Goal: Transaction & Acquisition: Book appointment/travel/reservation

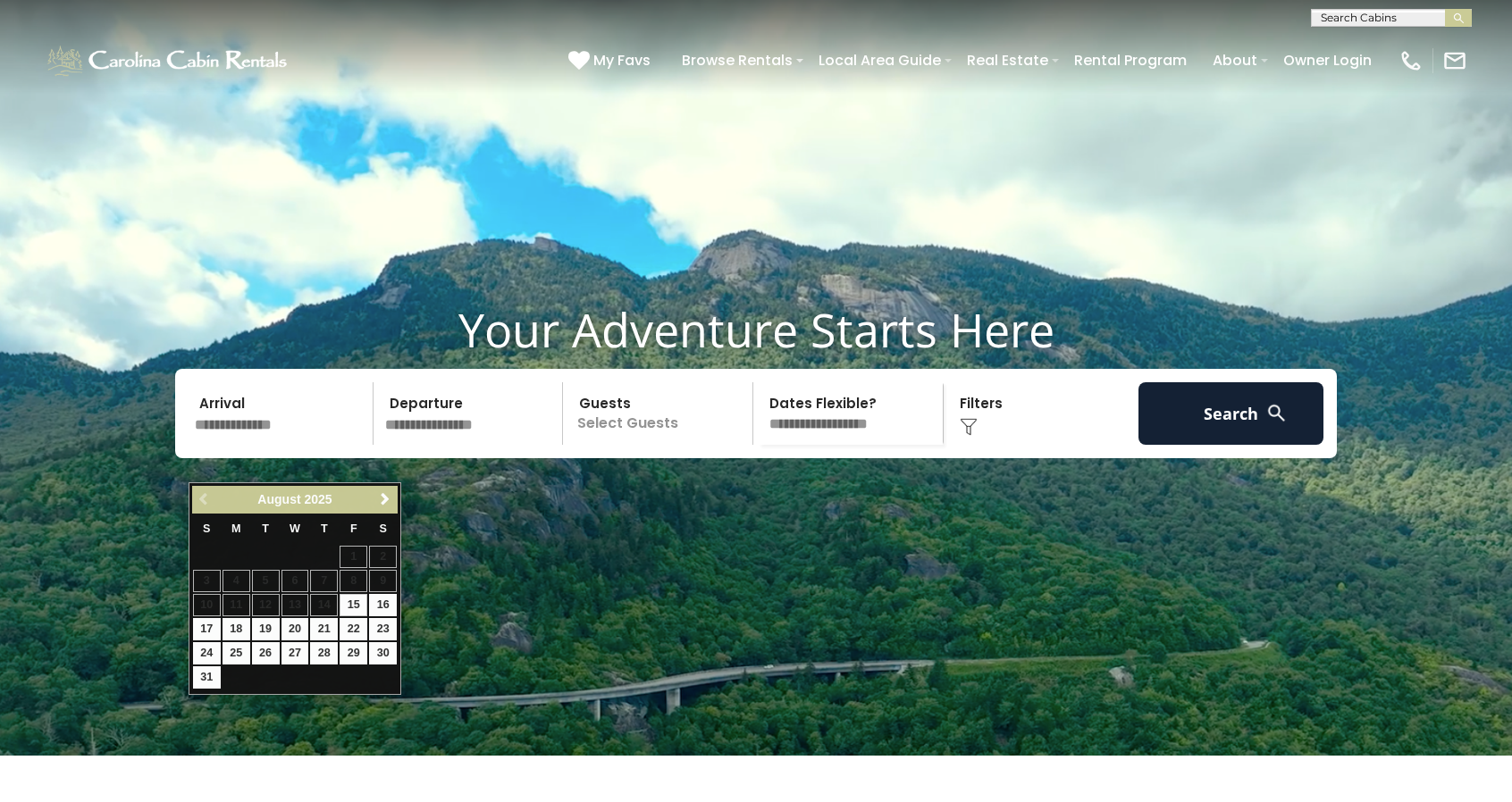
click at [232, 445] on input "text" at bounding box center [280, 413] width 185 height 62
click at [203, 626] on link "17" at bounding box center [207, 629] width 28 height 22
type input "*******"
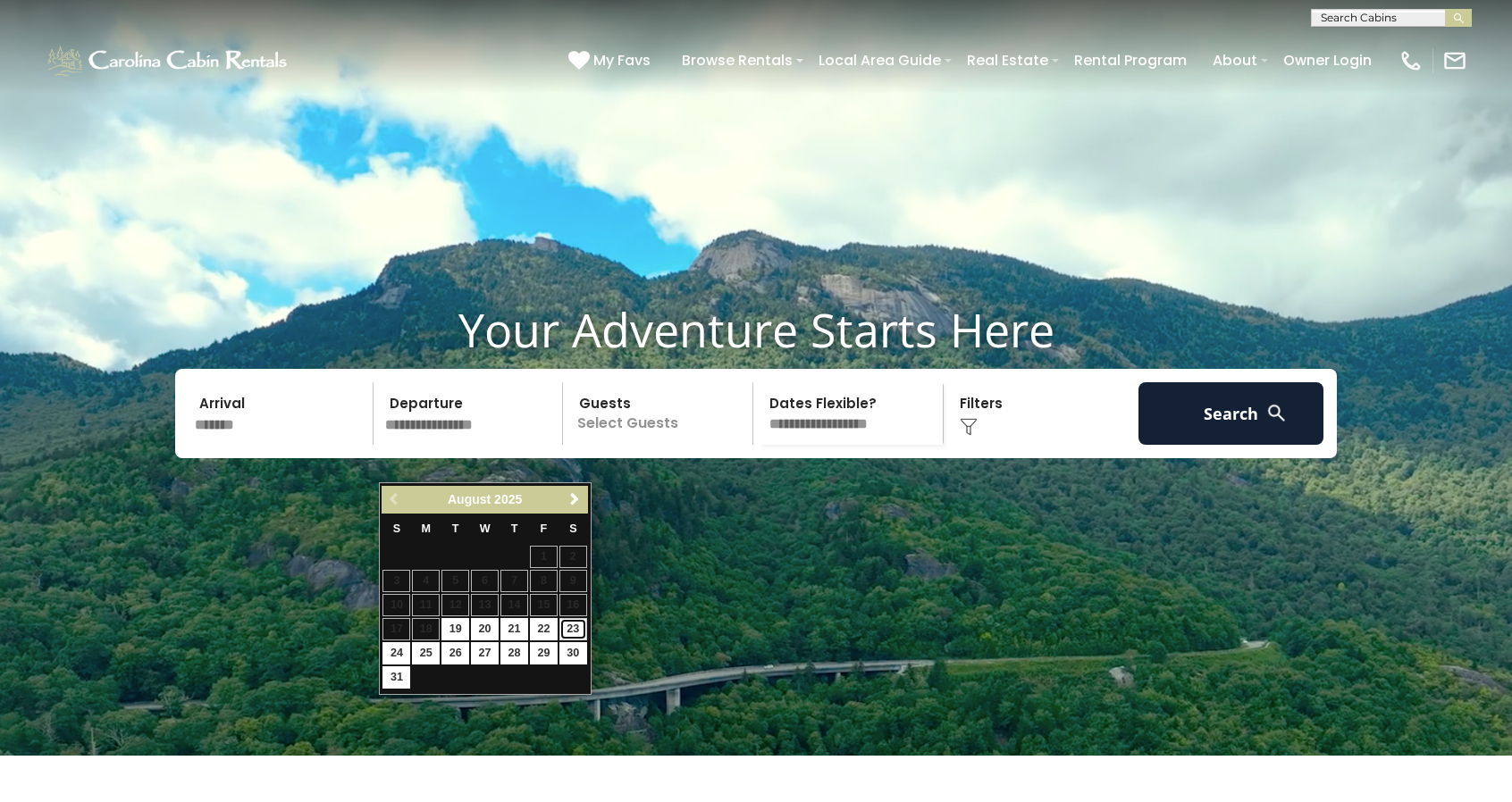
click at [567, 629] on link "23" at bounding box center [573, 629] width 28 height 22
type input "*******"
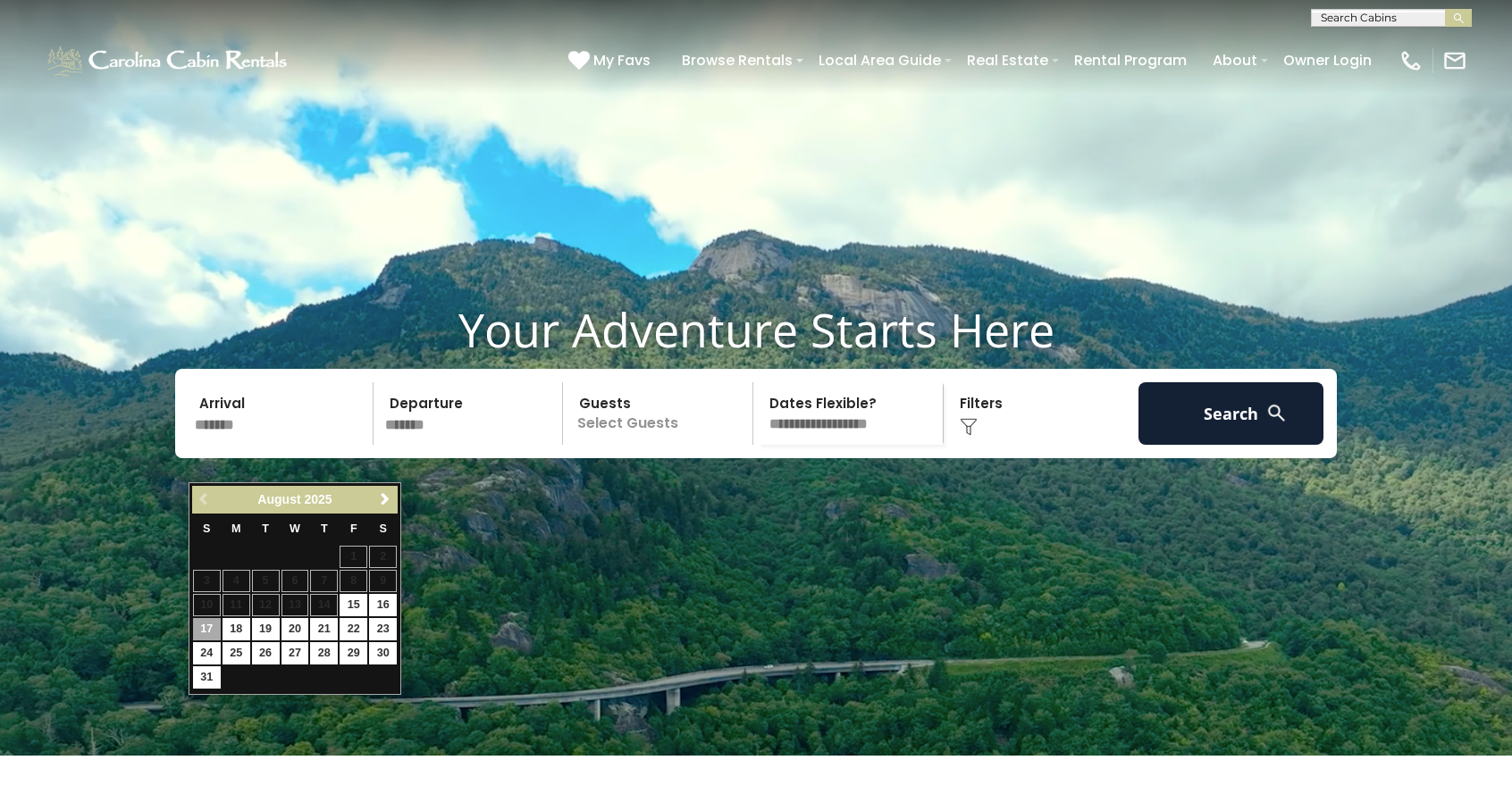
click at [231, 445] on input "*******" at bounding box center [280, 413] width 185 height 62
click at [381, 628] on link "23" at bounding box center [383, 629] width 28 height 22
type input "*******"
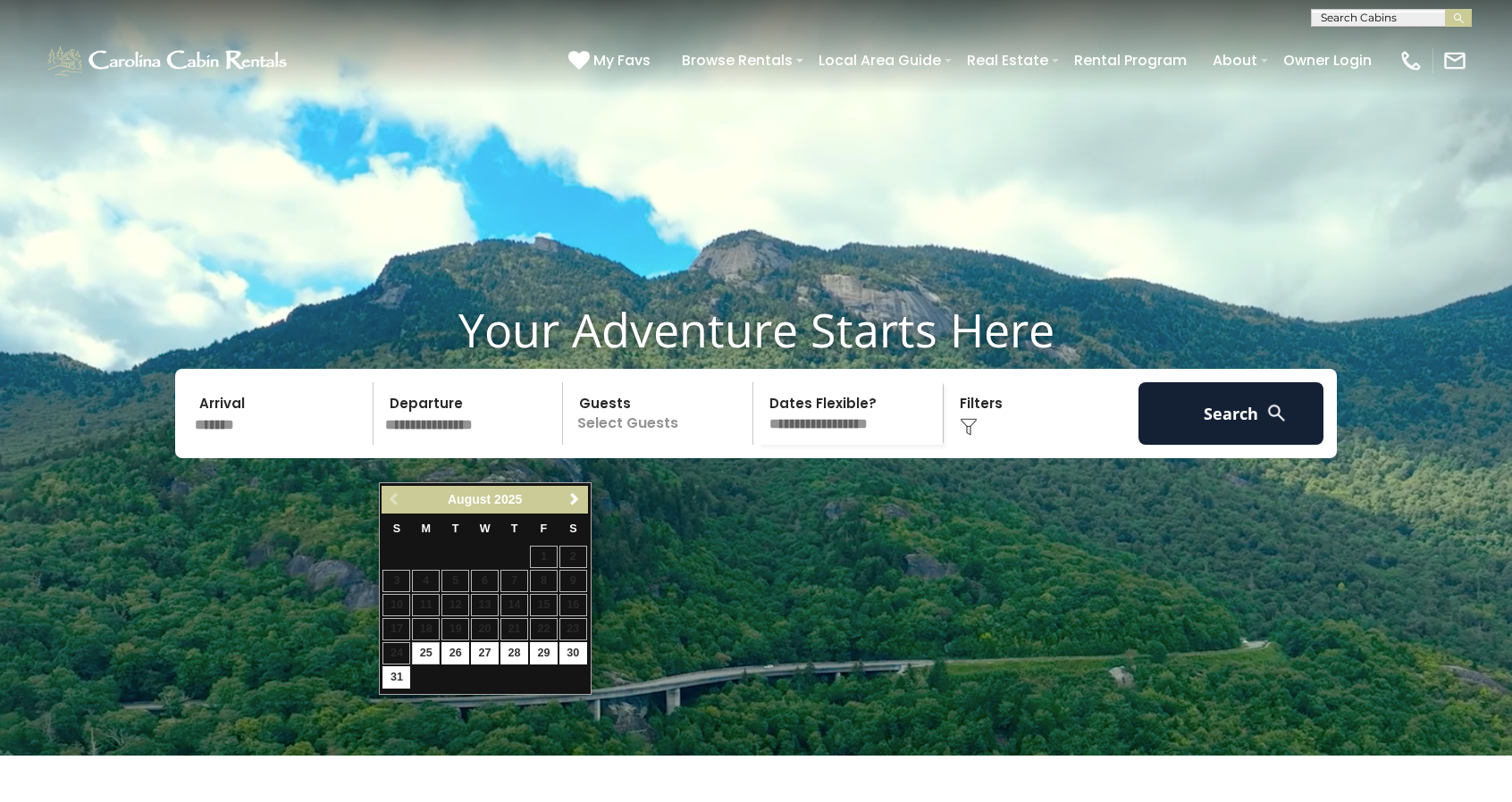
click at [243, 445] on input "*******" at bounding box center [280, 413] width 185 height 62
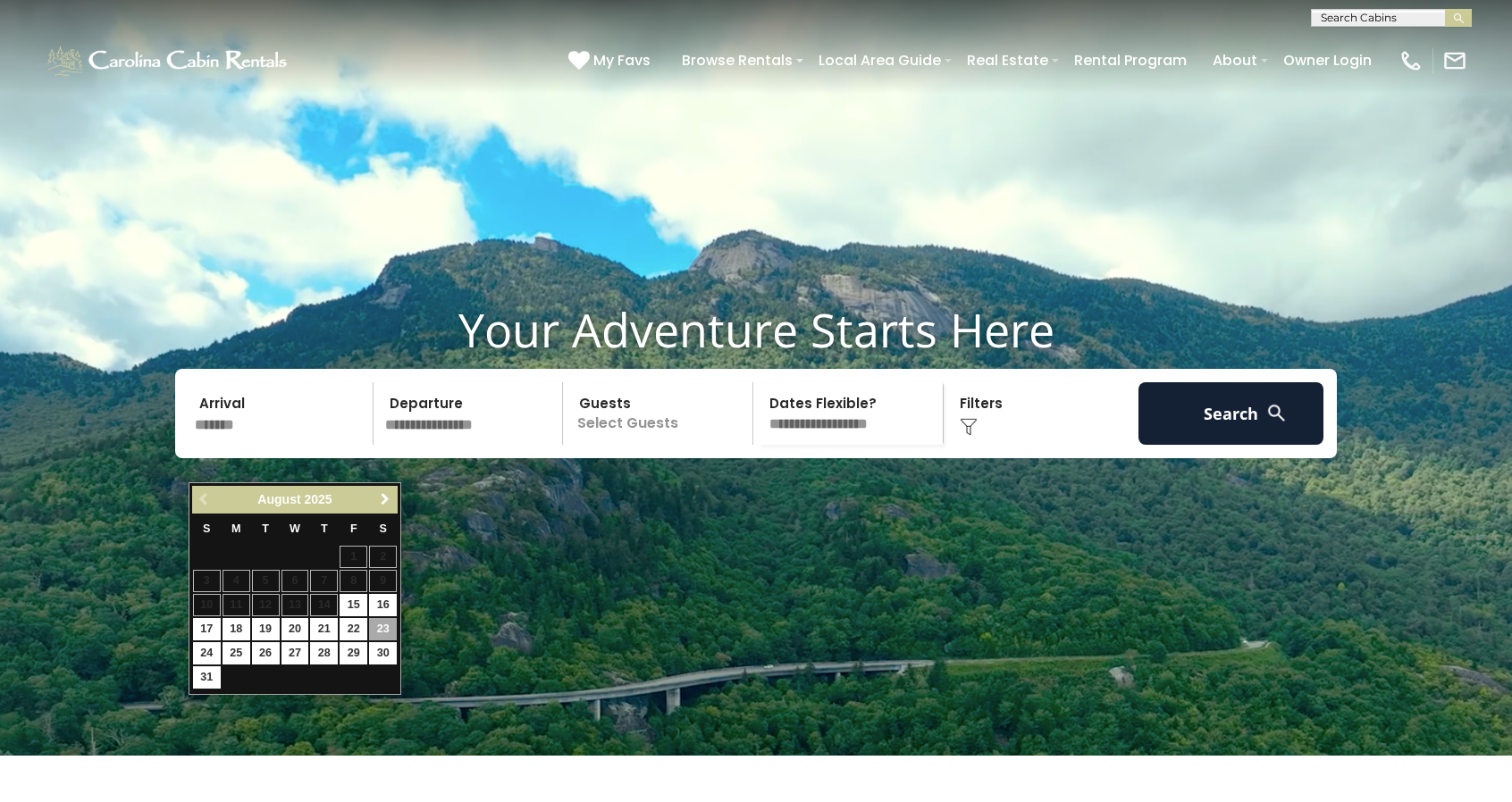
click at [379, 499] on span "Next" at bounding box center [385, 498] width 14 height 14
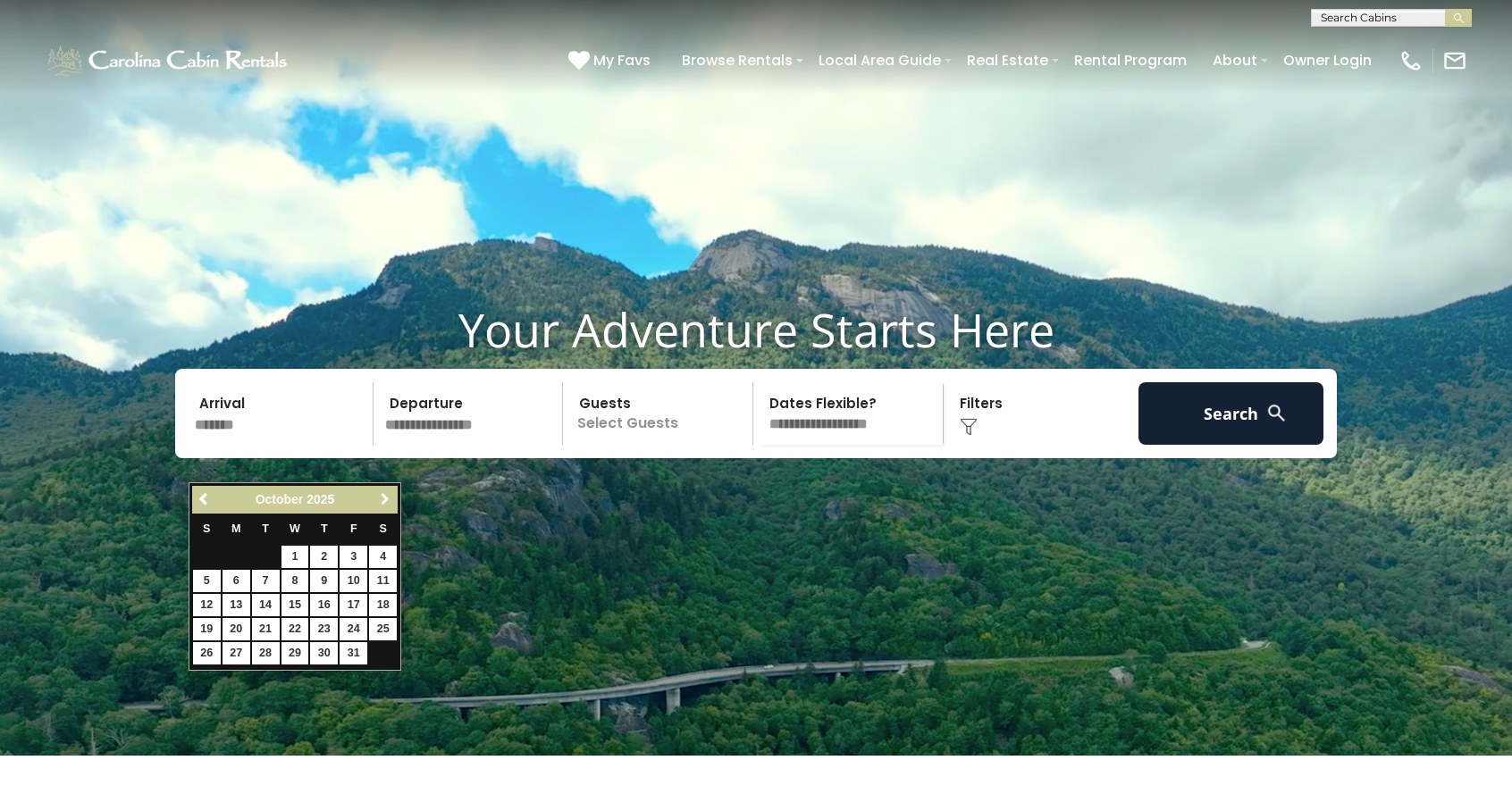
click at [379, 499] on span "Next" at bounding box center [385, 498] width 14 height 14
click at [377, 628] on link "22" at bounding box center [383, 629] width 28 height 22
type input "********"
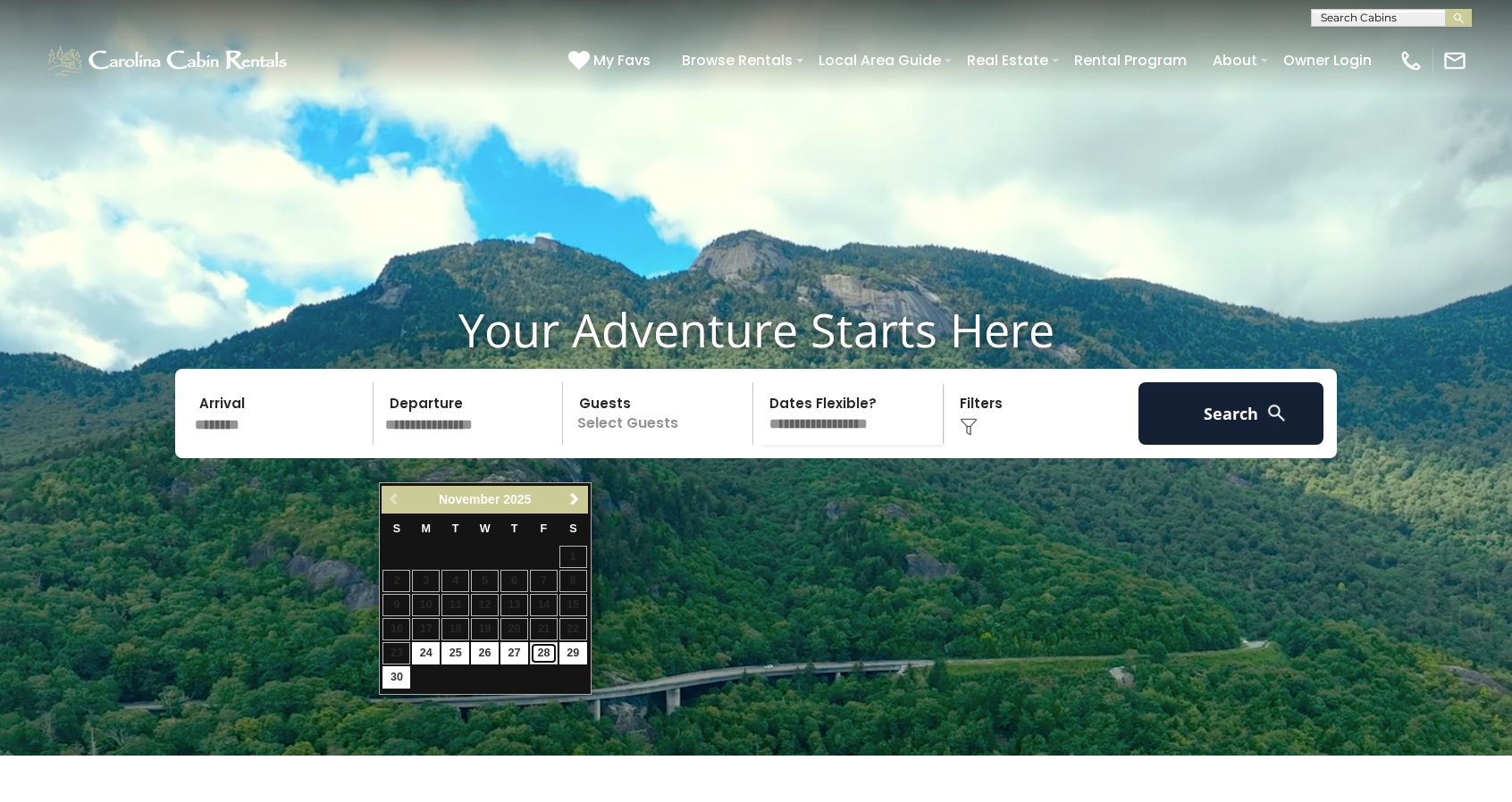
click at [536, 652] on link "28" at bounding box center [544, 653] width 28 height 22
type input "********"
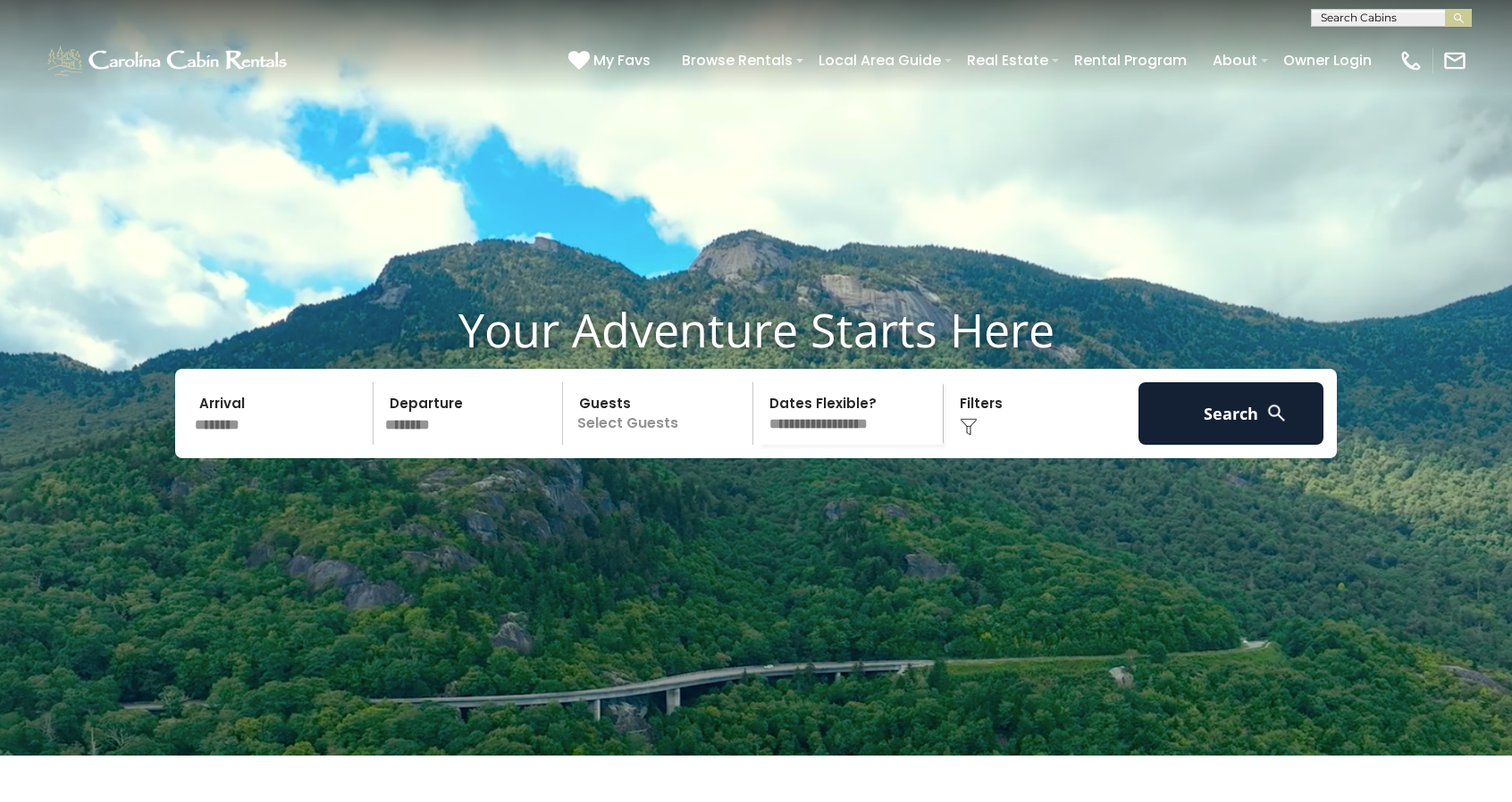
click at [632, 459] on div "Arrival ******** Departure ******** Guests Select Guests Guests - 0 + +" at bounding box center [756, 413] width 1162 height 89
click at [626, 445] on p "Select Guests" at bounding box center [660, 413] width 184 height 62
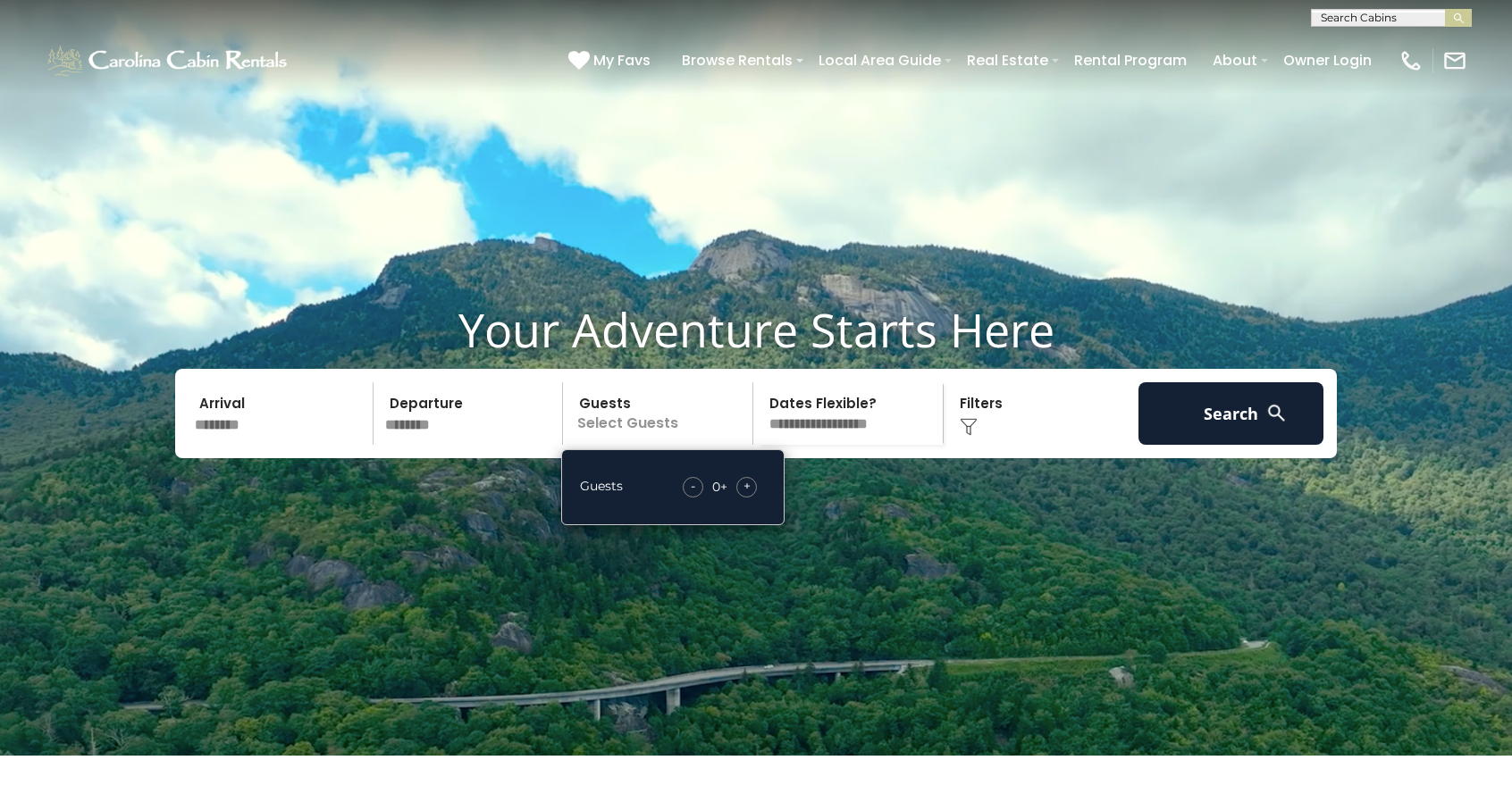
click at [740, 498] on div "+" at bounding box center [747, 487] width 20 height 20
click at [882, 445] on select "**********" at bounding box center [851, 413] width 184 height 62
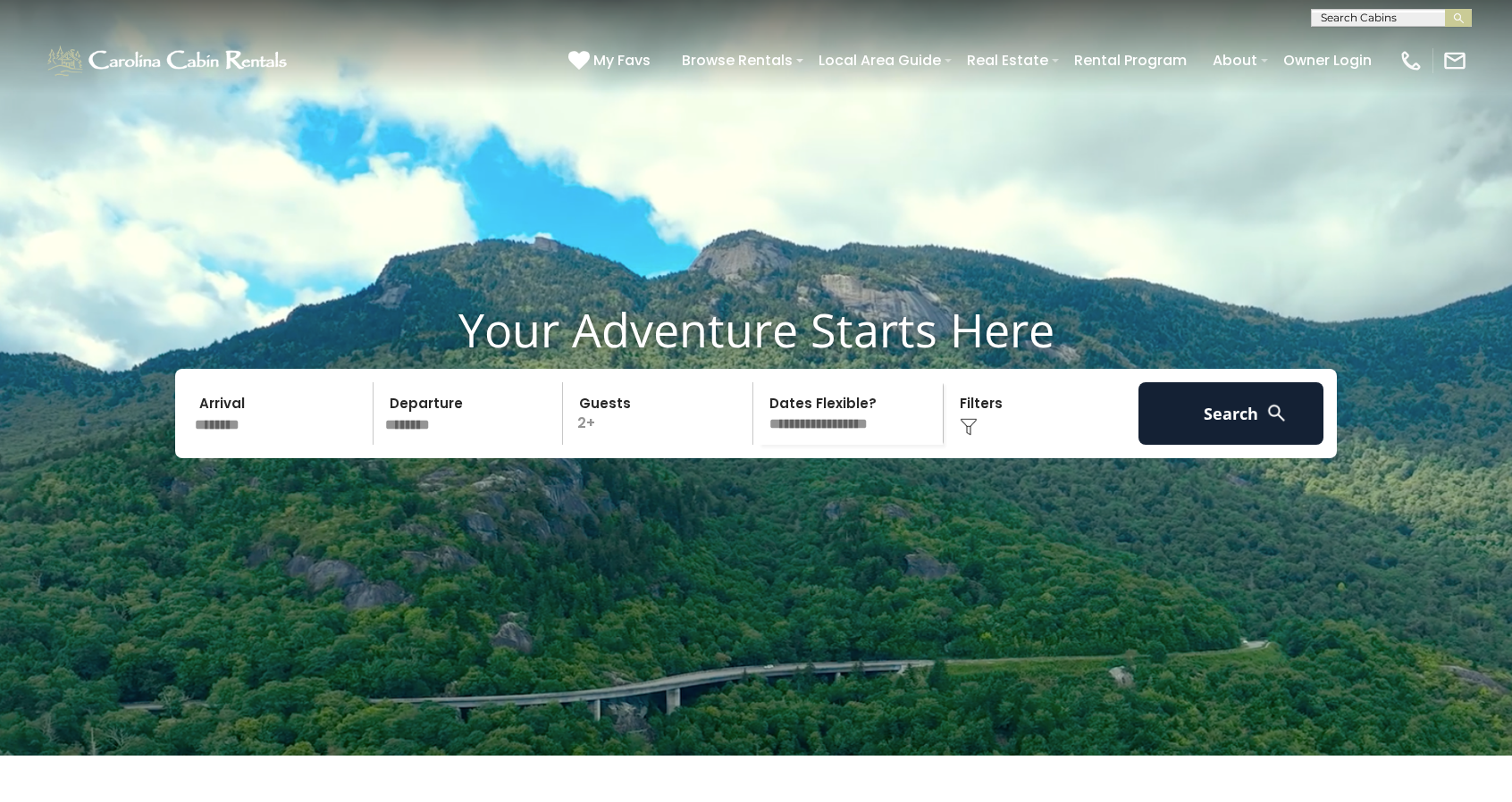
click at [880, 445] on select "**********" at bounding box center [851, 413] width 184 height 62
click at [1169, 445] on button "Search" at bounding box center [1231, 413] width 185 height 62
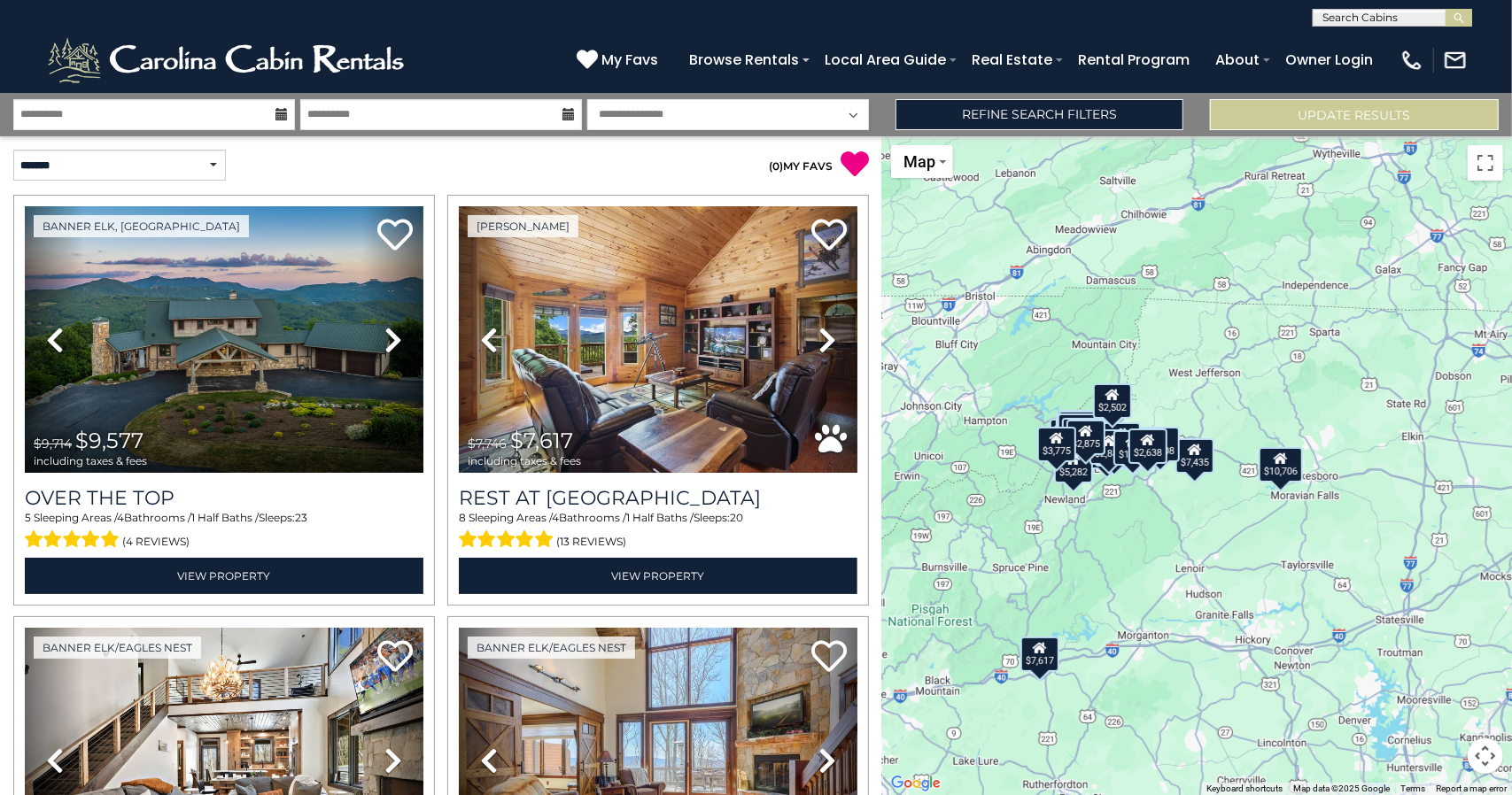
drag, startPoint x: 1103, startPoint y: 414, endPoint x: 977, endPoint y: 456, distance: 132.8
click at [977, 456] on div "$9,577 $7,617 $4,897 $6,374 $4,288 $3,804 $4,504 $10,706 $2,660 $7,435 $3,025 $…" at bounding box center [1196, 466] width 629 height 659
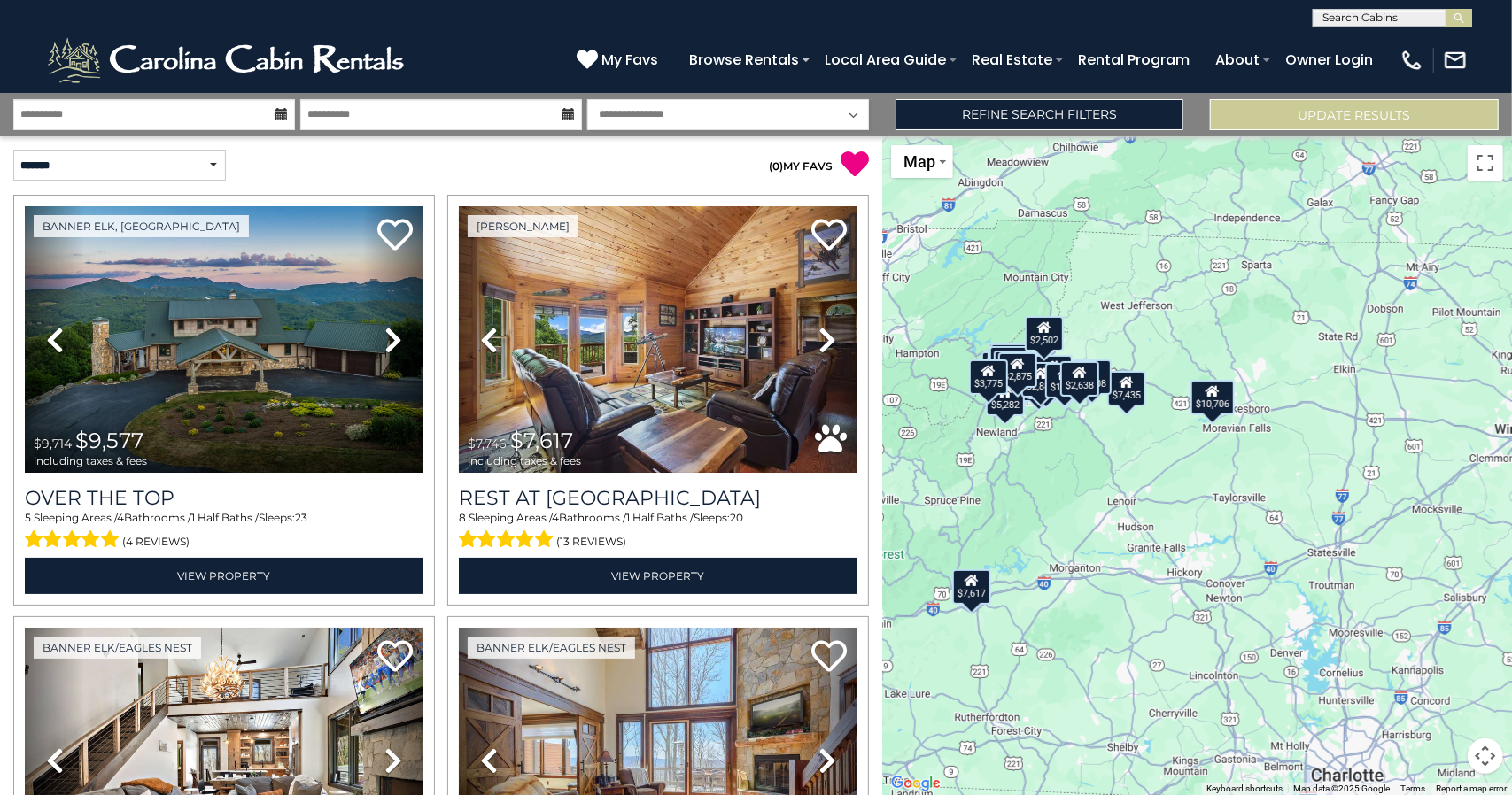
click at [1079, 438] on div "$9,577 $7,617 $4,897 $6,374 $4,288 $3,804 $4,504 $10,706 $2,660 $7,435 $3,025 $…" at bounding box center [1196, 466] width 629 height 659
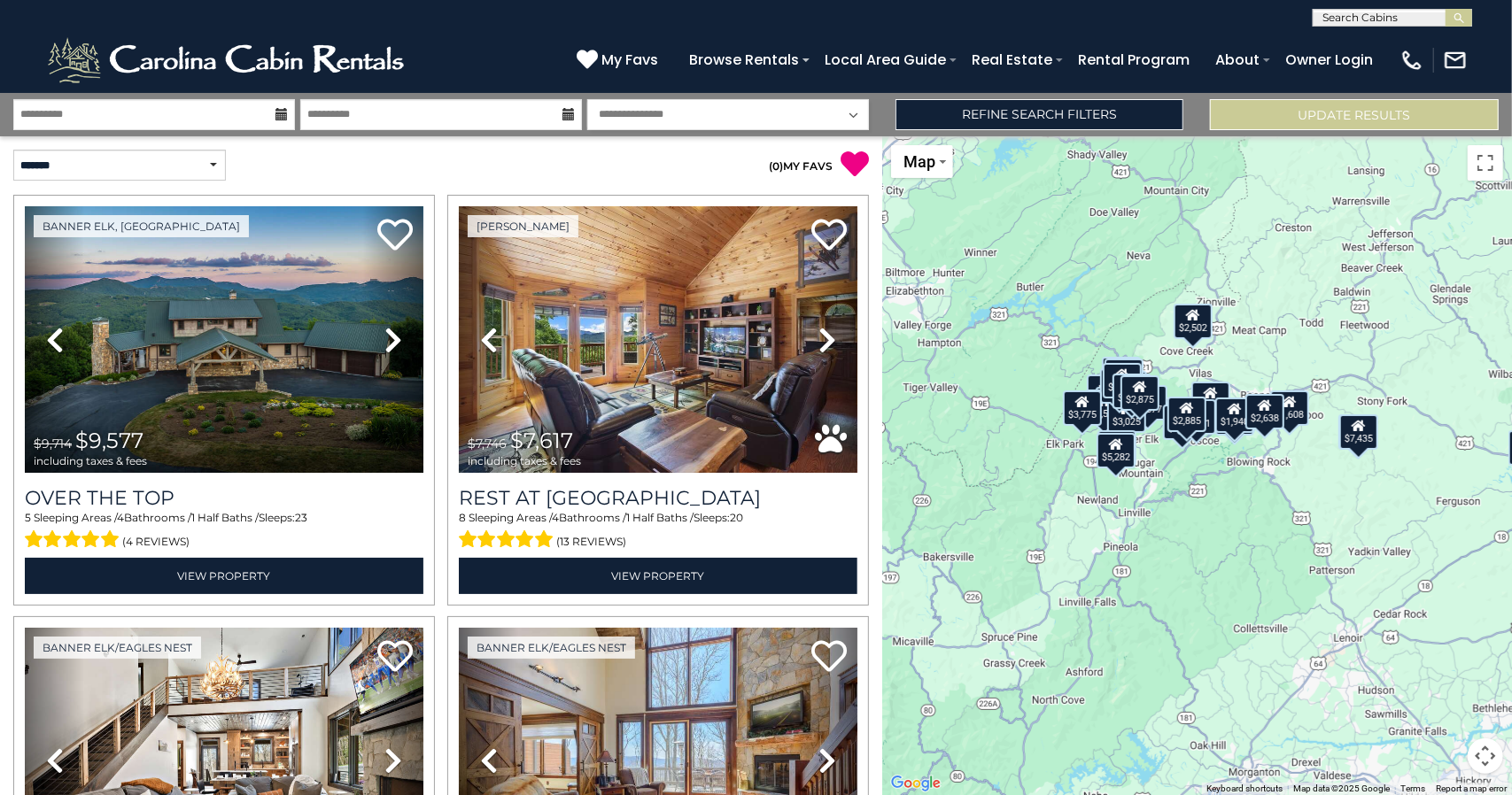
drag, startPoint x: 1023, startPoint y: 409, endPoint x: 1213, endPoint y: 484, distance: 204.3
click at [1167, 442] on div "$9,577 $7,617 $4,897 $6,374 $4,288 $3,804 $4,504 $10,706 $2,660 $7,435 $3,025 $…" at bounding box center [1196, 466] width 629 height 659
click at [1090, 398] on icon at bounding box center [1082, 403] width 14 height 12
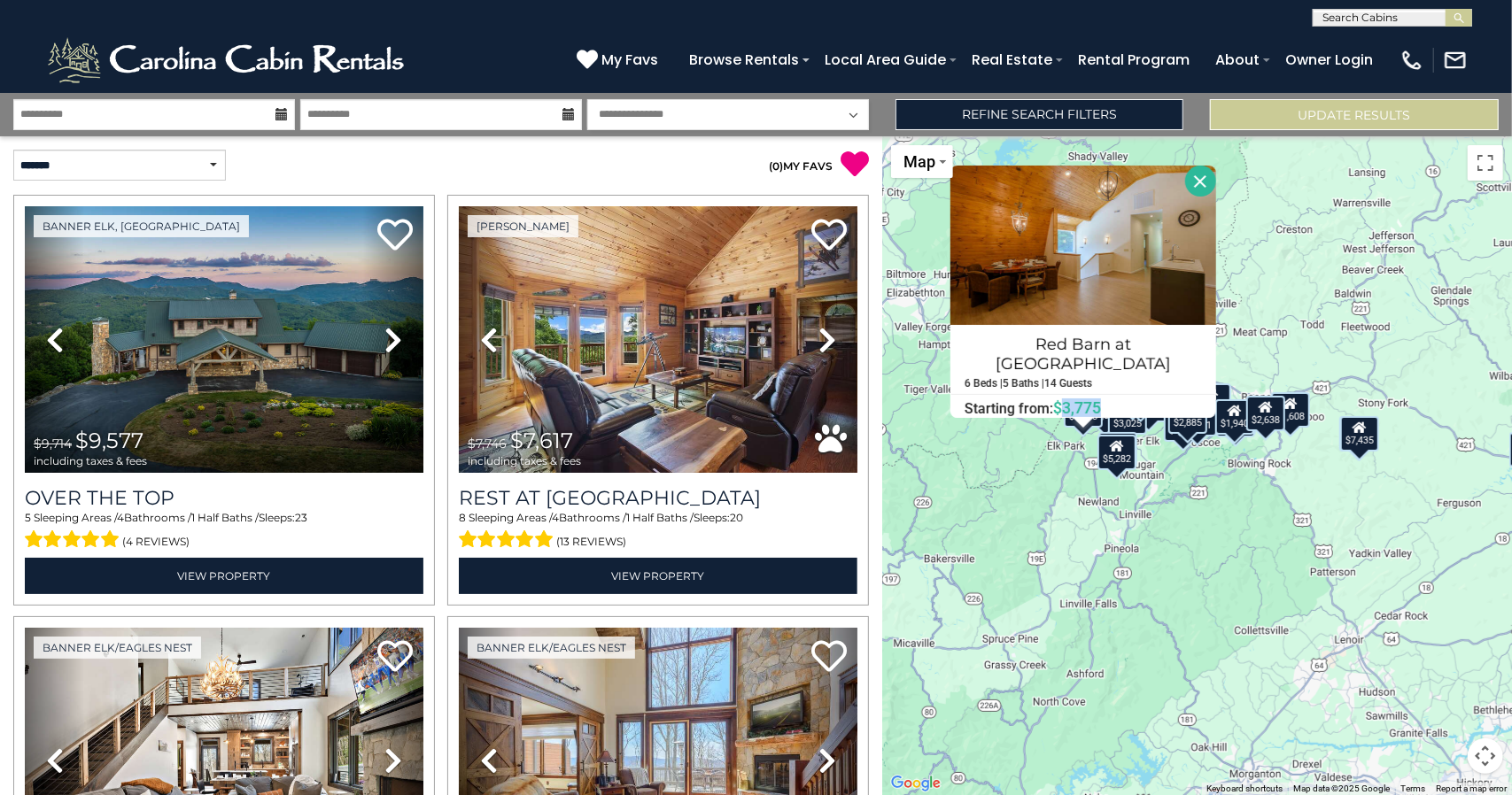
click at [1090, 397] on div "Red Barn at [GEOGRAPHIC_DATA] 6 Beds | 5 Baths | 14 Guests Distance from your p…" at bounding box center [1083, 292] width 266 height 252
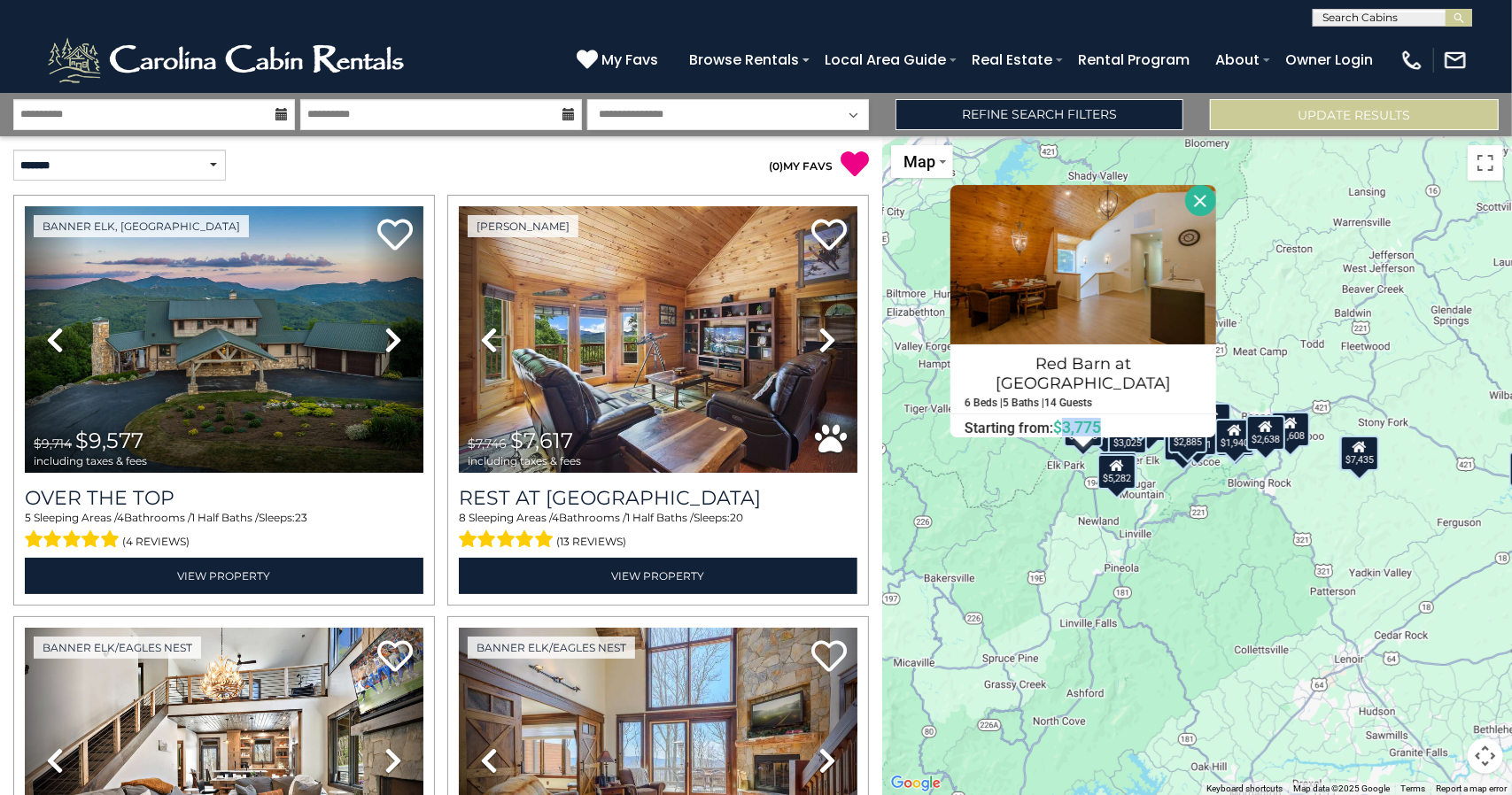
click at [962, 468] on div "$9,577 $7,617 $4,897 $6,374 $4,288 $3,804 $4,504 $10,706 $2,660 $7,435 $3,025 $…" at bounding box center [1196, 466] width 629 height 659
click at [1187, 206] on button "Close" at bounding box center [1201, 201] width 31 height 31
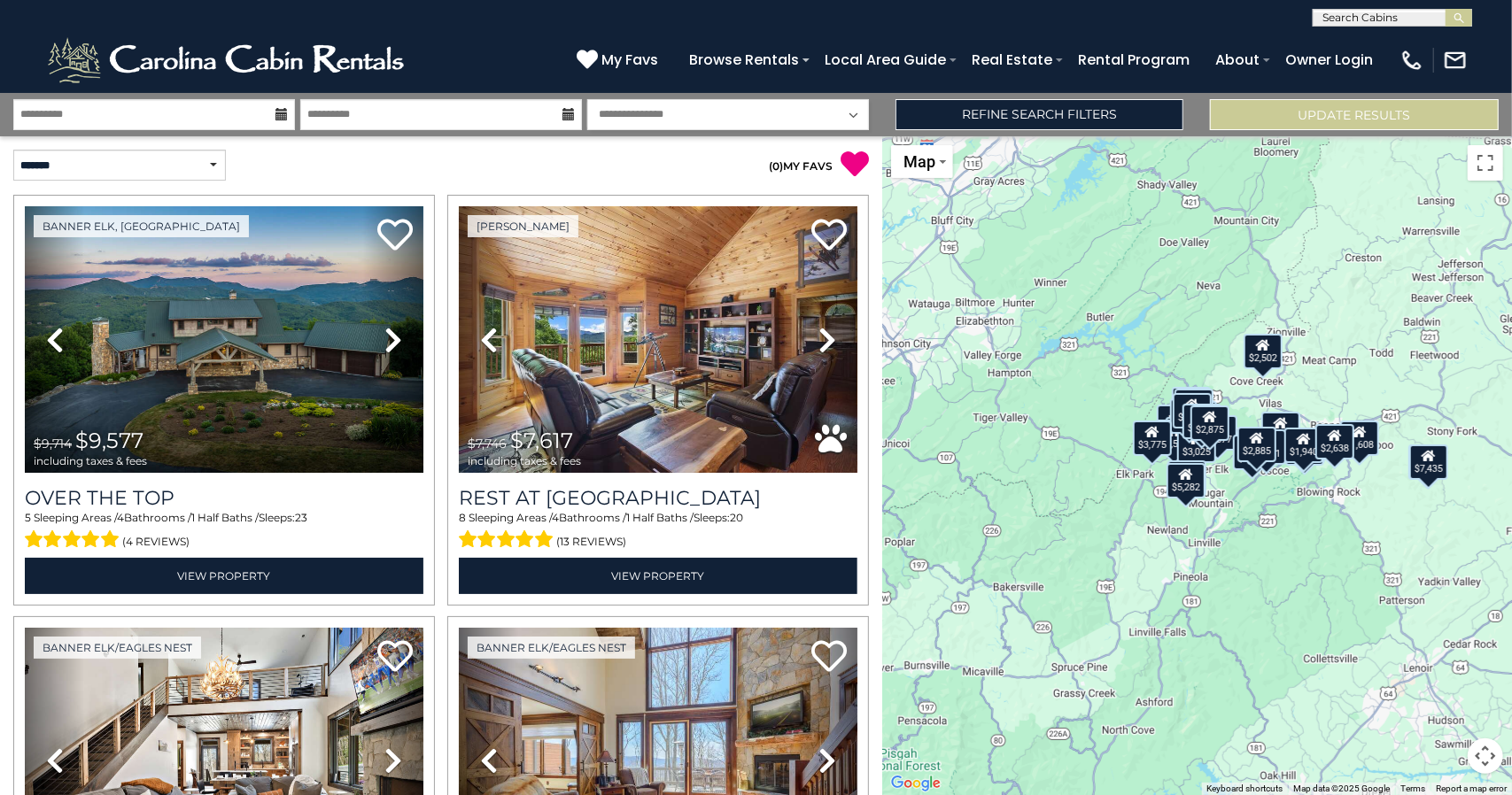
drag, startPoint x: 1102, startPoint y: 271, endPoint x: 1172, endPoint y: 280, distance: 70.6
click at [1172, 280] on div "$9,577 $7,617 $4,897 $6,374 $4,288 $3,804 $4,504 $10,706 $2,660 $7,435 $3,025 $…" at bounding box center [1196, 466] width 629 height 659
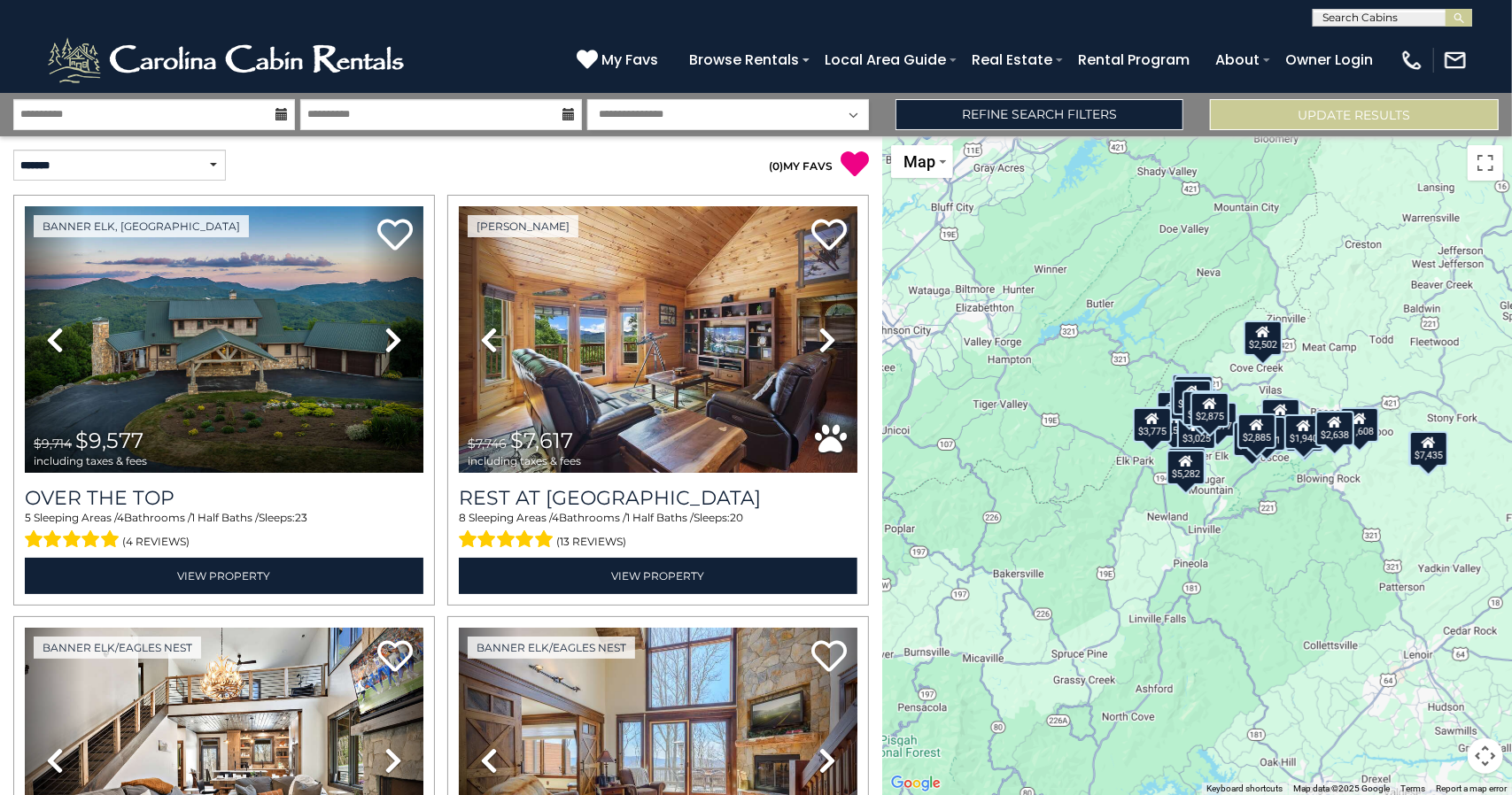
click at [1047, 382] on div "$9,577 $7,617 $4,897 $6,374 $4,288 $3,804 $4,504 $10,706 $2,660 $7,435 $3,025 $…" at bounding box center [1196, 466] width 629 height 659
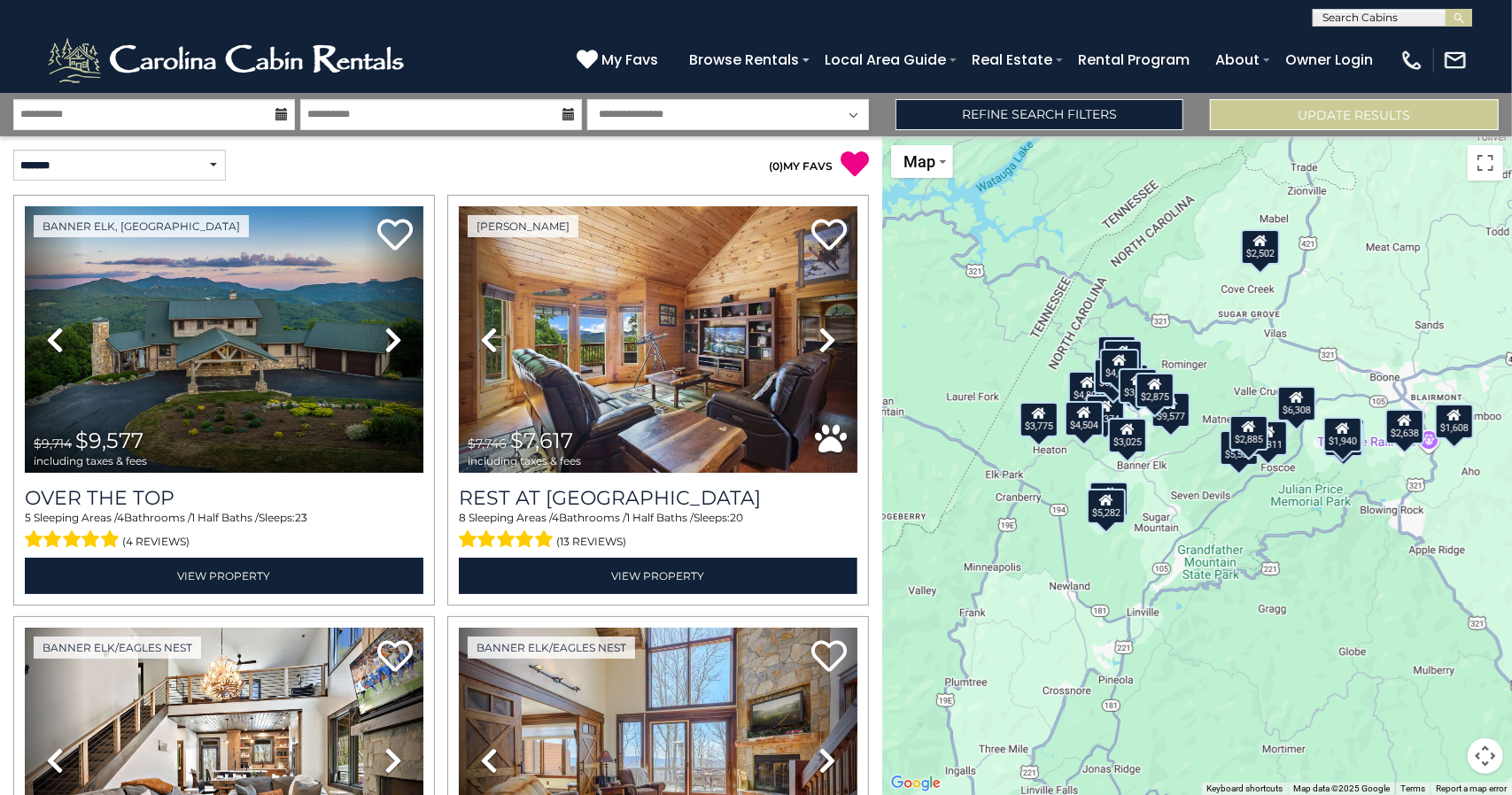
drag, startPoint x: 1177, startPoint y: 415, endPoint x: 954, endPoint y: 350, distance: 232.3
click at [954, 350] on div "$9,577 $7,617 $4,897 $6,374 $4,288 $3,804 $4,504 $10,706 $2,660 $7,435 $3,025 $…" at bounding box center [1196, 466] width 629 height 659
click at [1088, 325] on div "$9,577 $7,617 $4,897 $6,374 $4,288 $3,804 $4,504 $10,706 $2,660 $7,435 $3,025 $…" at bounding box center [1196, 466] width 629 height 659
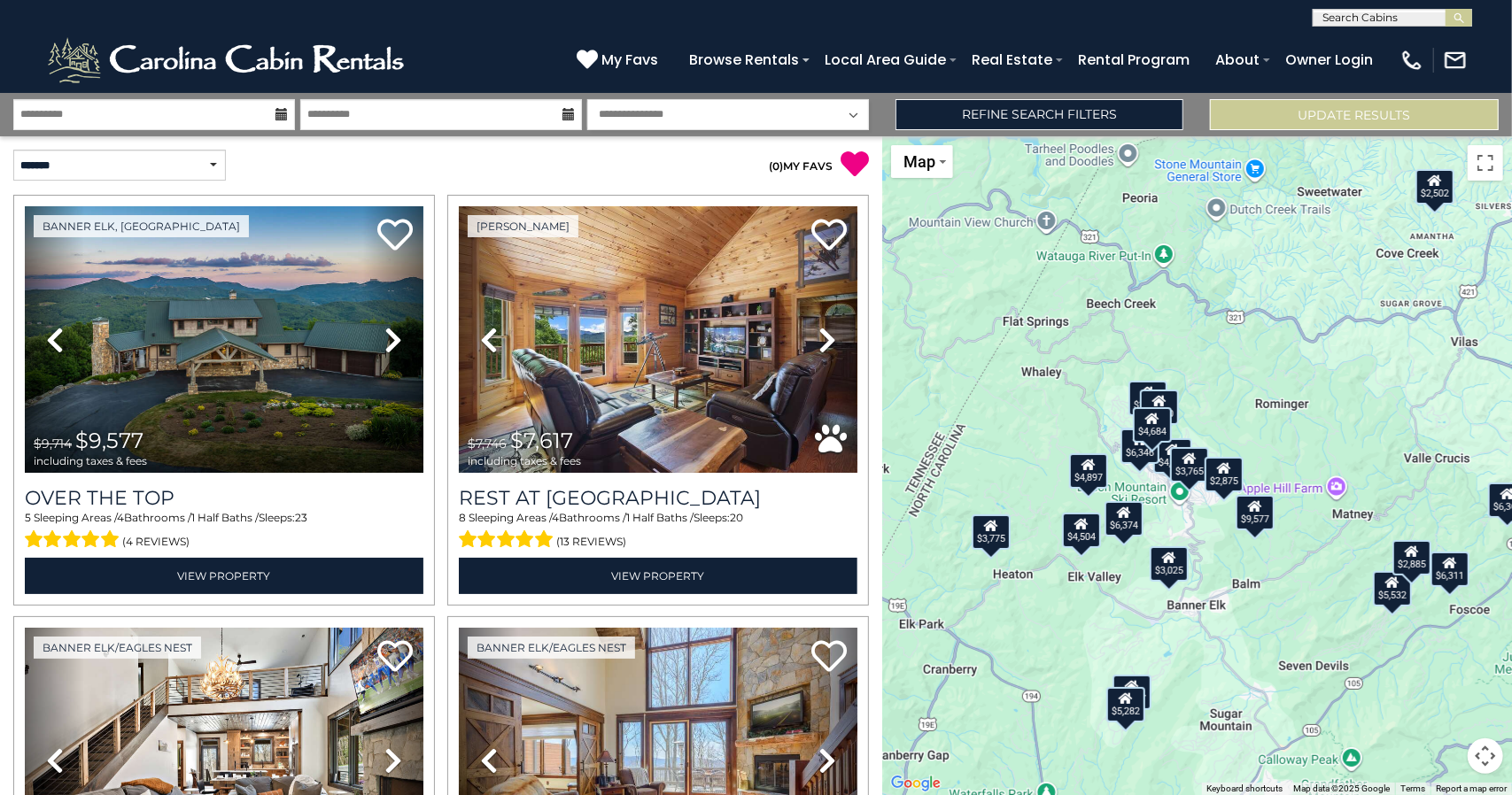
click at [1088, 325] on div "$9,577 $7,617 $4,897 $6,374 $4,288 $3,804 $4,504 $10,706 $2,660 $7,435 $3,025 $…" at bounding box center [1196, 466] width 629 height 659
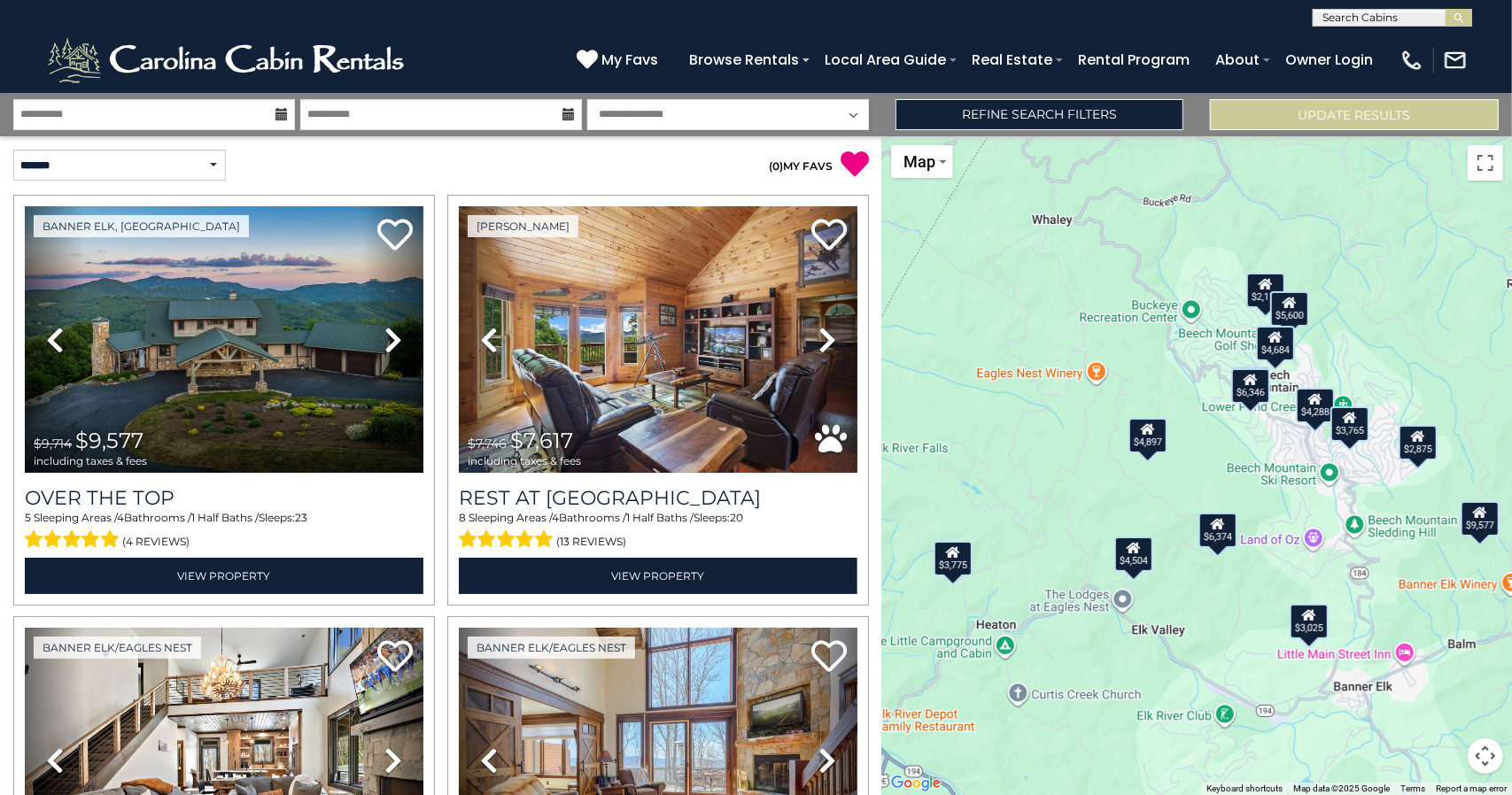
drag, startPoint x: 1080, startPoint y: 463, endPoint x: 1137, endPoint y: 261, distance: 209.9
click at [1137, 261] on div "$9,577 $7,617 $4,897 $6,374 $4,288 $3,804 $4,504 $10,706 $2,660 $7,435 $3,025 $…" at bounding box center [1196, 466] width 629 height 659
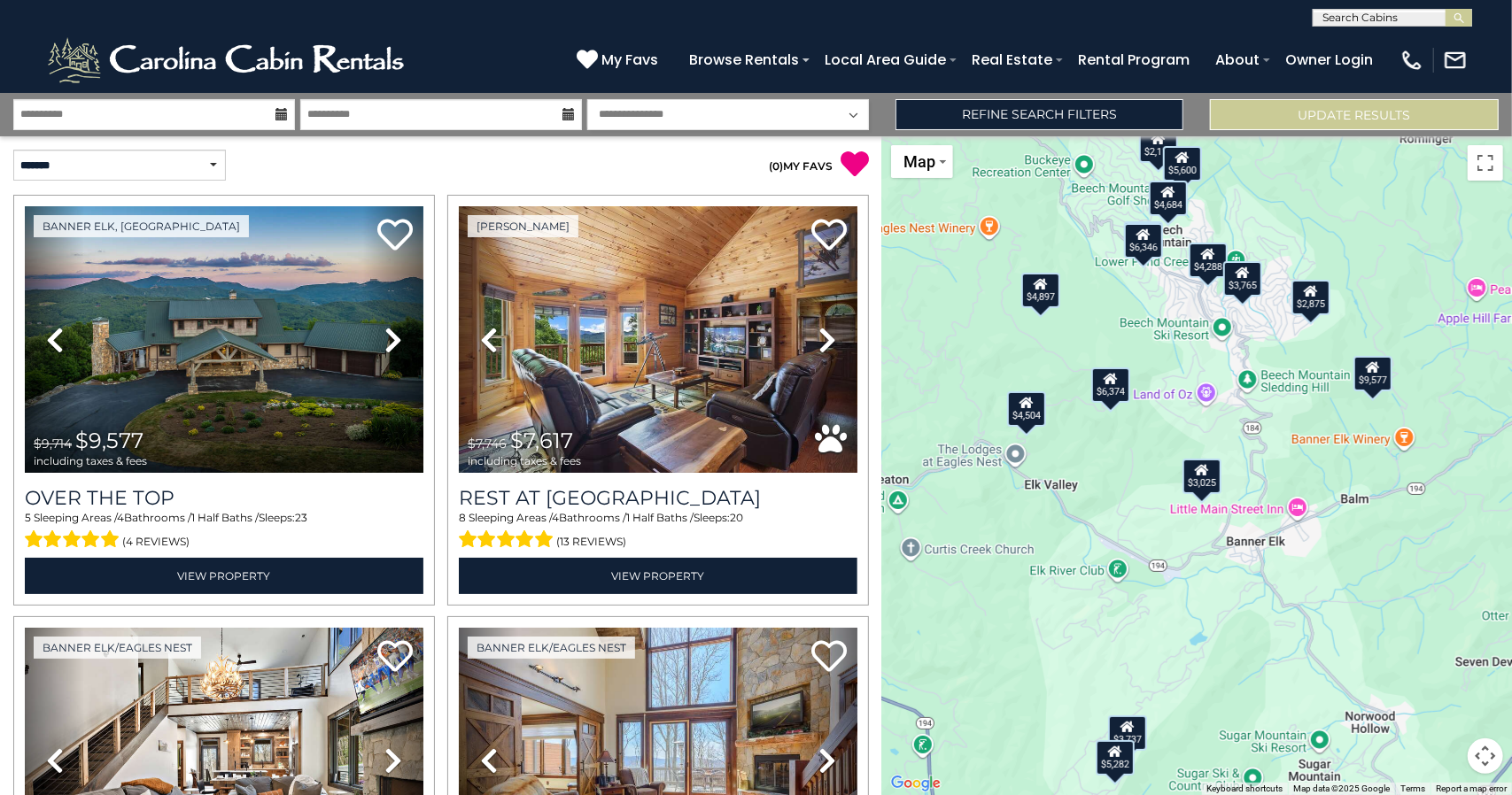
drag, startPoint x: 1062, startPoint y: 428, endPoint x: 952, endPoint y: 282, distance: 182.8
click at [952, 282] on div "$9,577 $7,617 $4,897 $6,374 $4,288 $3,804 $4,504 $10,706 $2,660 $7,435 $3,025 $…" at bounding box center [1196, 466] width 629 height 659
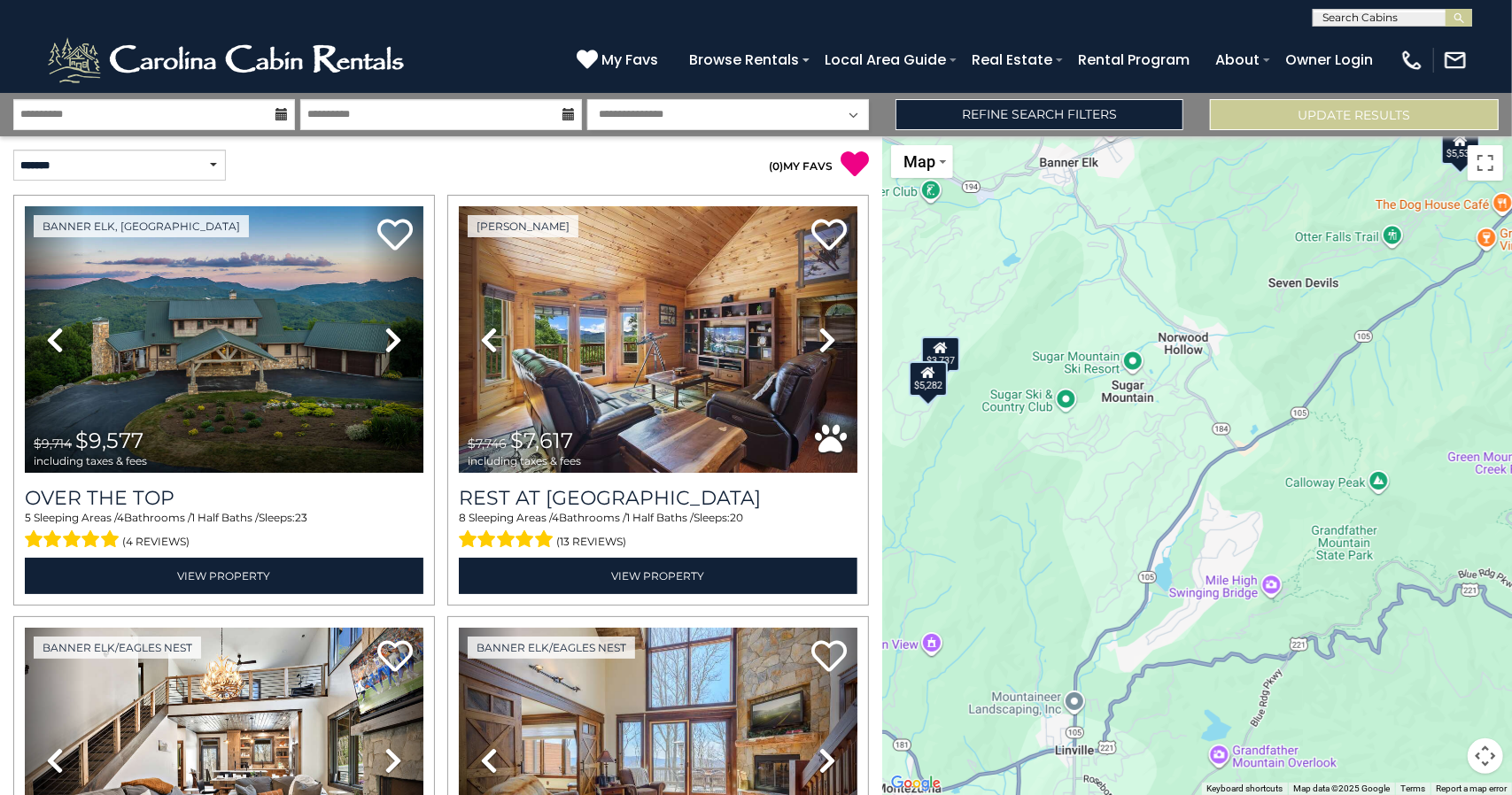
drag, startPoint x: 1171, startPoint y: 600, endPoint x: 979, endPoint y: 222, distance: 424.0
click at [979, 222] on div "$9,577 $7,617 $4,897 $6,374 $4,288 $3,804 $4,504 $10,706 $2,660 $7,435 $3,025 $…" at bounding box center [1196, 466] width 629 height 659
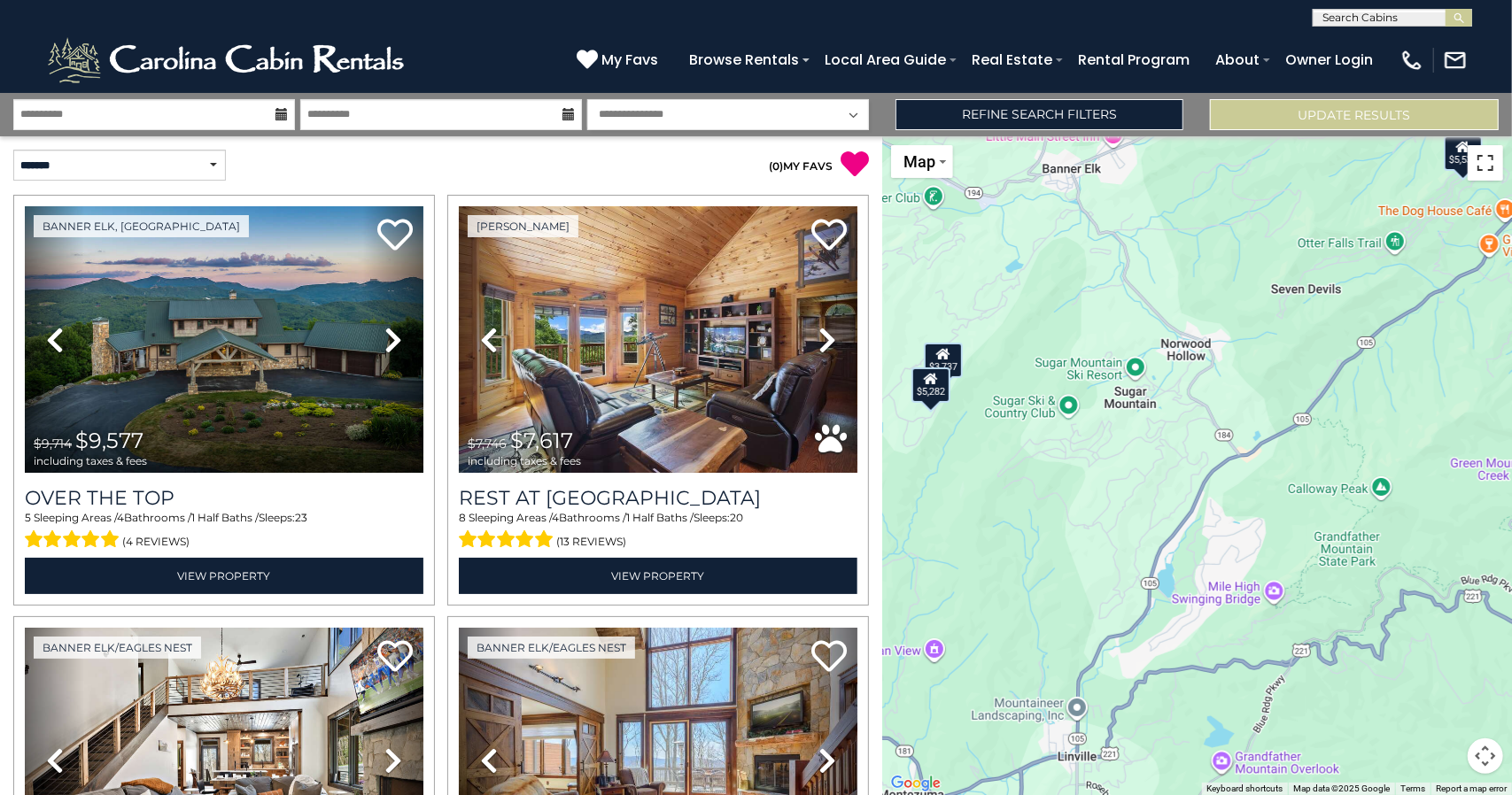
click at [1483, 162] on button "Toggle fullscreen view" at bounding box center [1485, 163] width 35 height 35
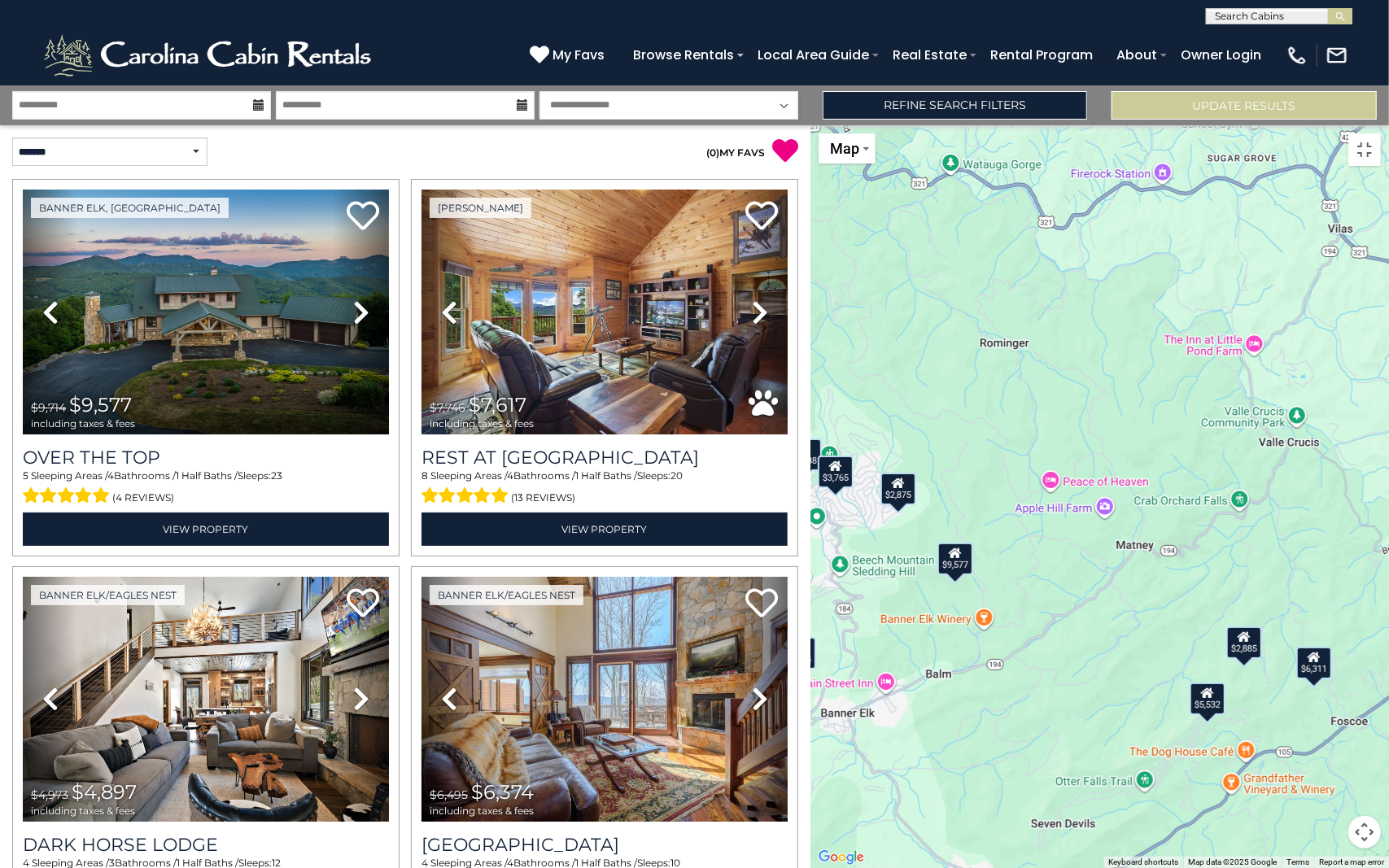
drag, startPoint x: 963, startPoint y: 377, endPoint x: 827, endPoint y: 865, distance: 506.6
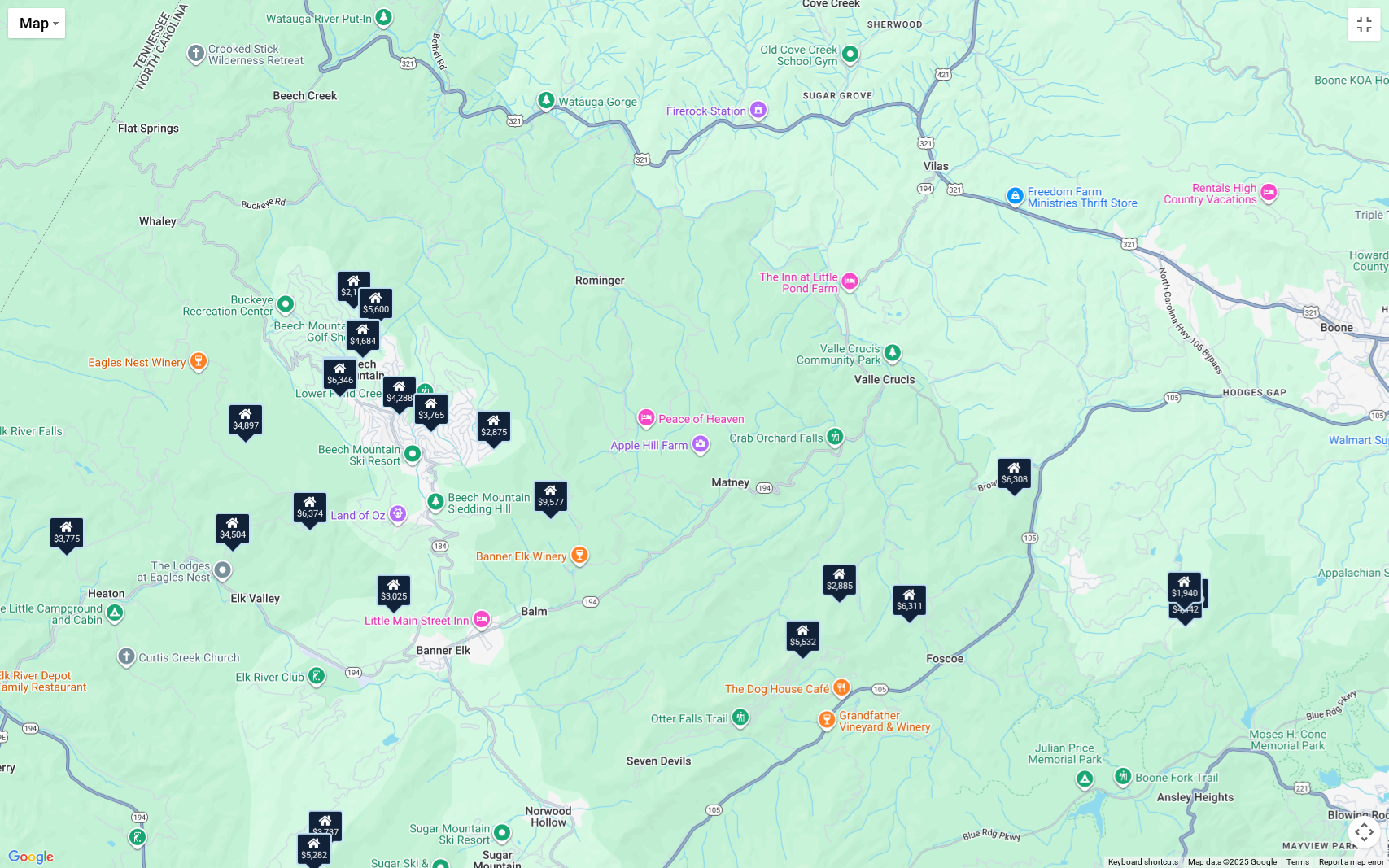
click at [827, 729] on div "$9,577 $7,617 $4,897 $6,374 $4,288 $3,804 $4,504 $10,706 $2,660 $7,435 $3,025 $…" at bounding box center [694, 434] width 1389 height 868
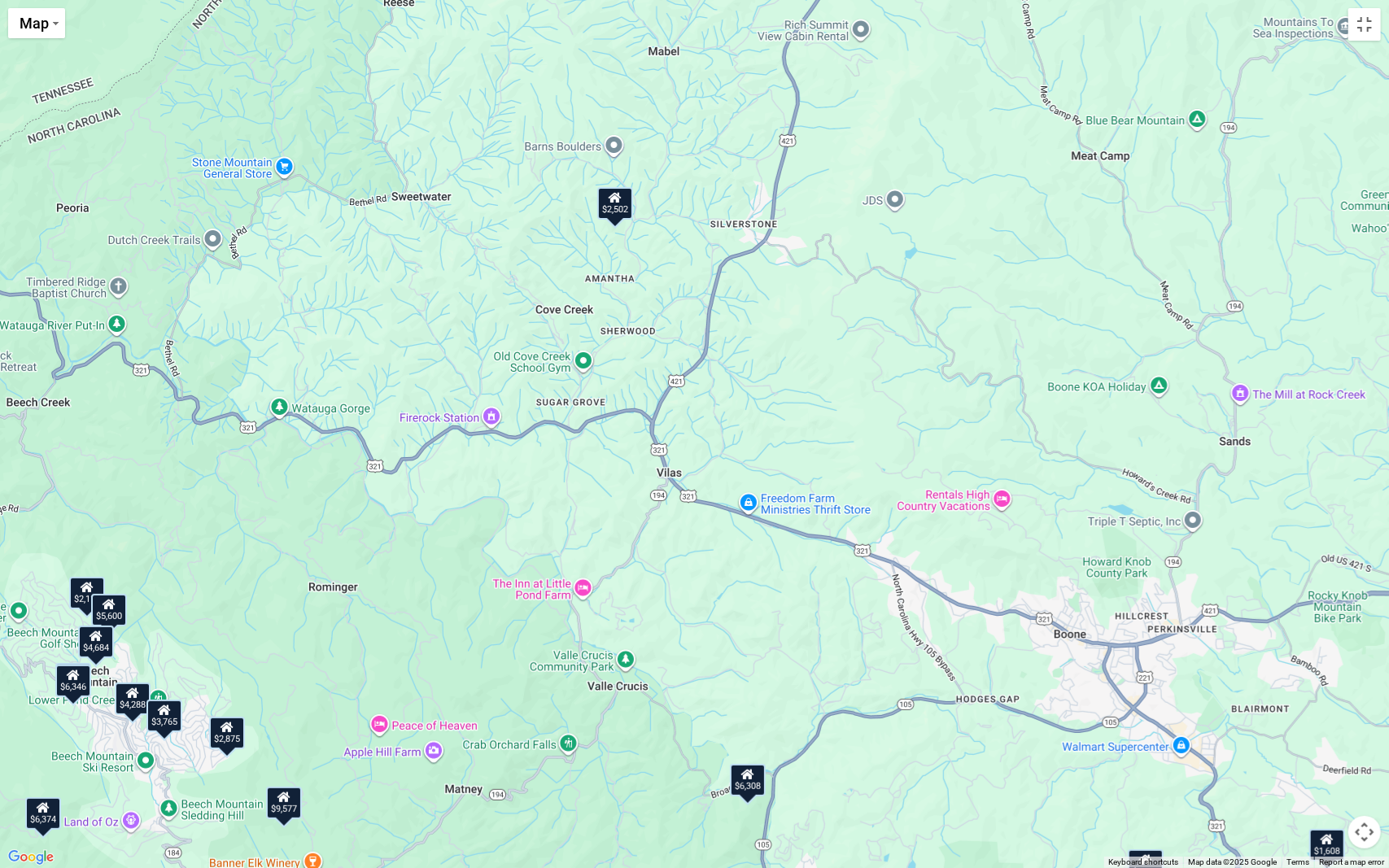
click at [420, 694] on div "$9,577 $7,617 $4,897 $6,374 $4,288 $3,804 $4,504 $10,706 $2,660 $7,435 $3,025 $…" at bounding box center [694, 434] width 1389 height 868
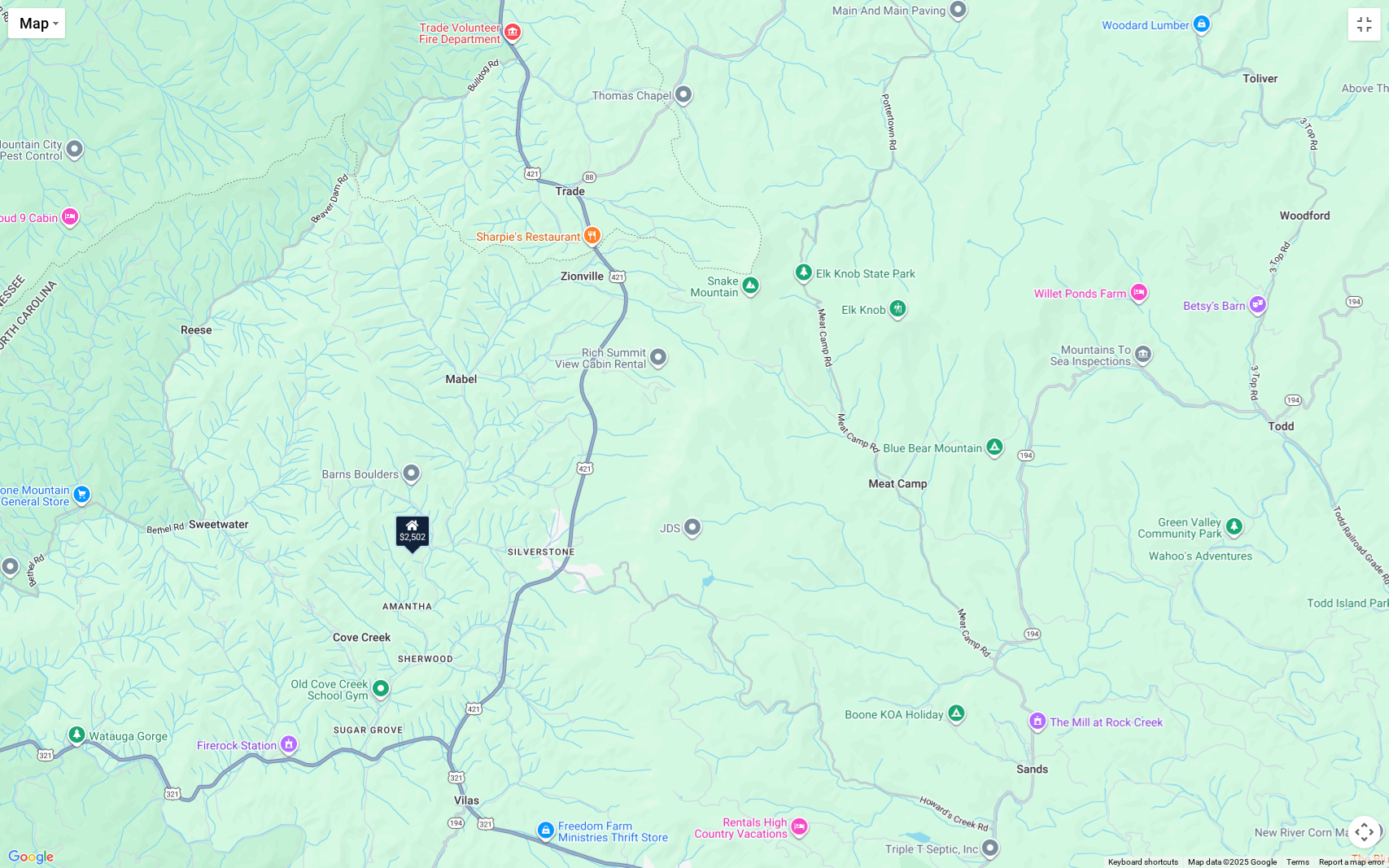
drag, startPoint x: 887, startPoint y: 323, endPoint x: 681, endPoint y: 654, distance: 389.9
click at [681, 654] on div "$9,577 $7,617 $4,897 $6,374 $4,288 $3,804 $4,504 $10,706 $2,660 $7,435 $3,025 $…" at bounding box center [694, 434] width 1389 height 868
click at [379, 693] on div "$9,577 $7,617 $4,897 $6,374 $4,288 $3,804 $4,504 $10,706 $2,660 $7,435 $3,025 $…" at bounding box center [694, 434] width 1389 height 868
click at [380, 688] on div "$9,577 $7,617 $4,897 $6,374 $4,288 $3,804 $4,504 $10,706 $2,660 $7,435 $3,025 $…" at bounding box center [694, 434] width 1389 height 868
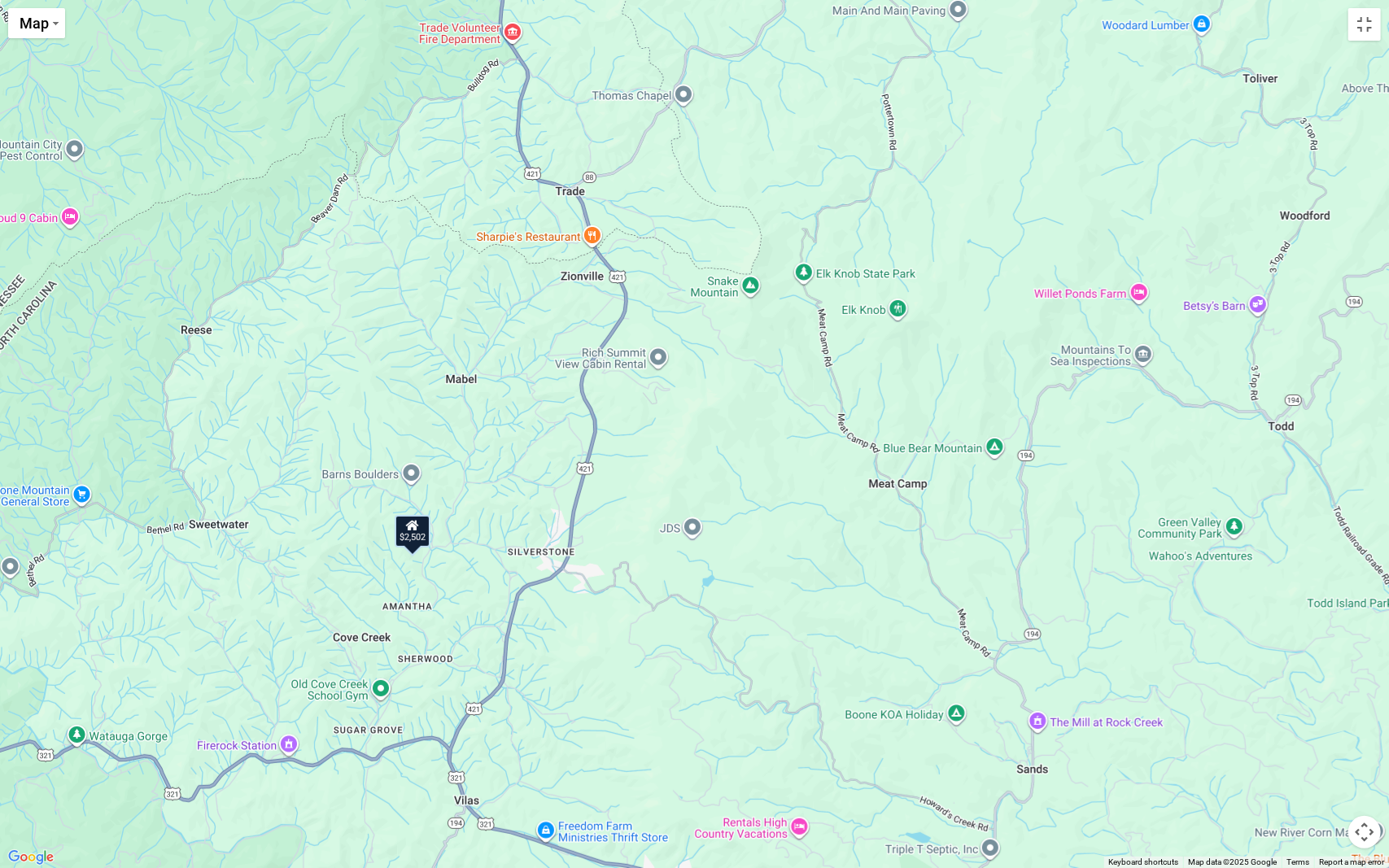
click at [384, 691] on div "$9,577 $7,617 $4,897 $6,374 $4,288 $3,804 $4,504 $10,706 $2,660 $7,435 $3,025 $…" at bounding box center [694, 434] width 1389 height 868
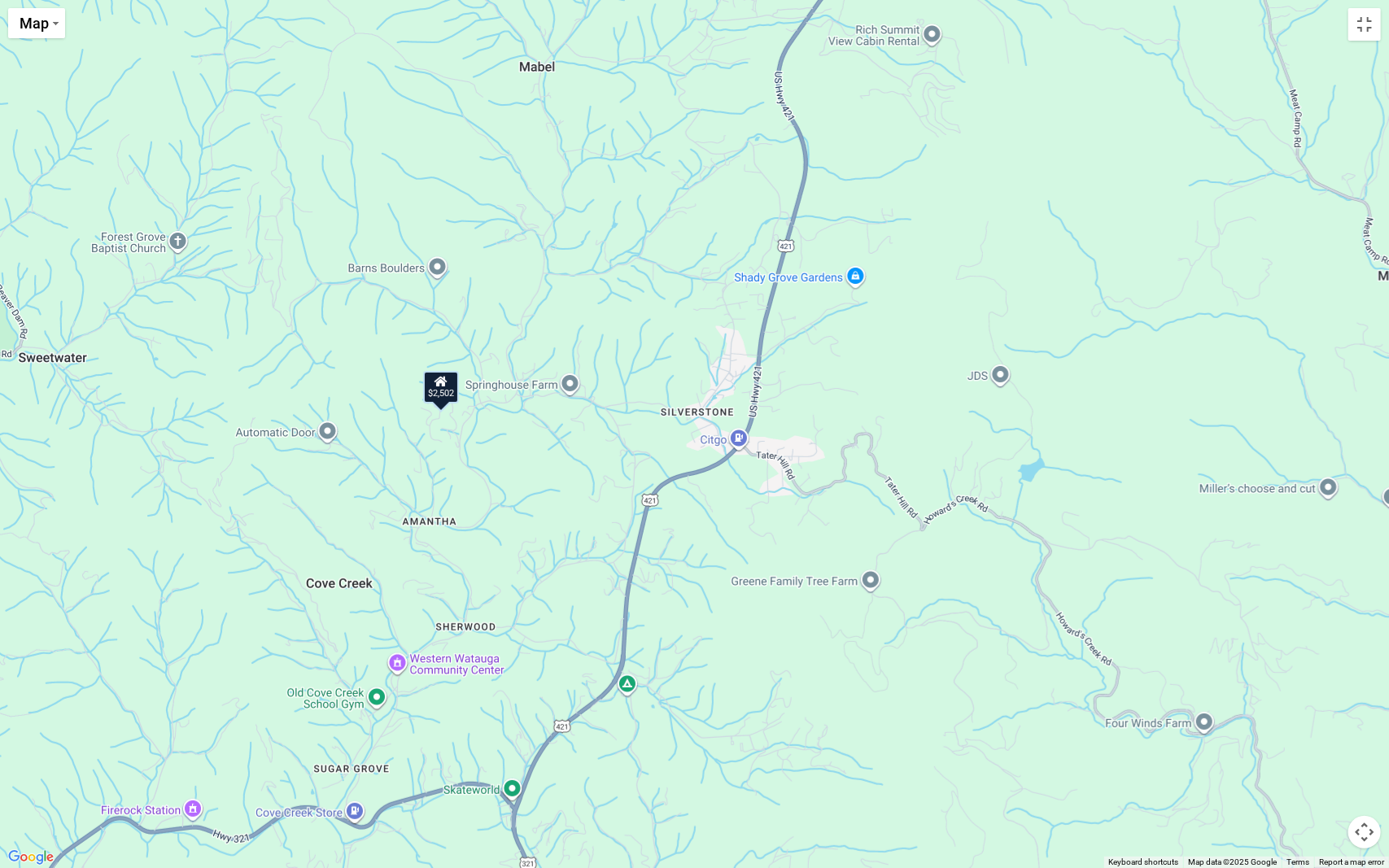
click at [440, 391] on div "$2,502" at bounding box center [440, 387] width 36 height 32
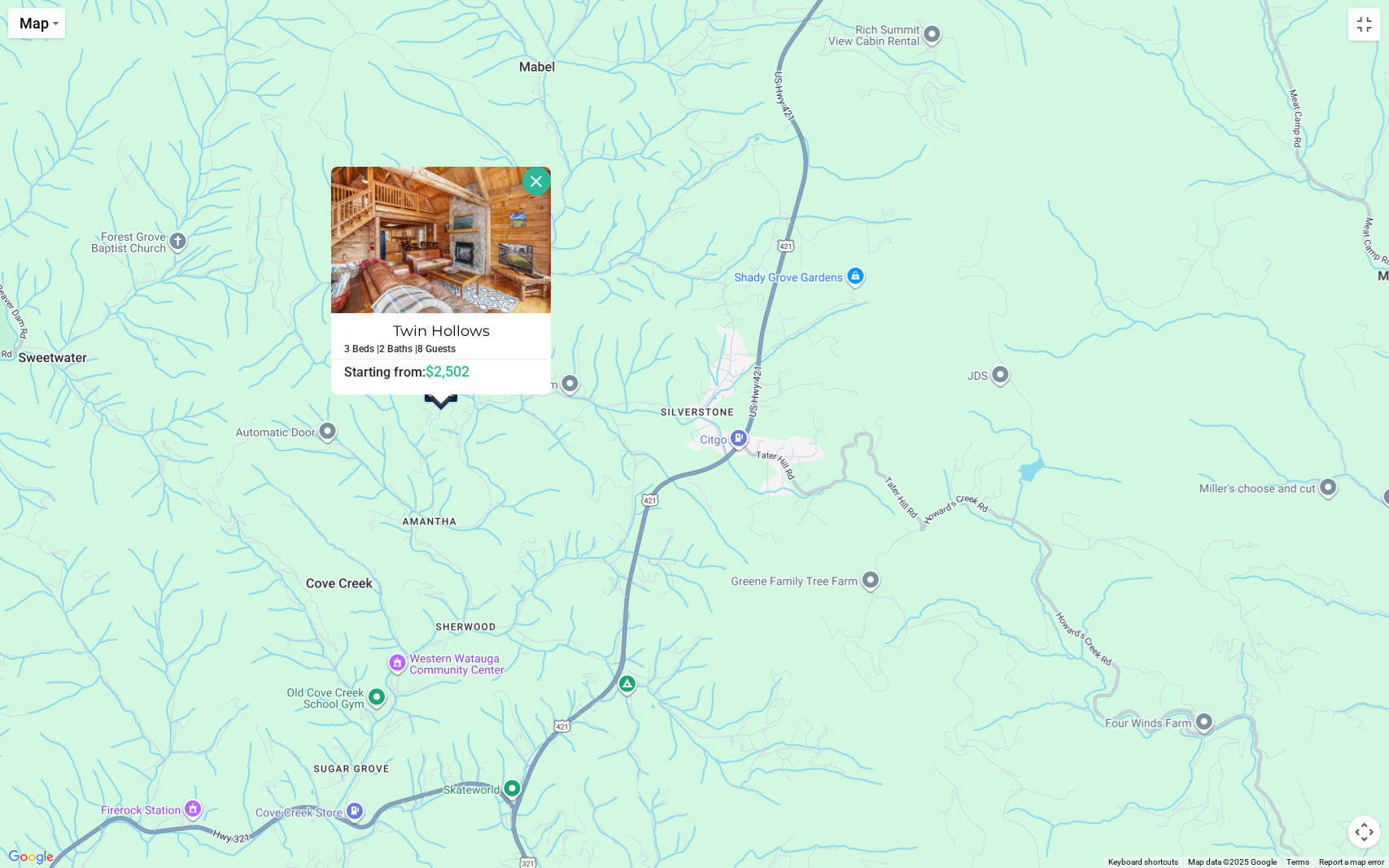
click at [541, 450] on div "$9,577 $7,617 $4,897 $6,374 $4,288 $3,804 $4,504 $10,706 $2,660 $7,435 $3,025 $…" at bounding box center [694, 434] width 1389 height 868
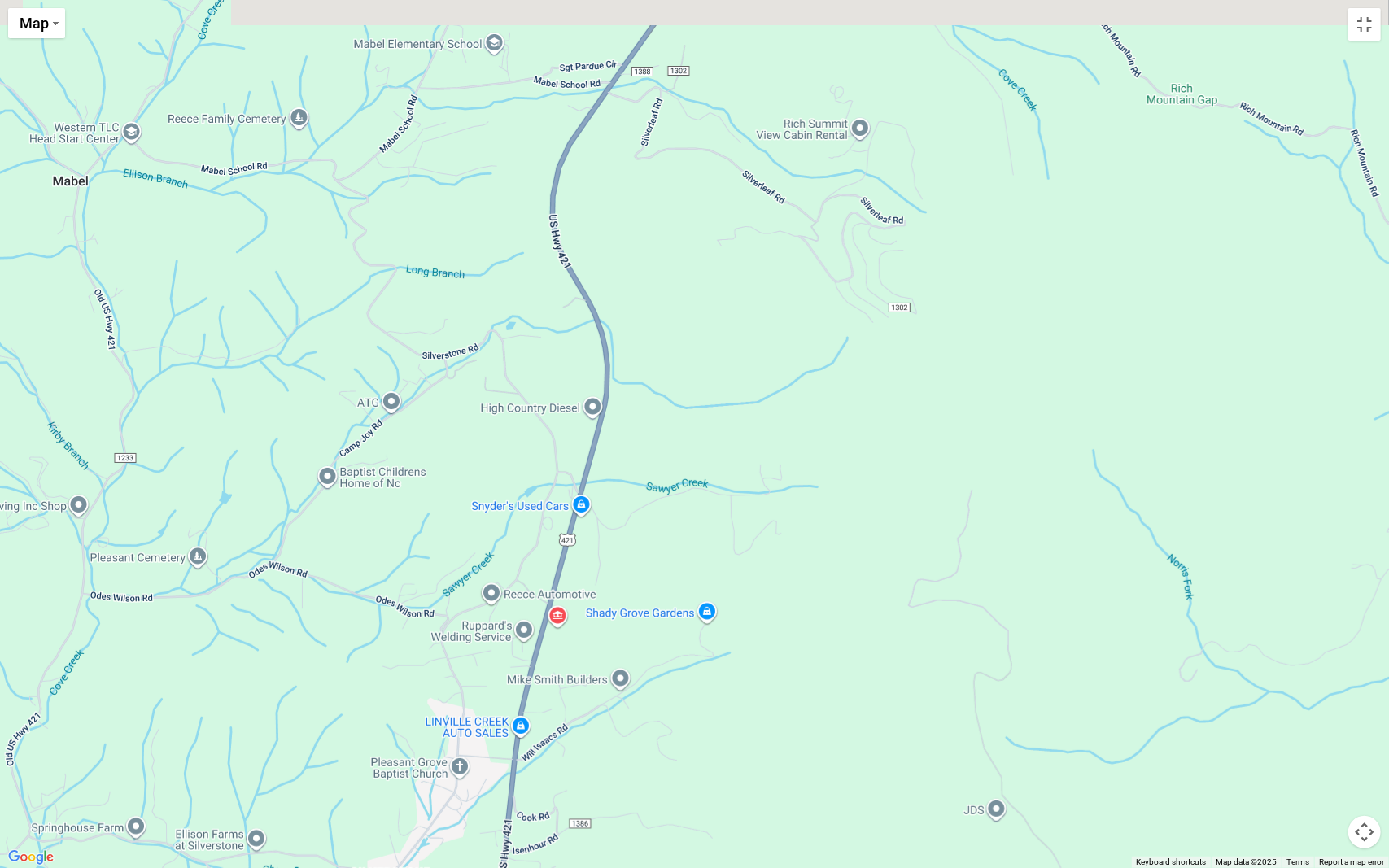
drag, startPoint x: 633, startPoint y: 283, endPoint x: 169, endPoint y: 783, distance: 682.1
click at [169, 729] on div "$9,577 $7,617 $4,897 $6,374 $4,288 $3,804 $4,504 $10,706 $2,660 $7,435 $3,025 $…" at bounding box center [694, 434] width 1389 height 868
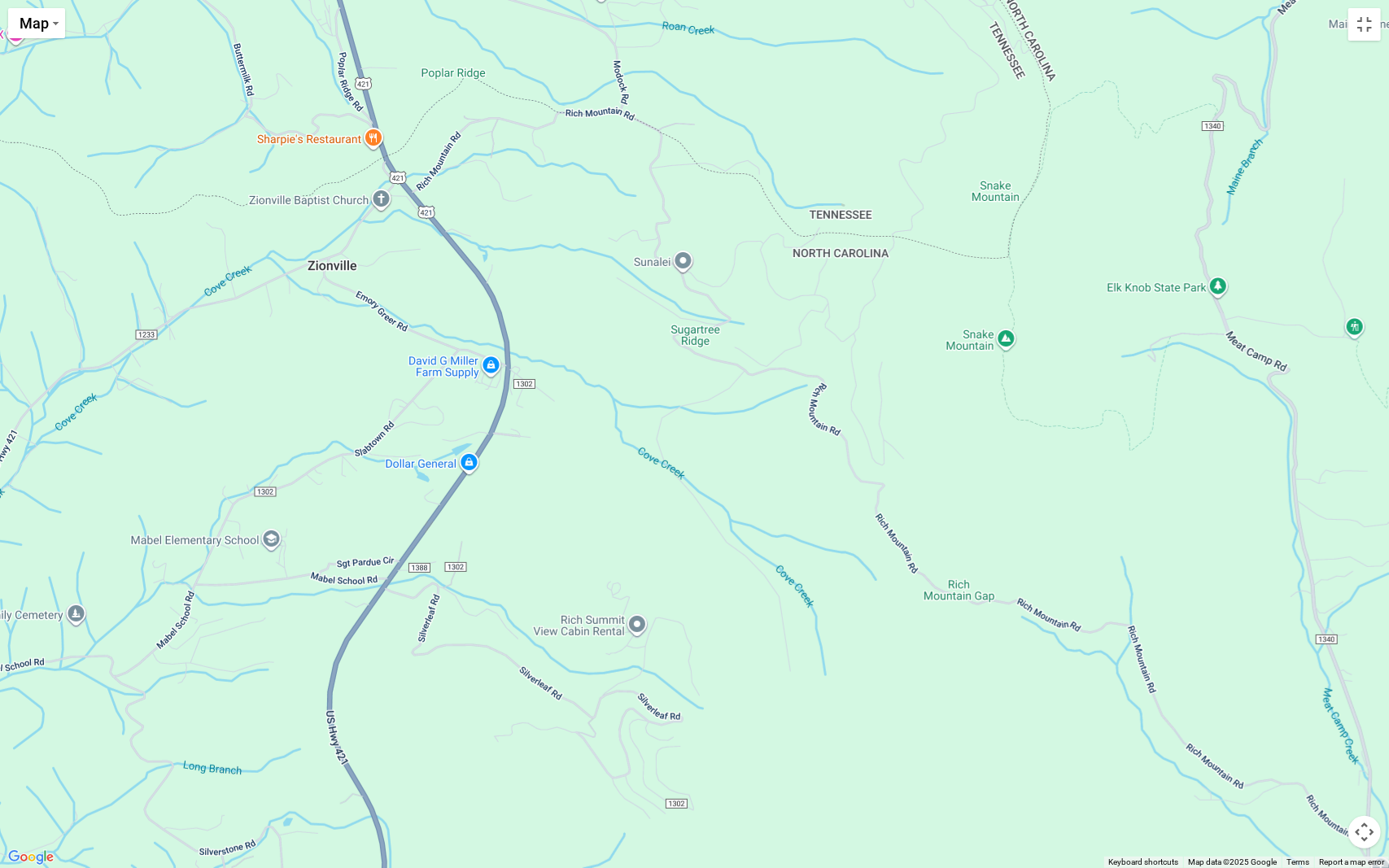
drag, startPoint x: 499, startPoint y: 370, endPoint x: 279, endPoint y: 867, distance: 543.5
click at [279, 729] on div "$9,577 $7,617 $4,897 $6,374 $4,288 $3,804 $4,504 $10,706 $2,660 $7,435 $3,025 $…" at bounding box center [694, 434] width 1389 height 868
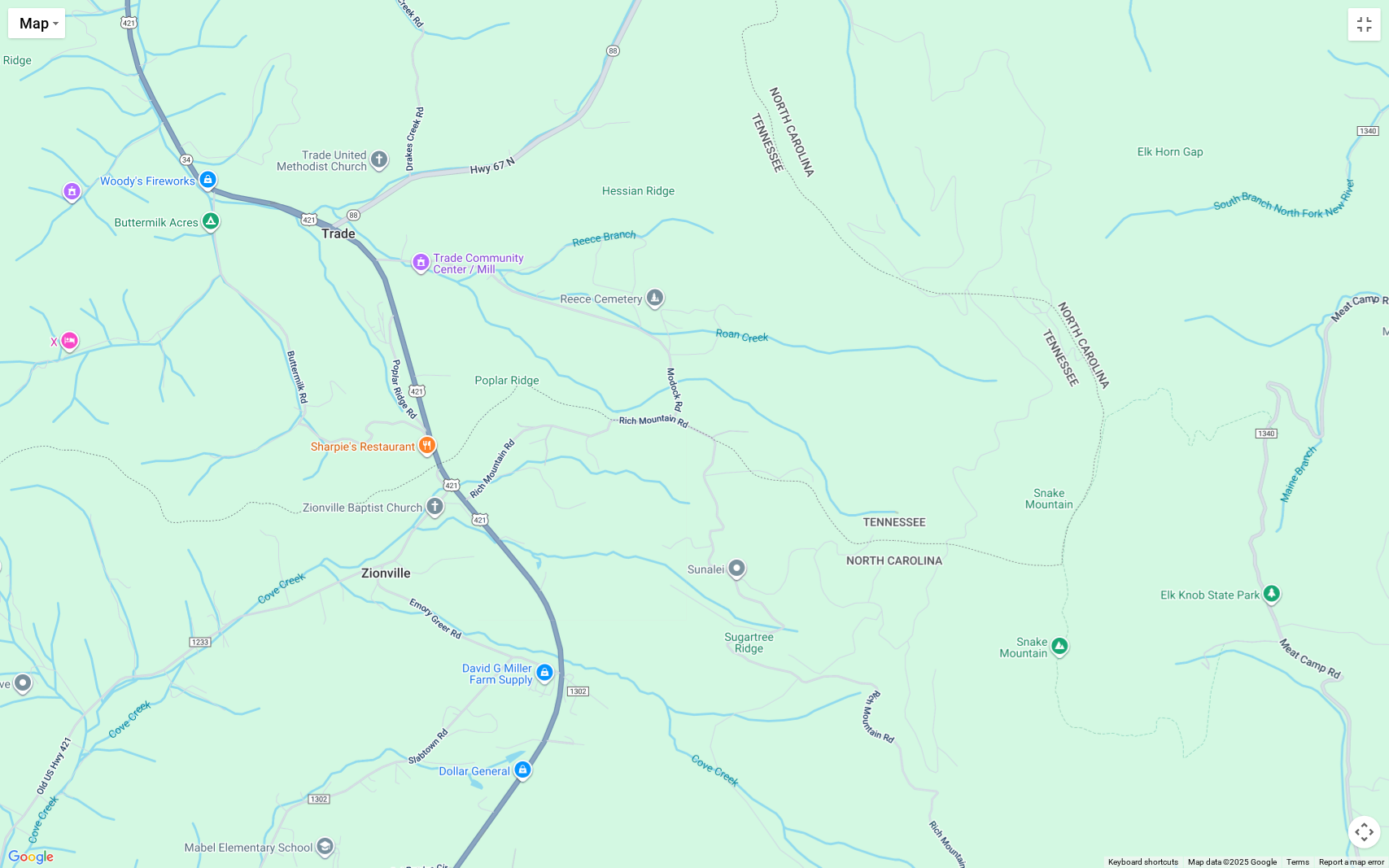
drag, startPoint x: 322, startPoint y: 307, endPoint x: 366, endPoint y: 617, distance: 313.1
click at [366, 617] on div "$9,577 $7,617 $4,897 $6,374 $4,288 $3,804 $4,504 $10,706 $2,660 $7,435 $3,025 $…" at bounding box center [694, 434] width 1389 height 868
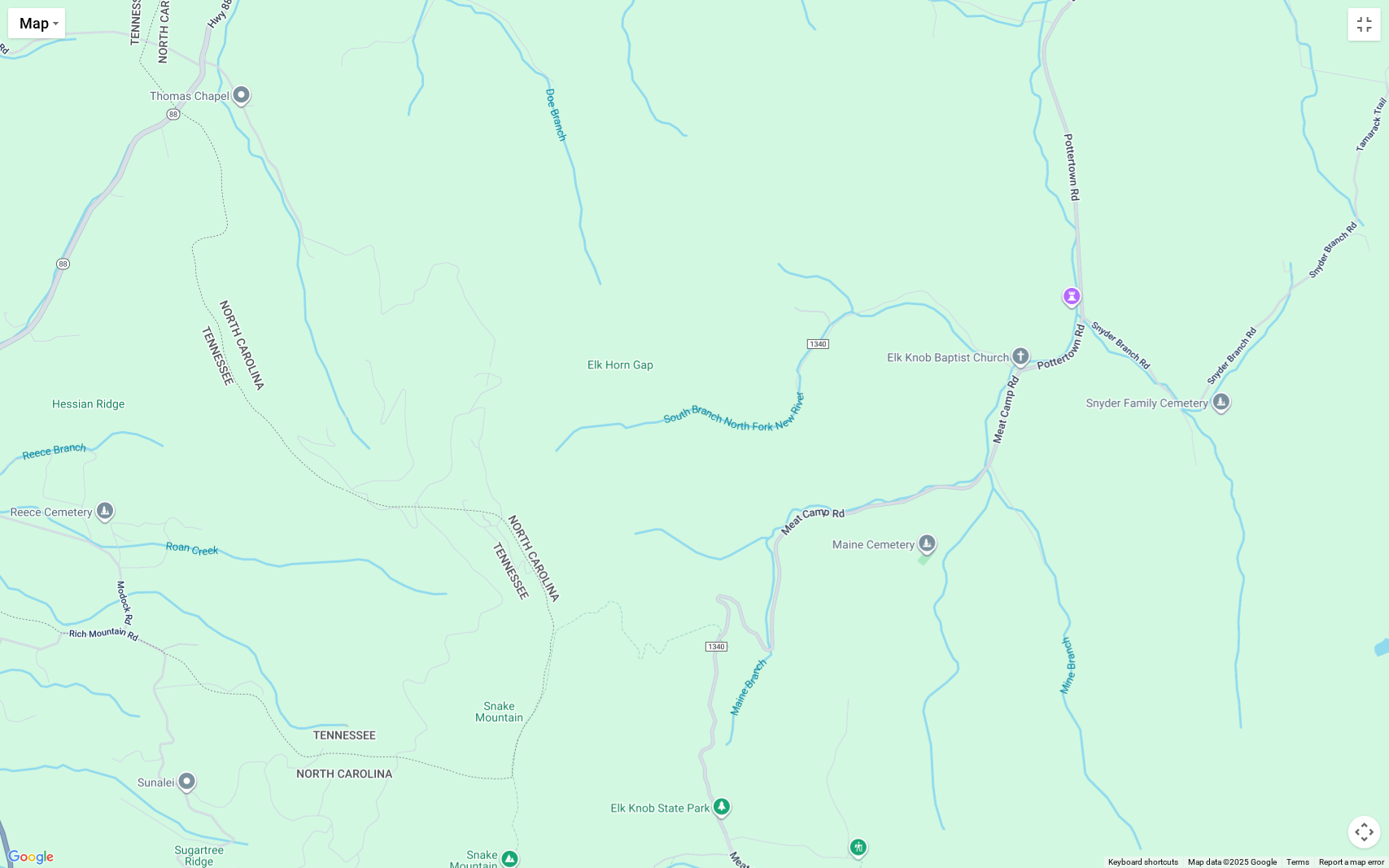
drag, startPoint x: 739, startPoint y: 470, endPoint x: 182, endPoint y: 688, distance: 598.1
click at [182, 688] on div "$9,577 $7,617 $4,897 $6,374 $4,288 $3,804 $4,504 $10,706 $2,660 $7,435 $3,025 $…" at bounding box center [694, 434] width 1389 height 868
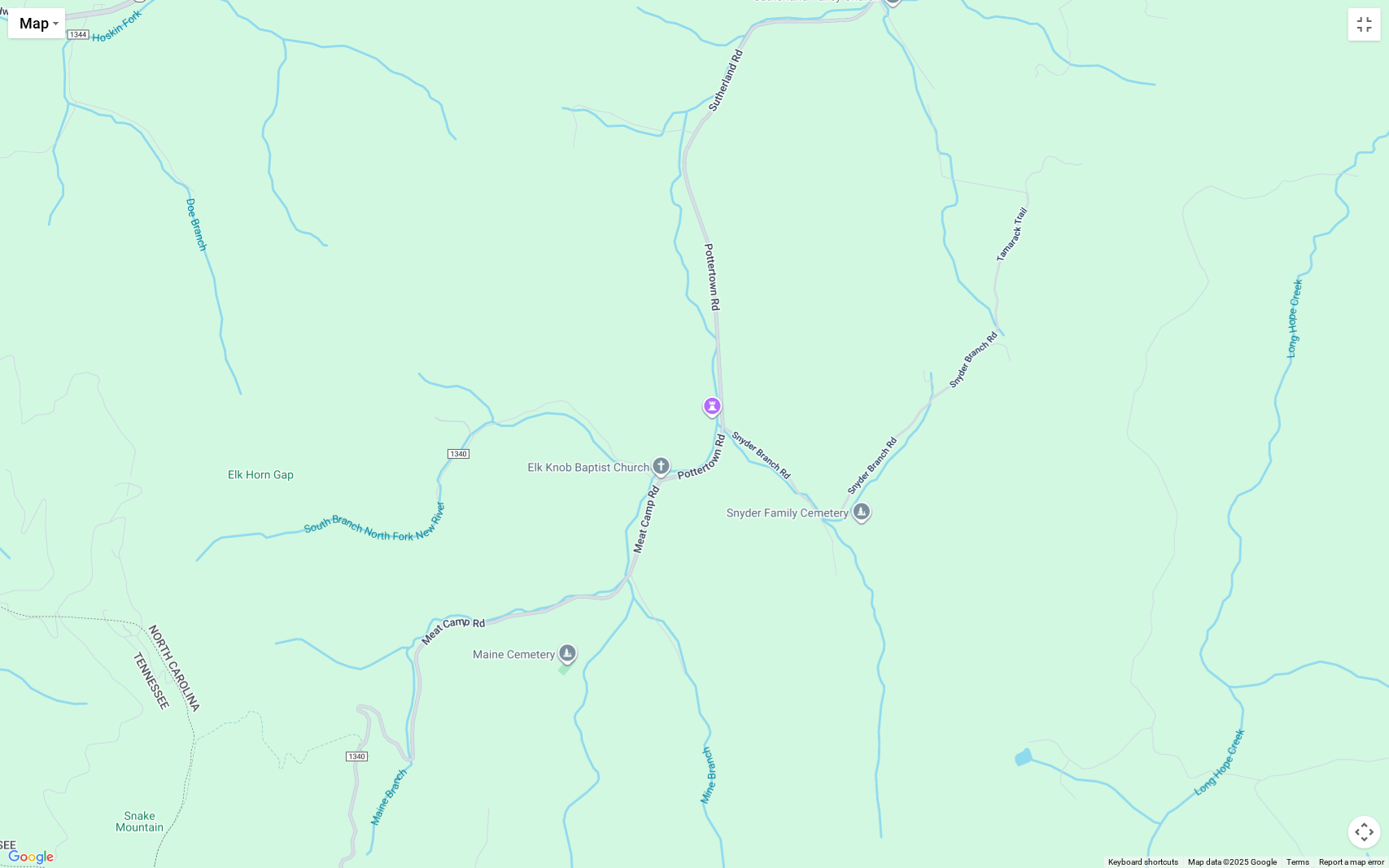
drag, startPoint x: 545, startPoint y: 524, endPoint x: 183, endPoint y: 635, distance: 378.6
click at [183, 635] on div "$9,577 $7,617 $4,897 $6,374 $4,288 $3,804 $4,504 $10,706 $2,660 $7,435 $3,025 $…" at bounding box center [694, 434] width 1389 height 868
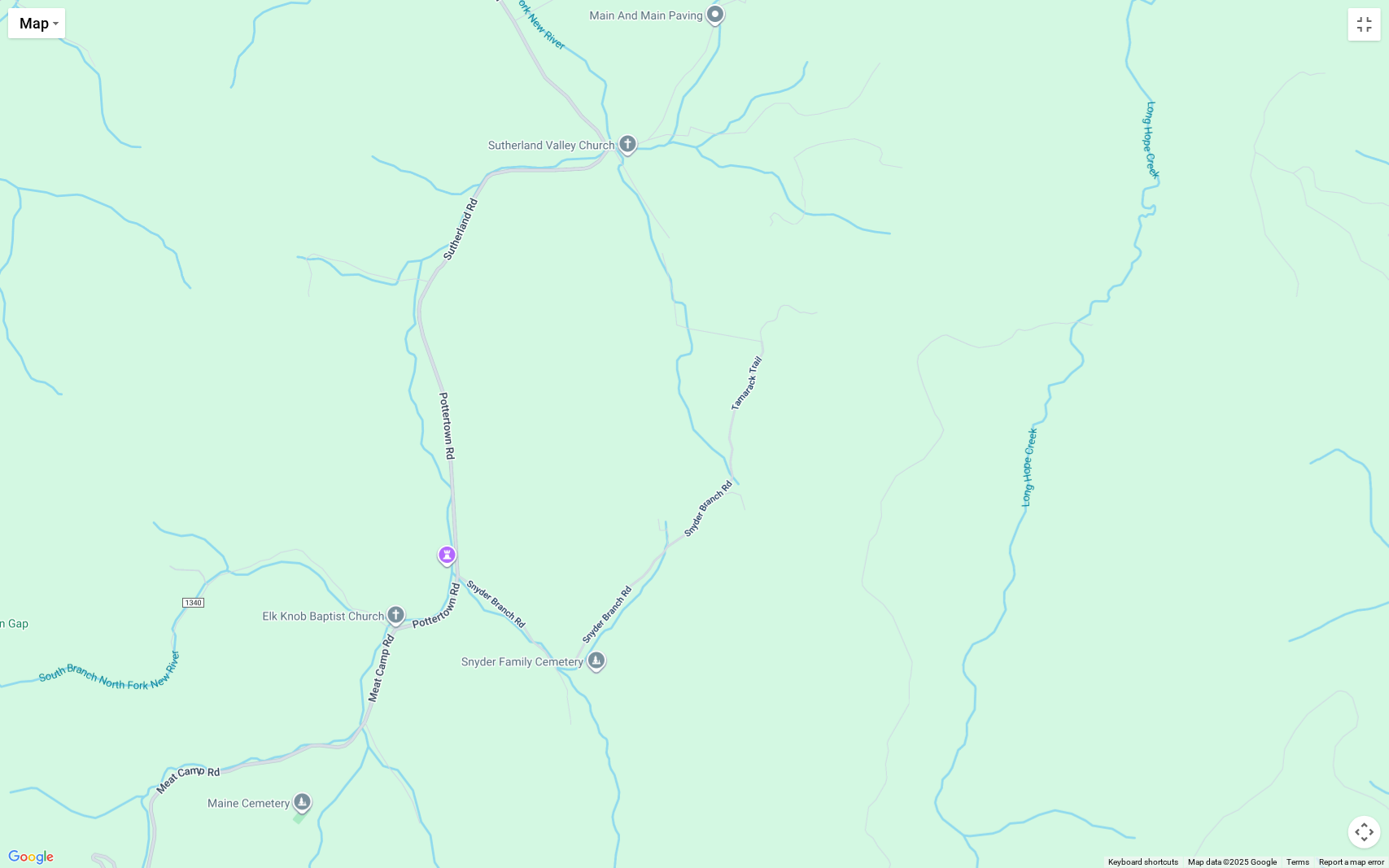
drag, startPoint x: 670, startPoint y: 716, endPoint x: 402, endPoint y: 865, distance: 306.6
click at [402, 729] on div "$9,577 $7,617 $4,897 $6,374 $4,288 $3,804 $4,504 $10,706 $2,660 $7,435 $3,025 $…" at bounding box center [694, 434] width 1389 height 868
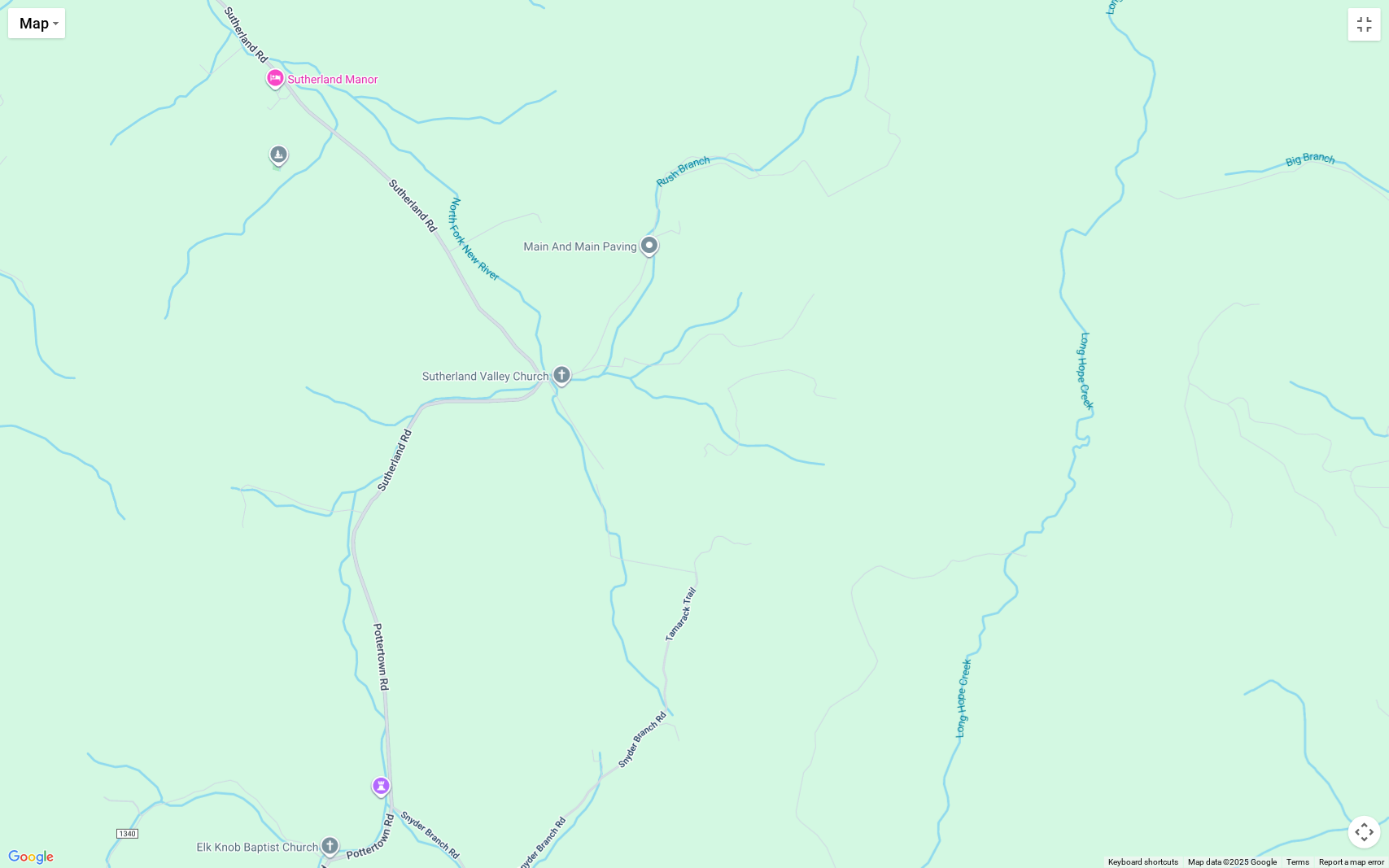
drag, startPoint x: 576, startPoint y: 497, endPoint x: 508, endPoint y: 729, distance: 241.8
click at [508, 729] on div "$9,577 $7,617 $4,897 $6,374 $4,288 $3,804 $4,504 $10,706 $2,660 $7,435 $3,025 $…" at bounding box center [694, 434] width 1389 height 868
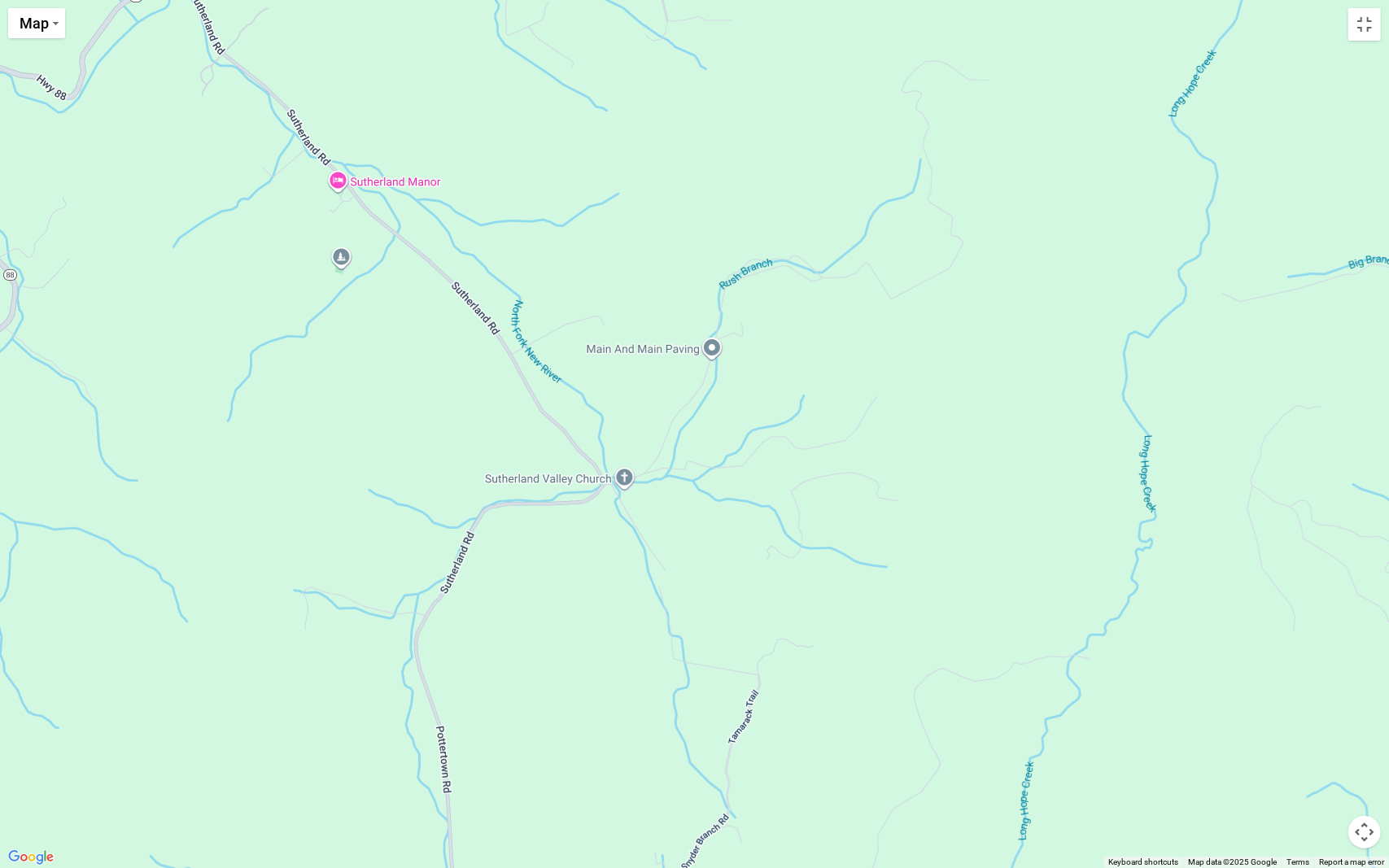
drag, startPoint x: 325, startPoint y: 313, endPoint x: 390, endPoint y: 417, distance: 122.6
click at [390, 417] on div "$9,577 $7,617 $4,897 $6,374 $4,288 $3,804 $4,504 $10,706 $2,660 $7,435 $3,025 $…" at bounding box center [694, 434] width 1389 height 868
click at [340, 183] on div "$9,577 $7,617 $4,897 $6,374 $4,288 $3,804 $4,504 $10,706 $2,660 $7,435 $3,025 $…" at bounding box center [694, 434] width 1389 height 868
click at [386, 180] on div "$9,577 $7,617 $4,897 $6,374 $4,288 $3,804 $4,504 $10,706 $2,660 $7,435 $3,025 $…" at bounding box center [694, 434] width 1389 height 868
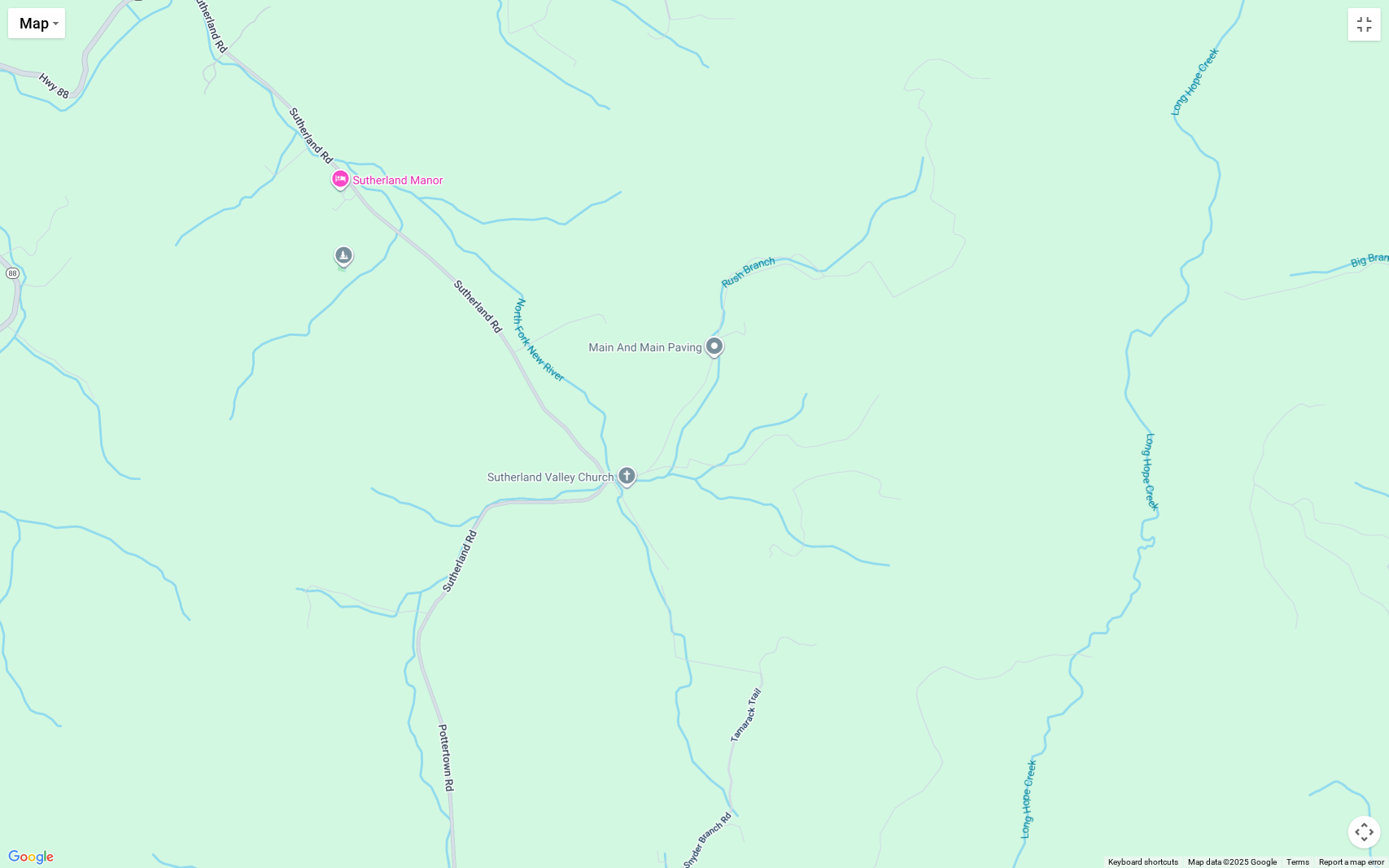
click at [386, 180] on div "$9,577 $7,617 $4,897 $6,374 $4,288 $3,804 $4,504 $10,706 $2,660 $7,435 $3,025 $…" at bounding box center [694, 434] width 1389 height 868
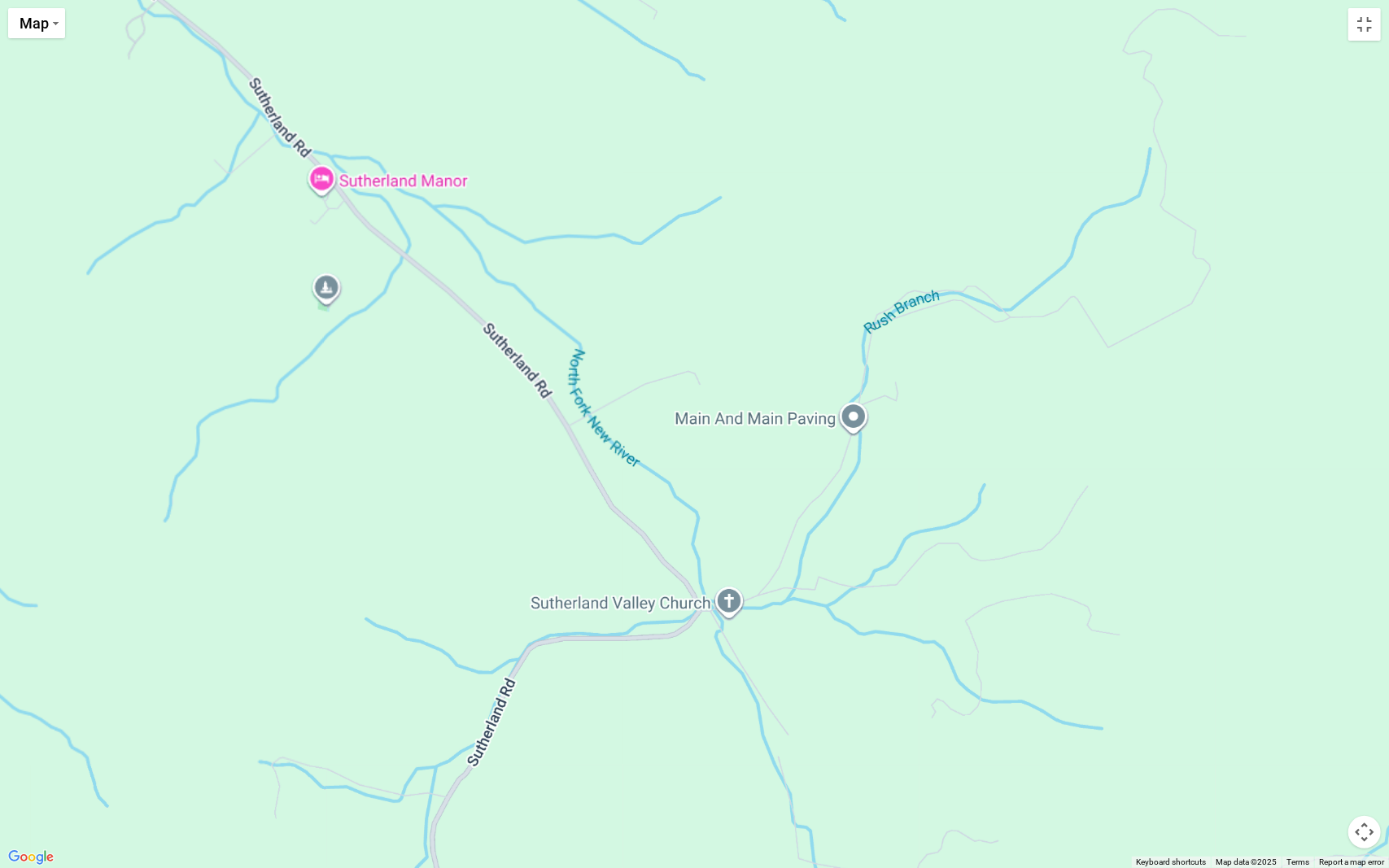
click at [386, 180] on div "$9,577 $7,617 $4,897 $6,374 $4,288 $3,804 $4,504 $10,706 $2,660 $7,435 $3,025 $…" at bounding box center [694, 434] width 1389 height 868
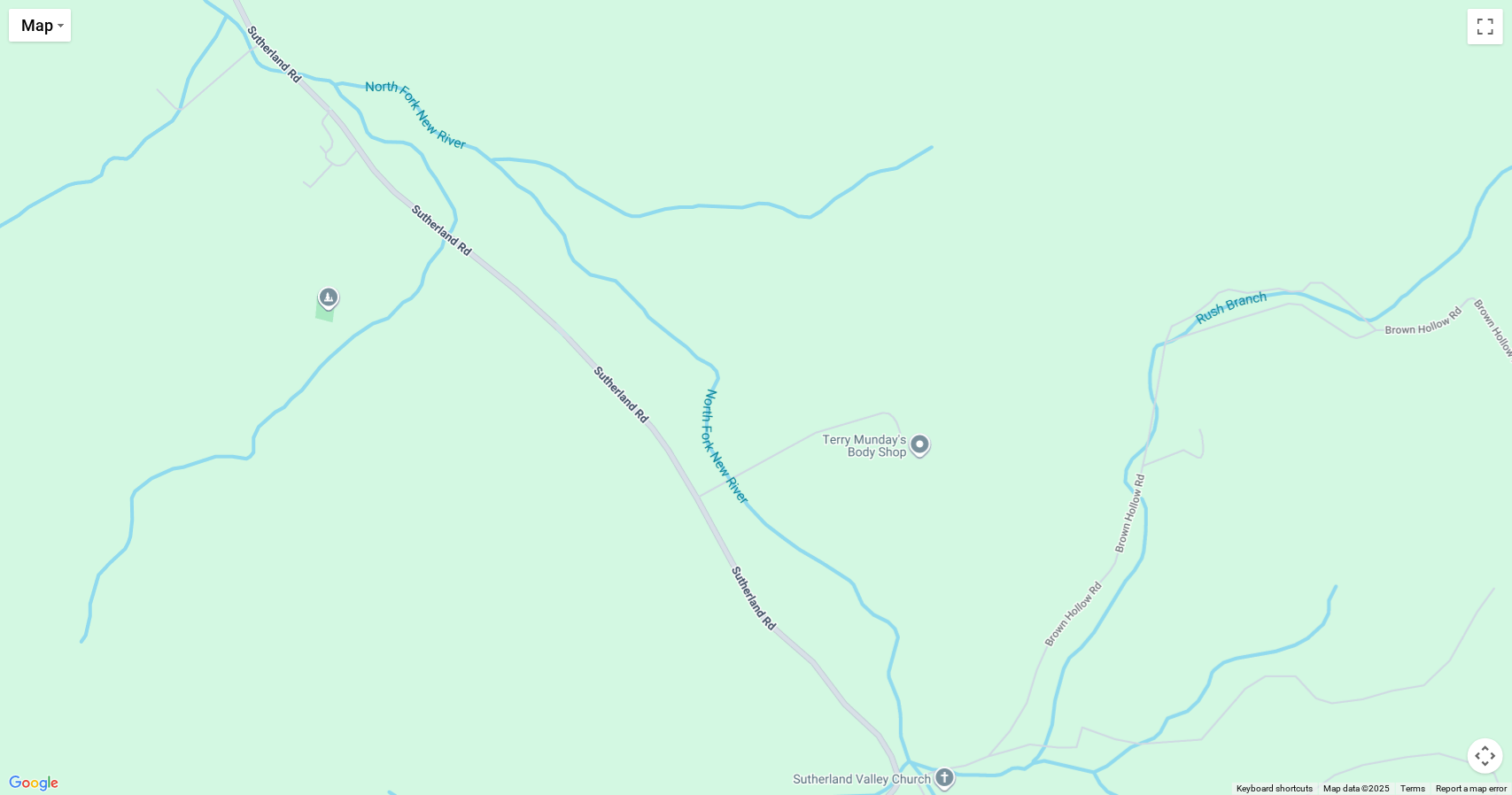
drag, startPoint x: 174, startPoint y: 22, endPoint x: 262, endPoint y: 56, distance: 94.3
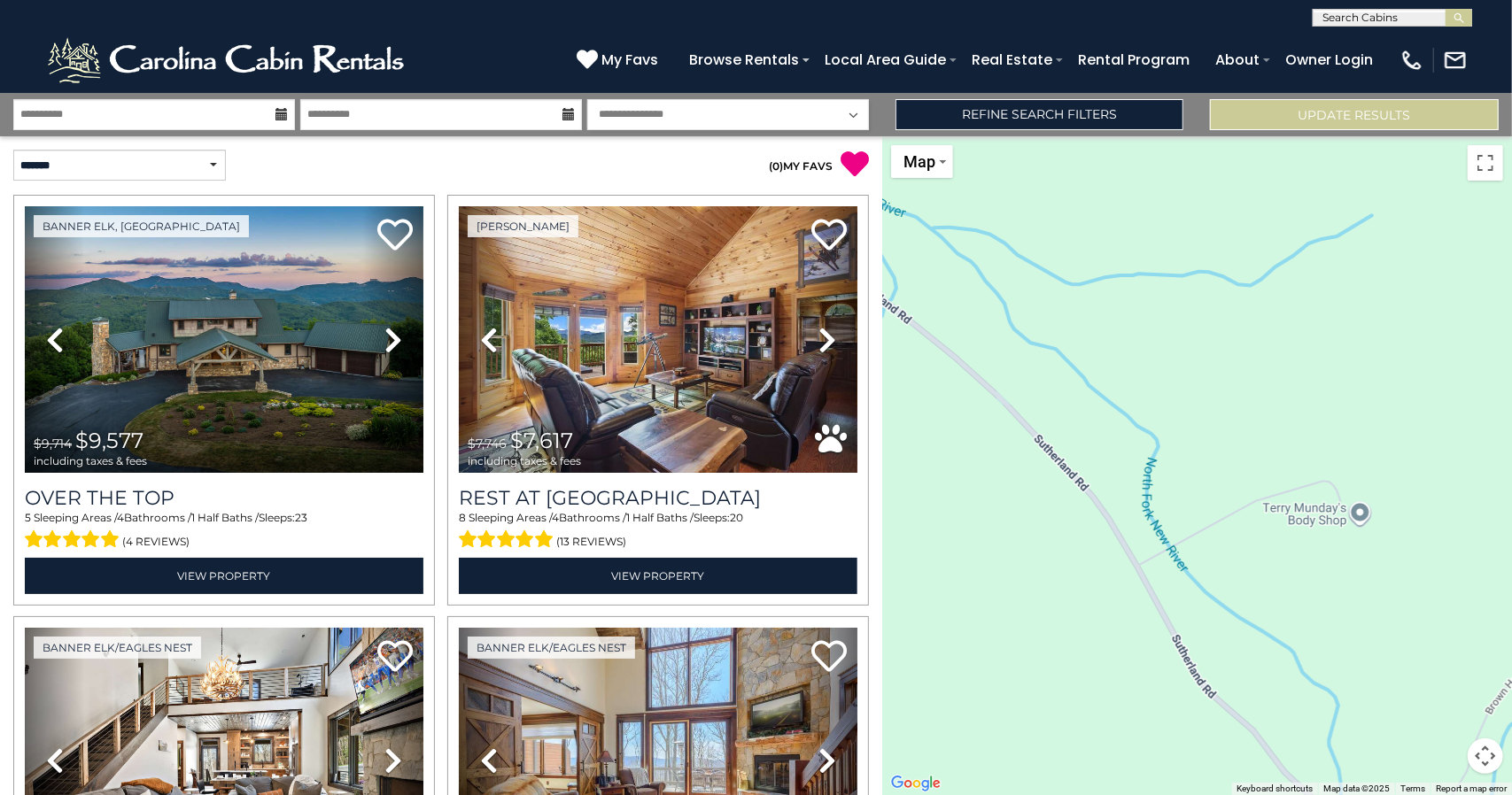
click at [262, 56] on header "**********" at bounding box center [756, 46] width 1512 height 93
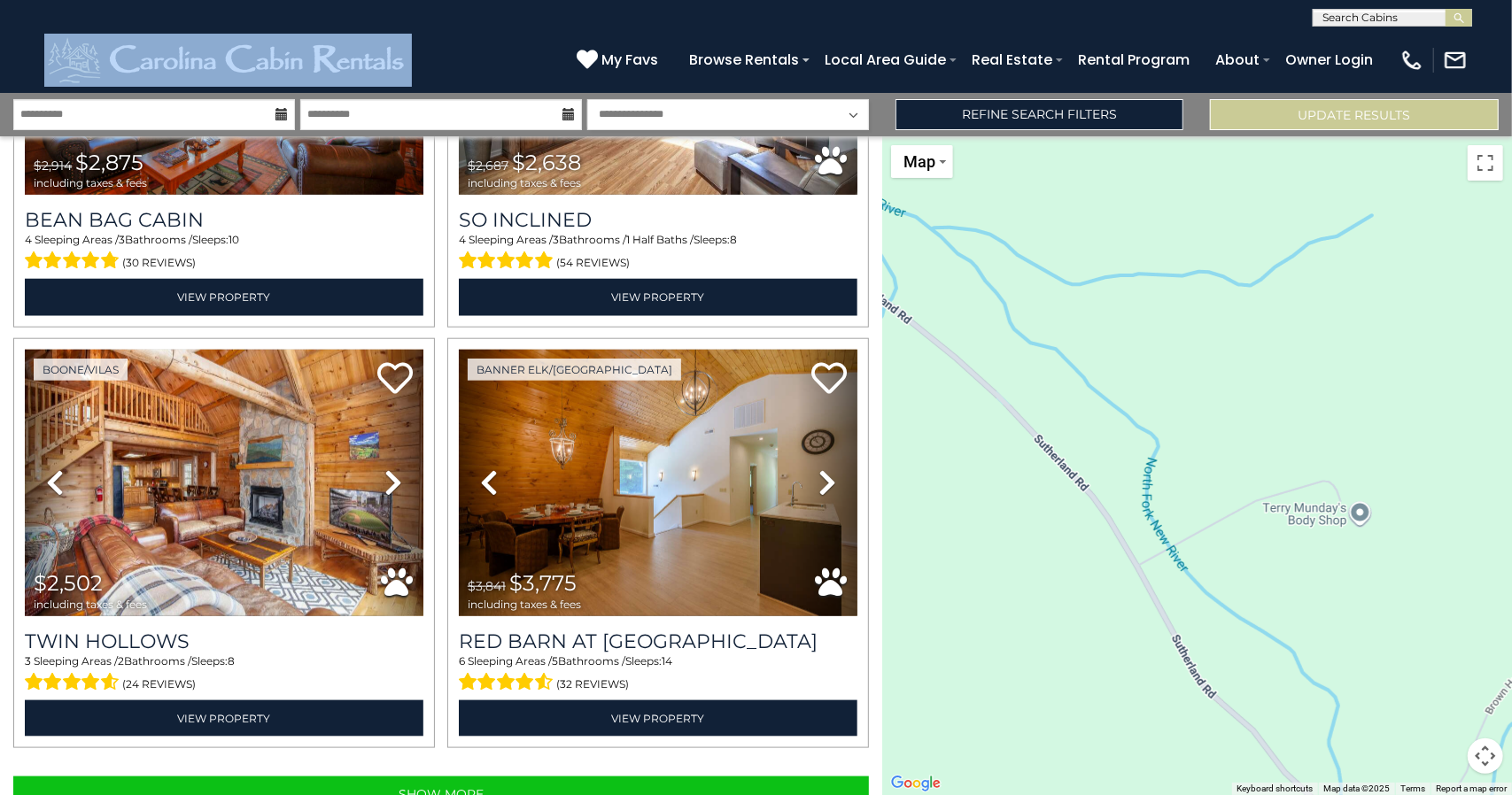
scroll to position [5764, 0]
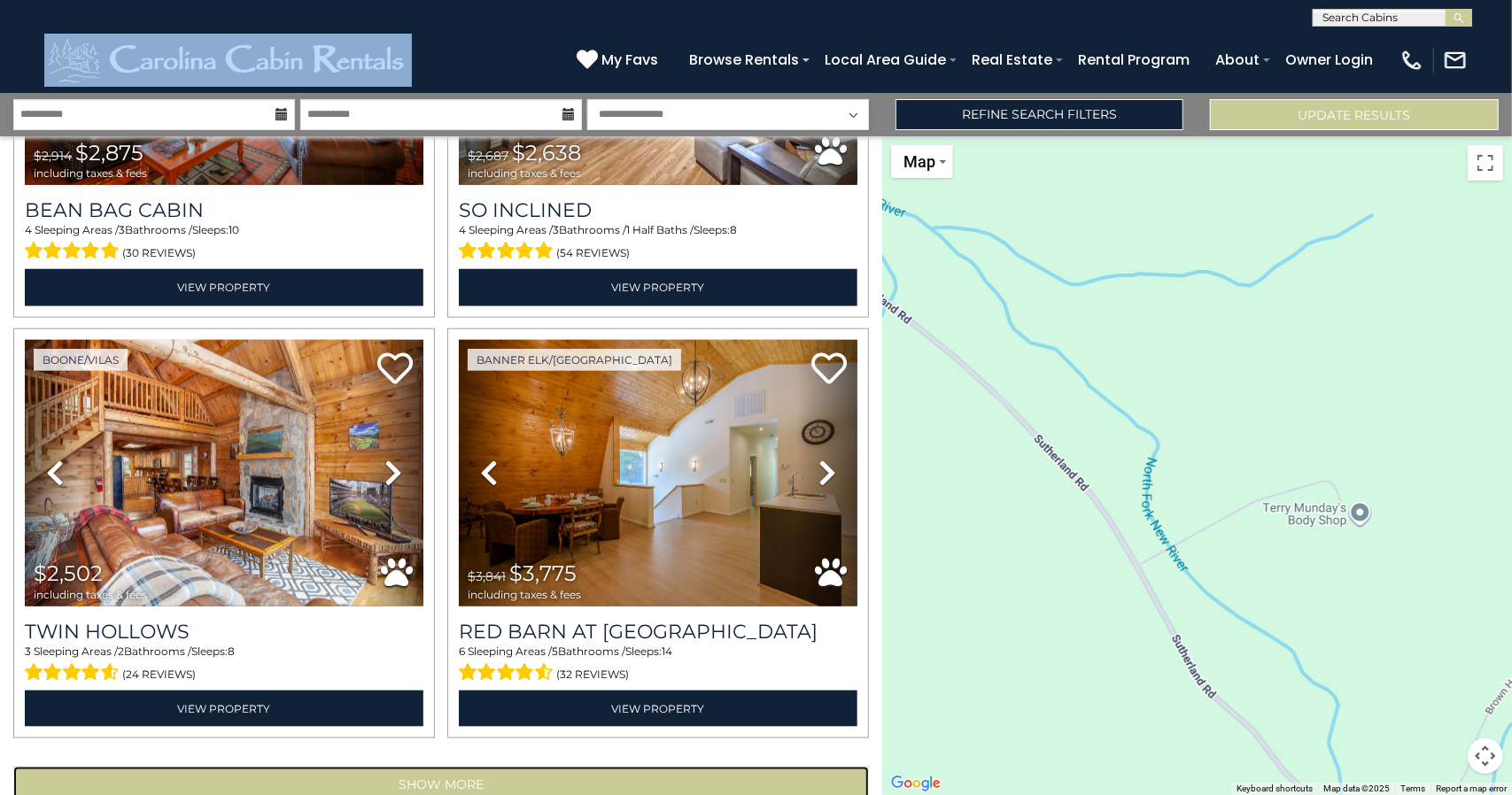
click at [480, 766] on button "Show More" at bounding box center [441, 784] width 856 height 35
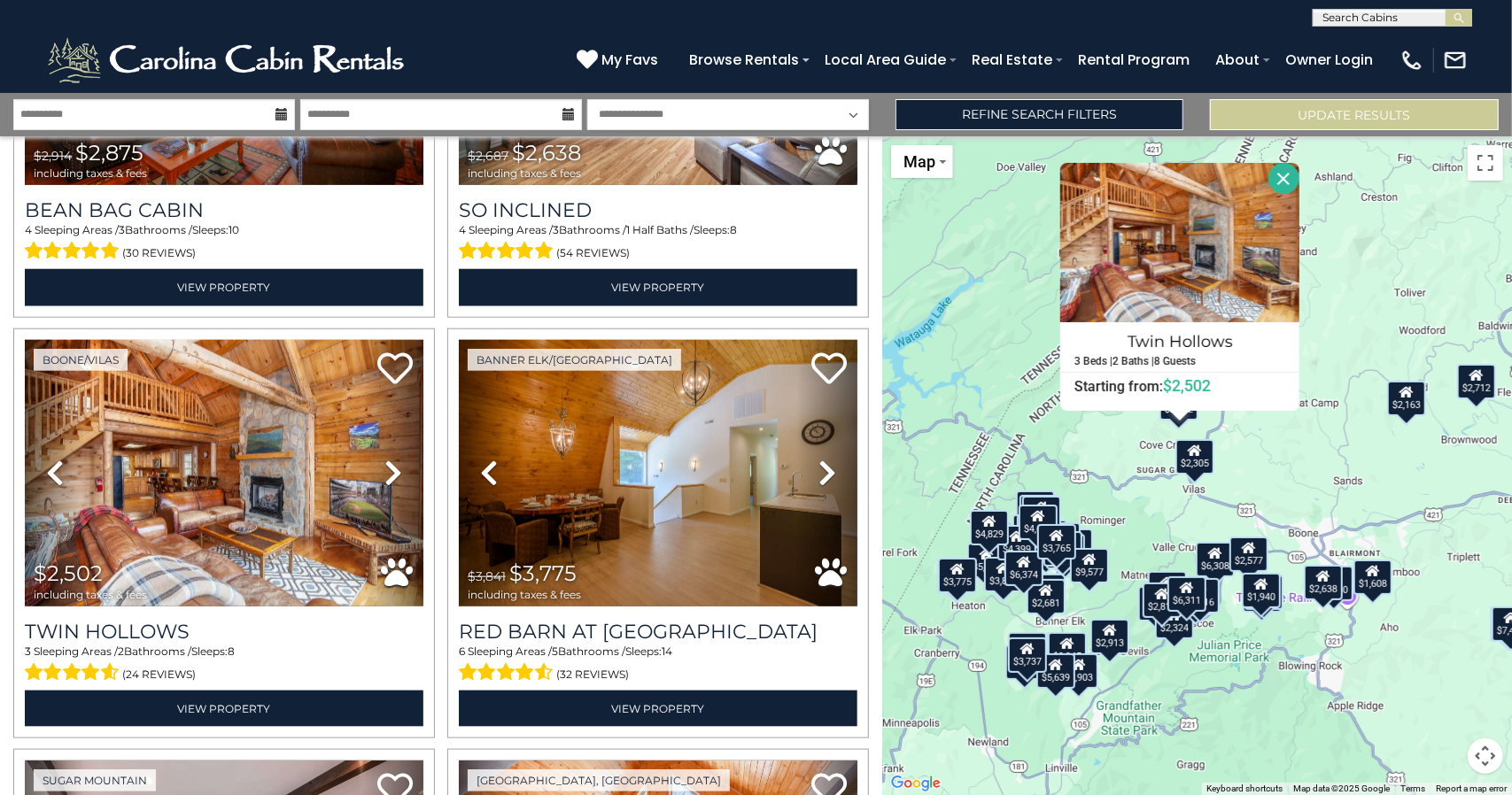
click at [1410, 22] on input "text" at bounding box center [1391, 20] width 155 height 17
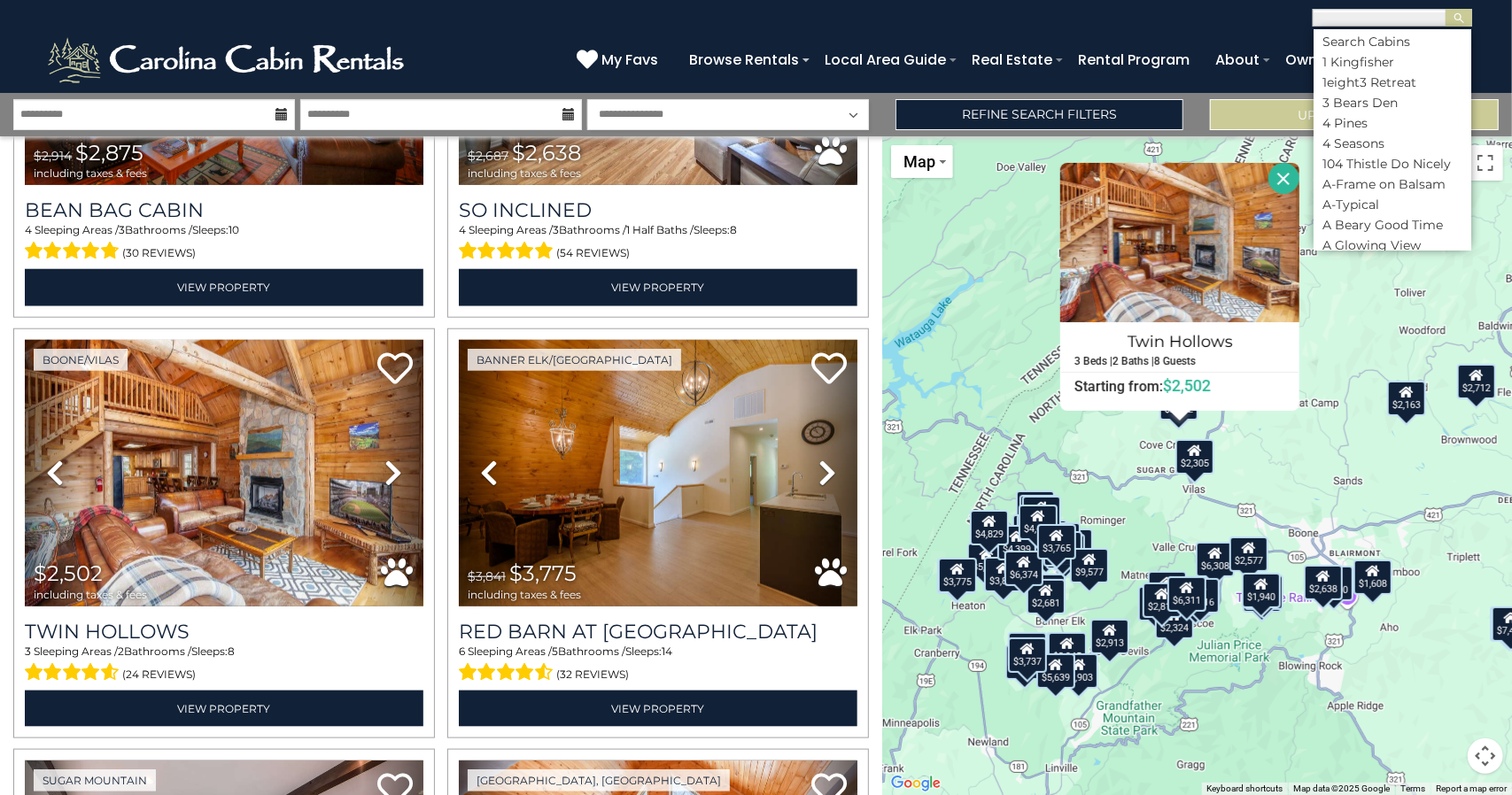
click at [1410, 22] on input "text" at bounding box center [1391, 20] width 155 height 17
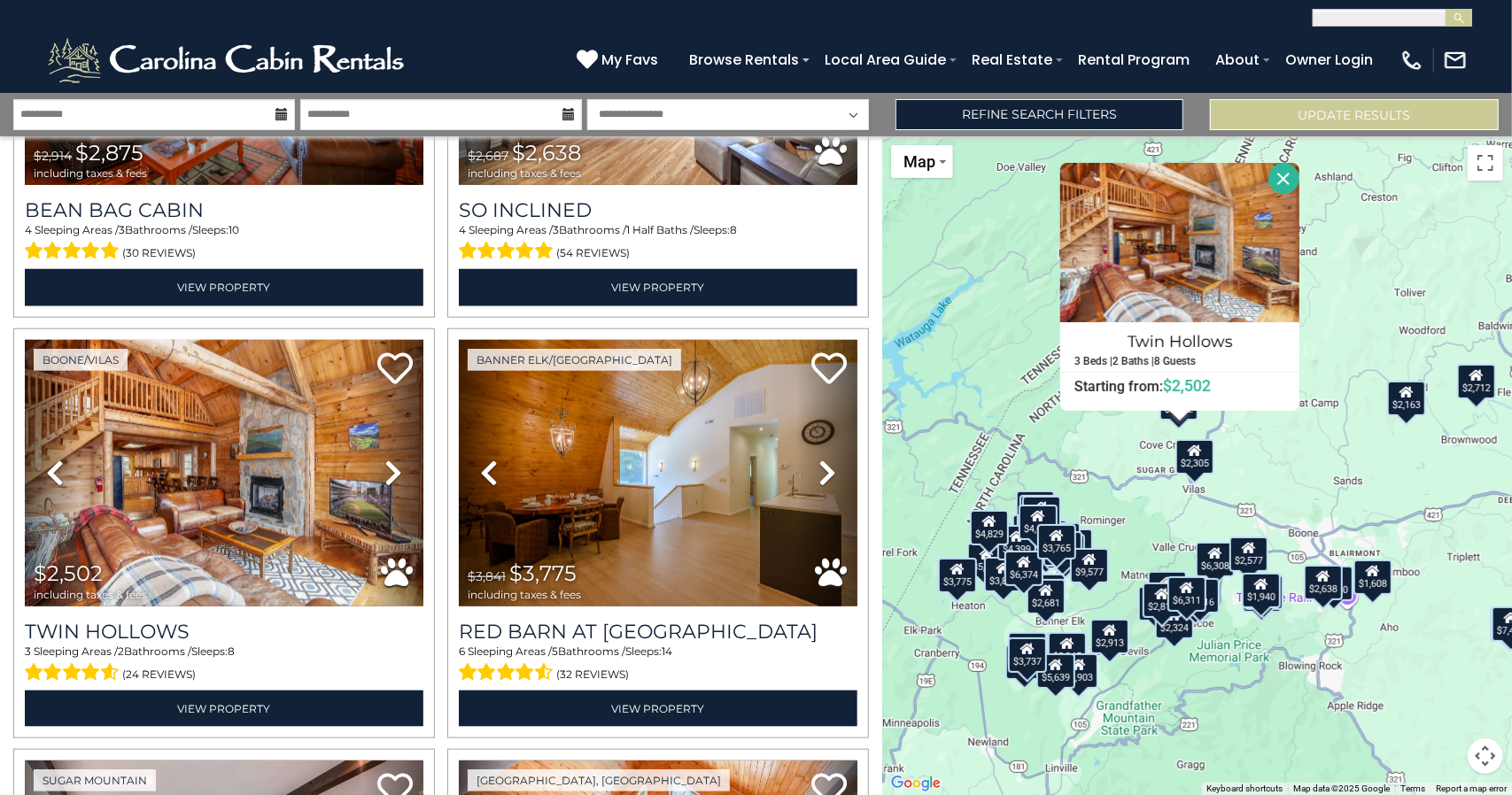
click at [1410, 22] on input "text" at bounding box center [1391, 20] width 155 height 17
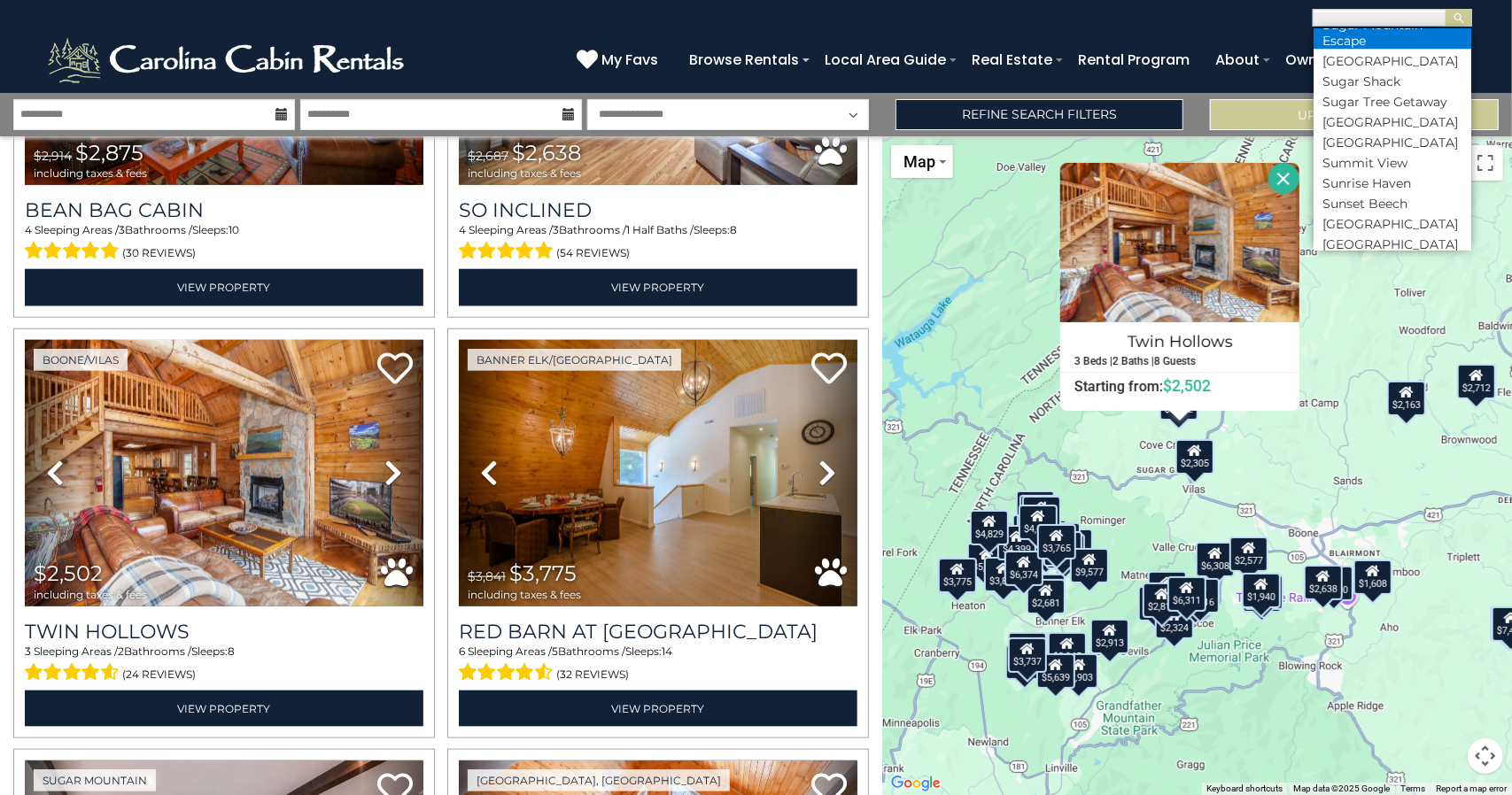
scroll to position [7775, 0]
click at [1049, 475] on div "$9,577 $7,617 $4,897 $6,374 $4,288 $3,804 $4,504 $10,706 $2,660 $7,435 $3,025 $…" at bounding box center [1196, 466] width 629 height 659
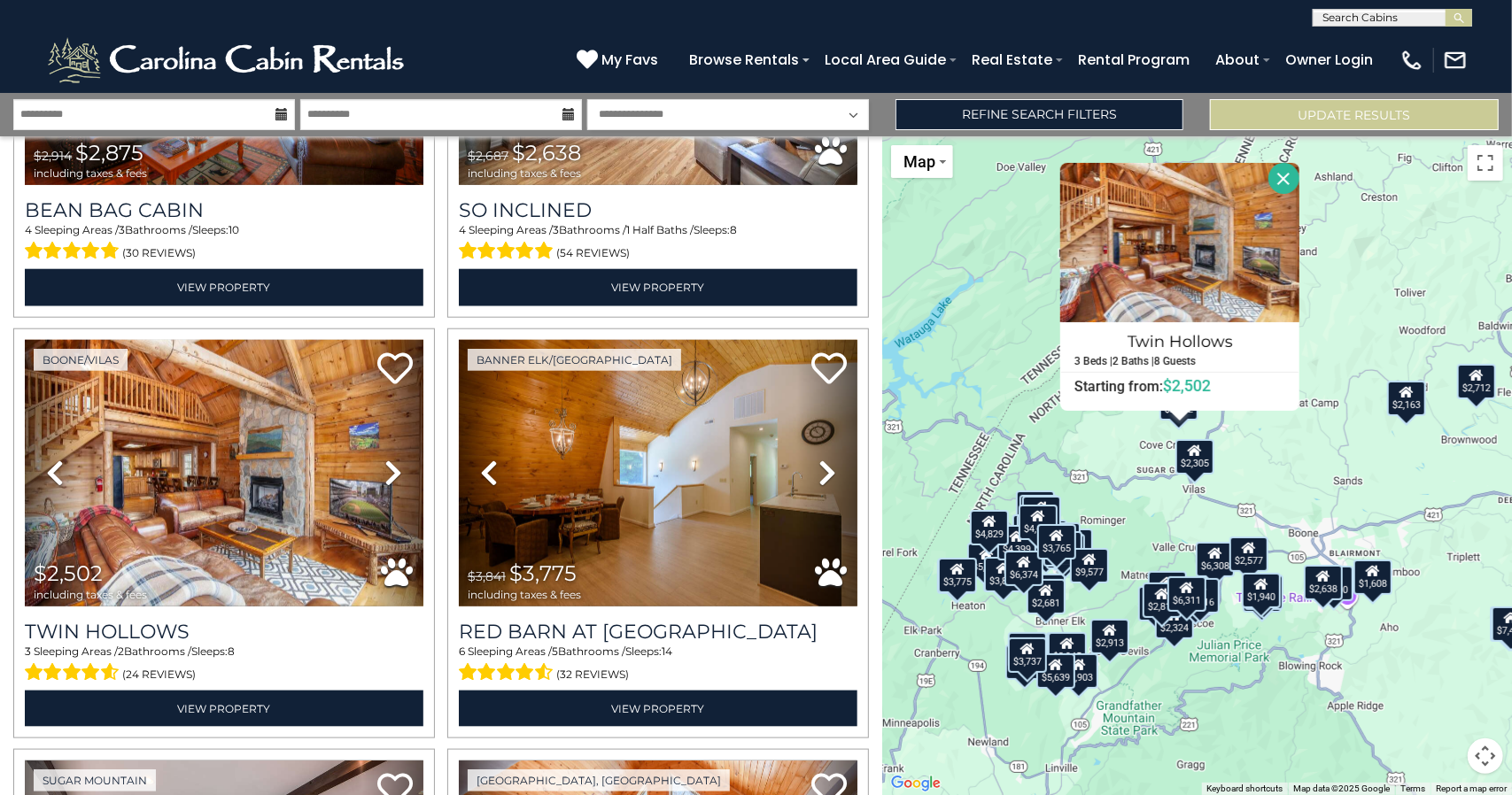
click at [1082, 435] on div "$9,577 $7,617 $4,897 $6,374 $4,288 $3,804 $4,504 $10,706 $2,660 $7,435 $3,025 $…" at bounding box center [1196, 466] width 629 height 659
click at [1291, 171] on button "Close" at bounding box center [1284, 179] width 31 height 31
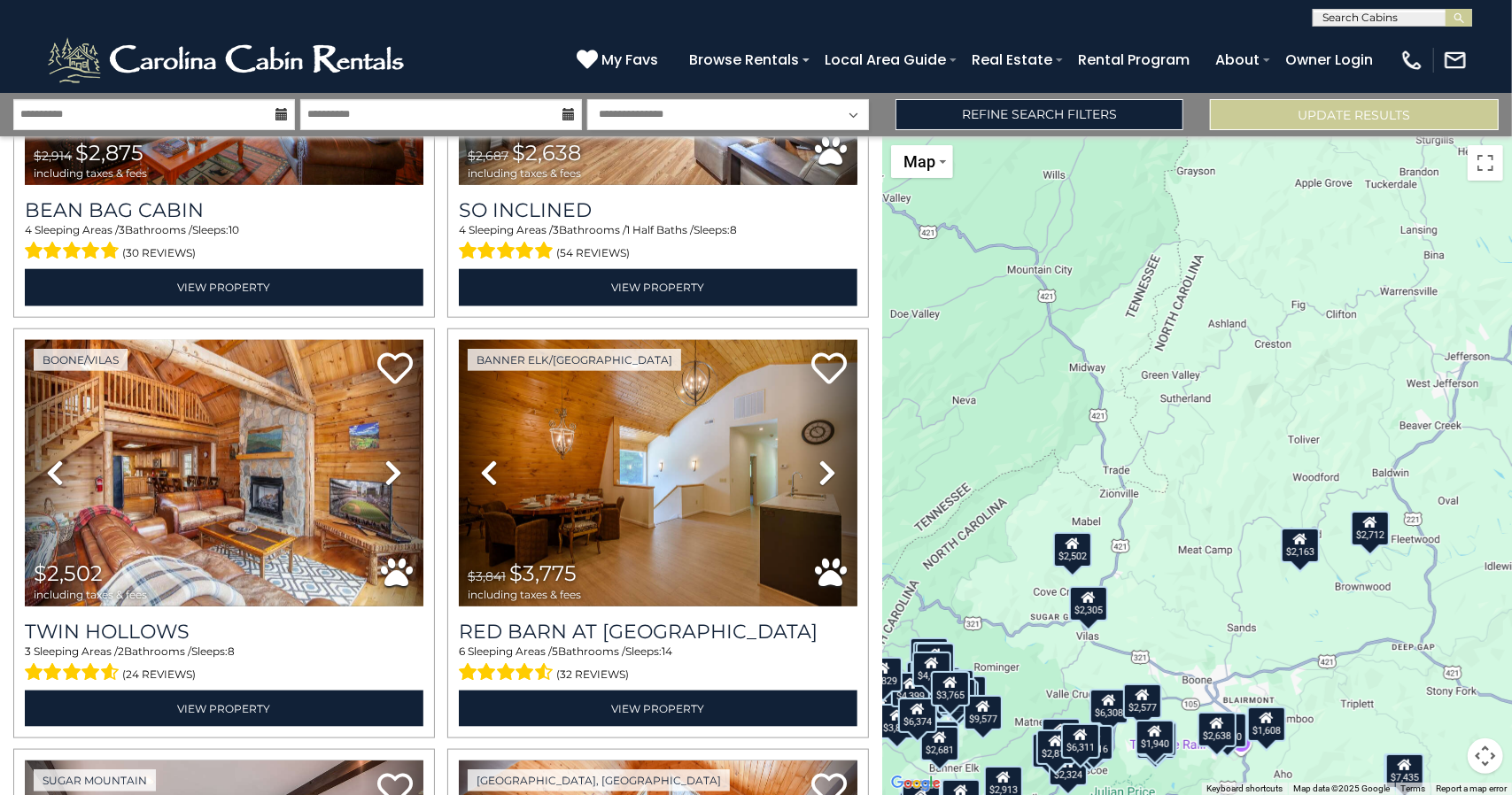
drag, startPoint x: 1314, startPoint y: 225, endPoint x: 1207, endPoint y: 374, distance: 183.4
click at [1207, 374] on div "$9,577 $7,617 $4,897 $6,374 $4,288 $3,804 $4,504 $10,706 $2,660 $7,435 $3,025 $…" at bounding box center [1196, 466] width 629 height 659
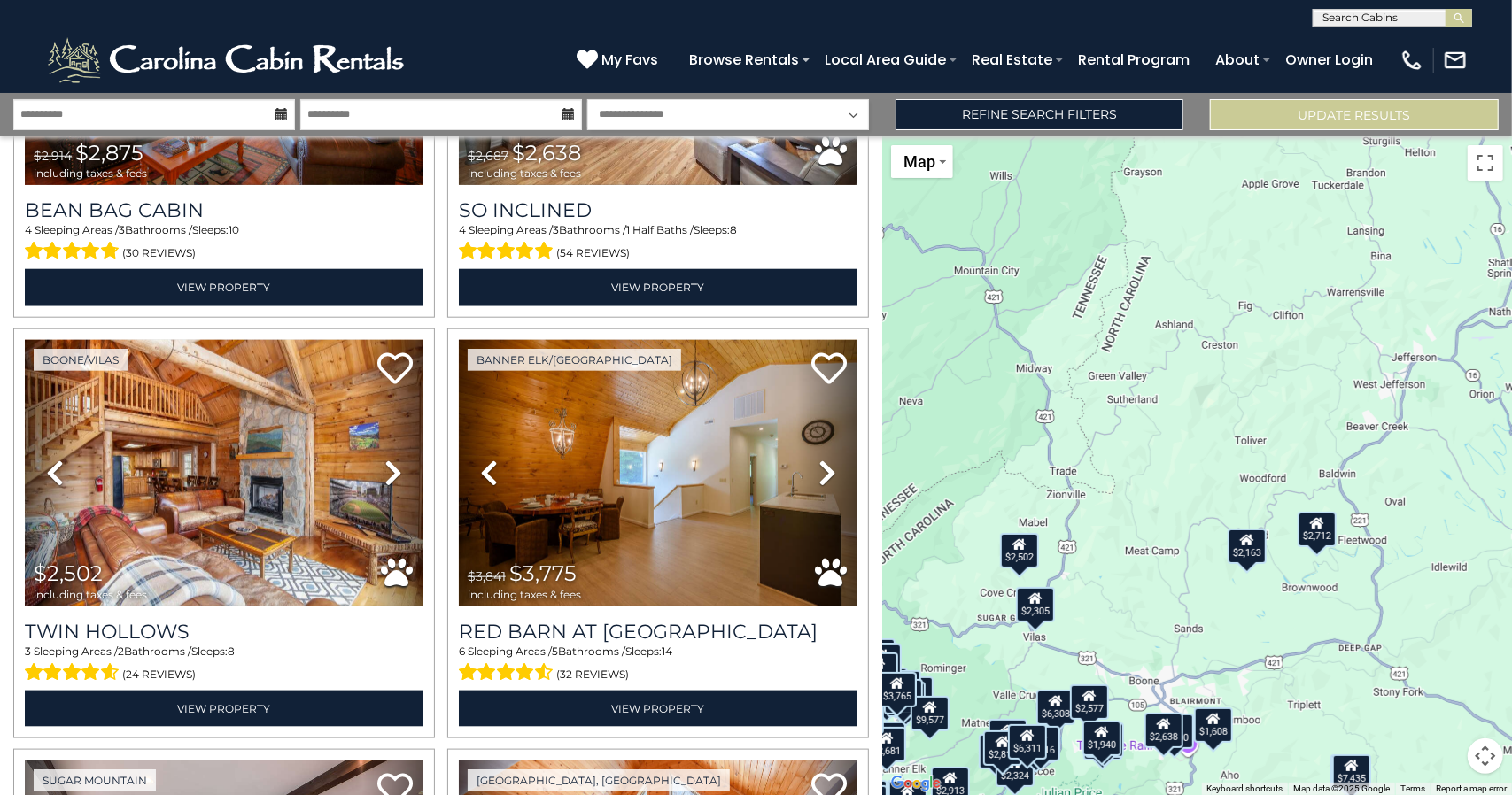
drag, startPoint x: 1264, startPoint y: 370, endPoint x: 1206, endPoint y: 374, distance: 58.1
click at [1206, 374] on div "$9,577 $7,617 $4,897 $6,374 $4,288 $3,804 $4,504 $10,706 $2,660 $7,435 $3,025 $…" at bounding box center [1196, 466] width 629 height 659
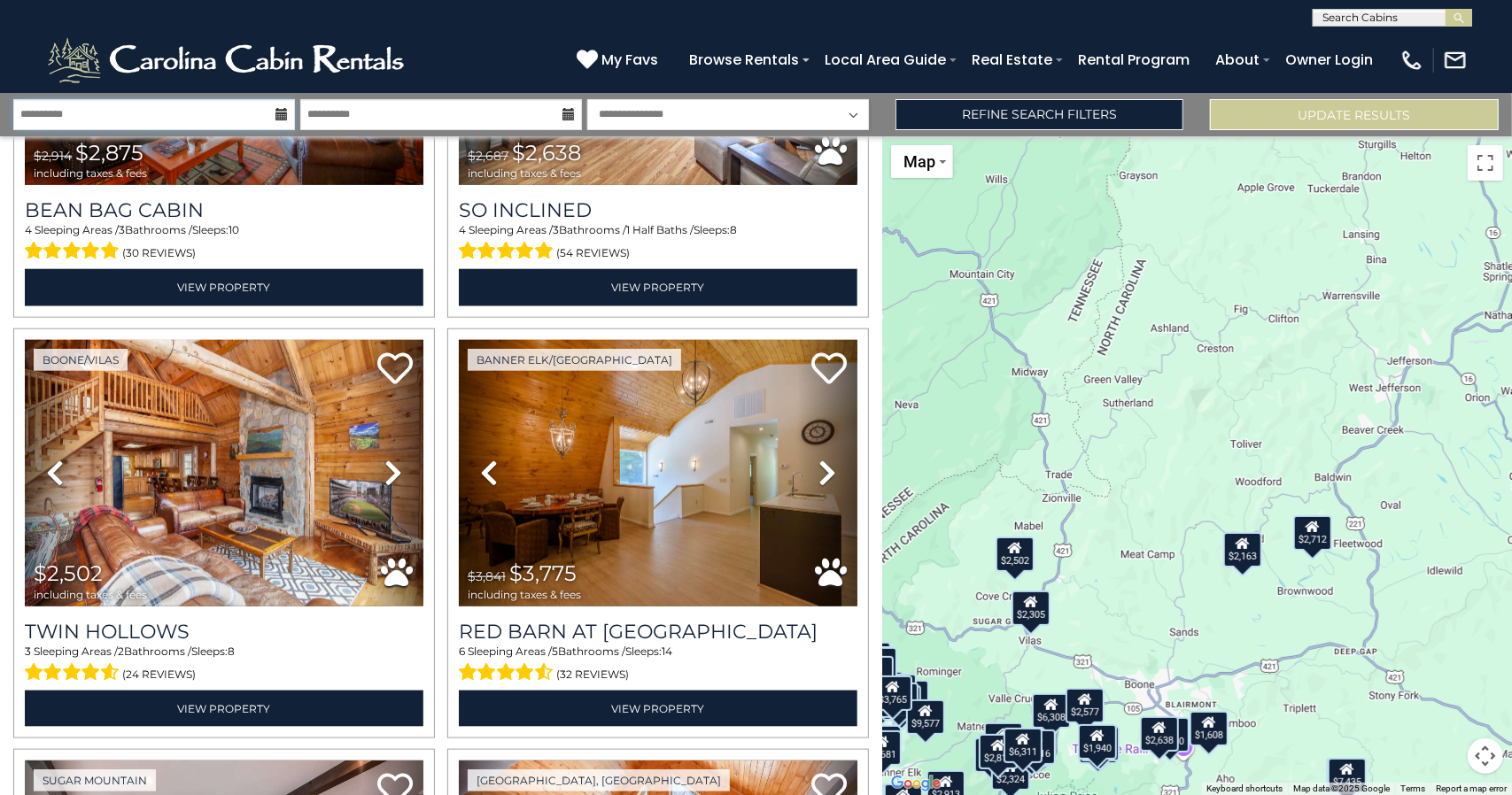
click at [247, 119] on input "**********" at bounding box center [154, 115] width 282 height 31
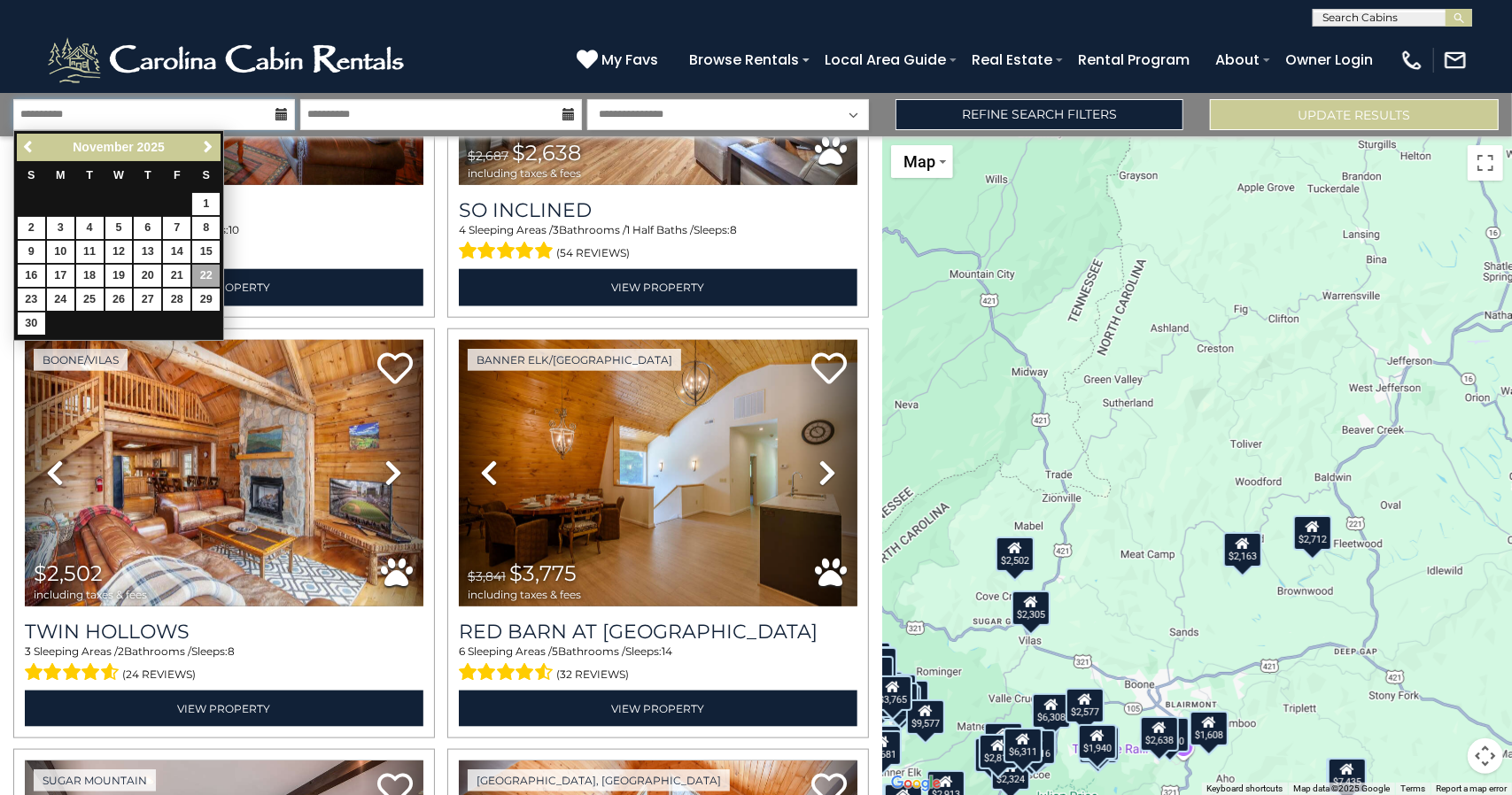
click at [247, 119] on input "**********" at bounding box center [154, 115] width 282 height 31
click at [167, 118] on input "**********" at bounding box center [154, 115] width 282 height 31
click at [1114, 405] on div "$9,577 $7,617 $4,897 $6,374 $4,288 $3,804 $4,504 $10,706 $2,660 $7,435 $3,025 $…" at bounding box center [1196, 466] width 629 height 659
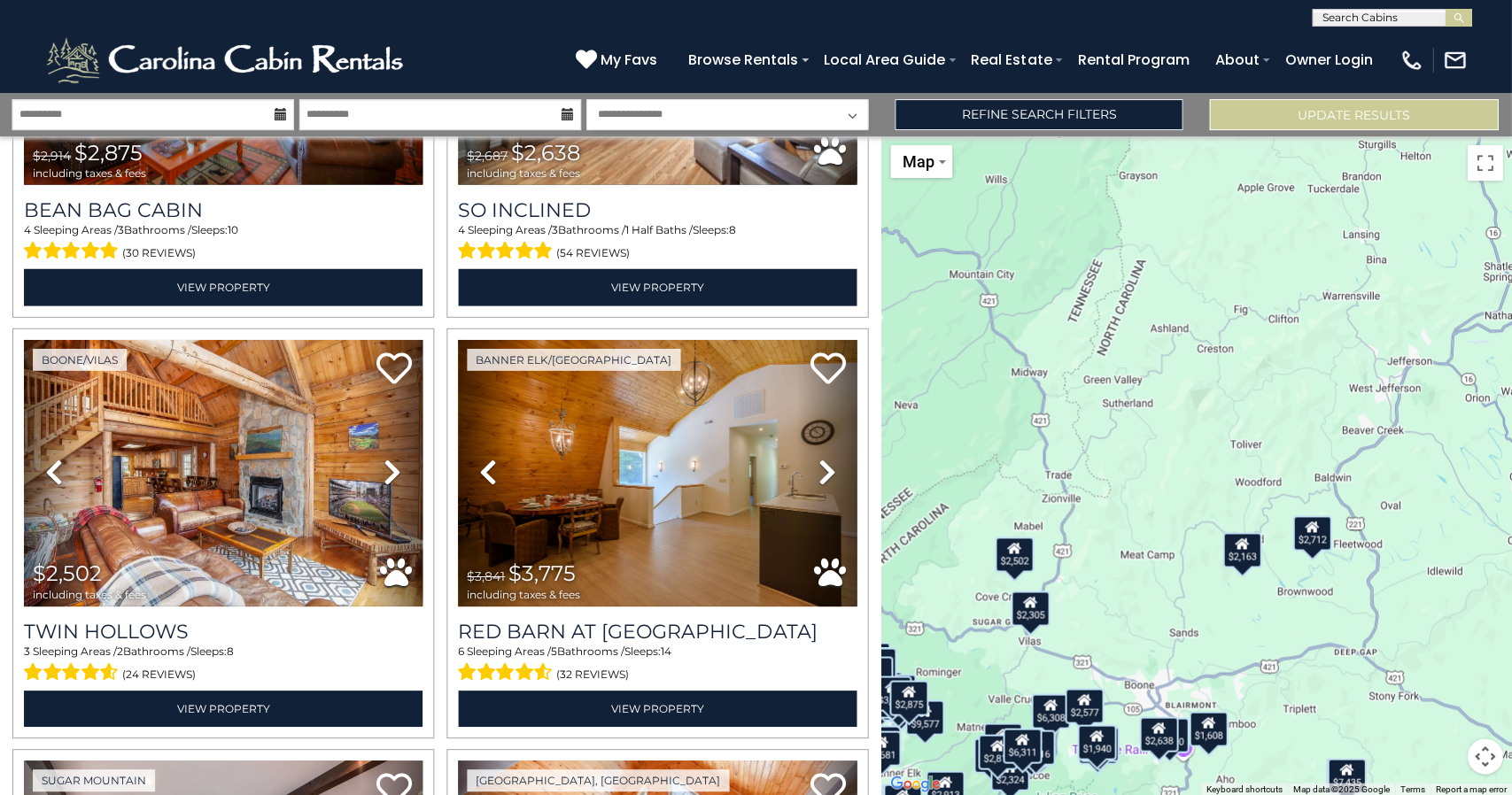
scroll to position [0, 0]
click at [227, 116] on input "**********" at bounding box center [154, 115] width 282 height 31
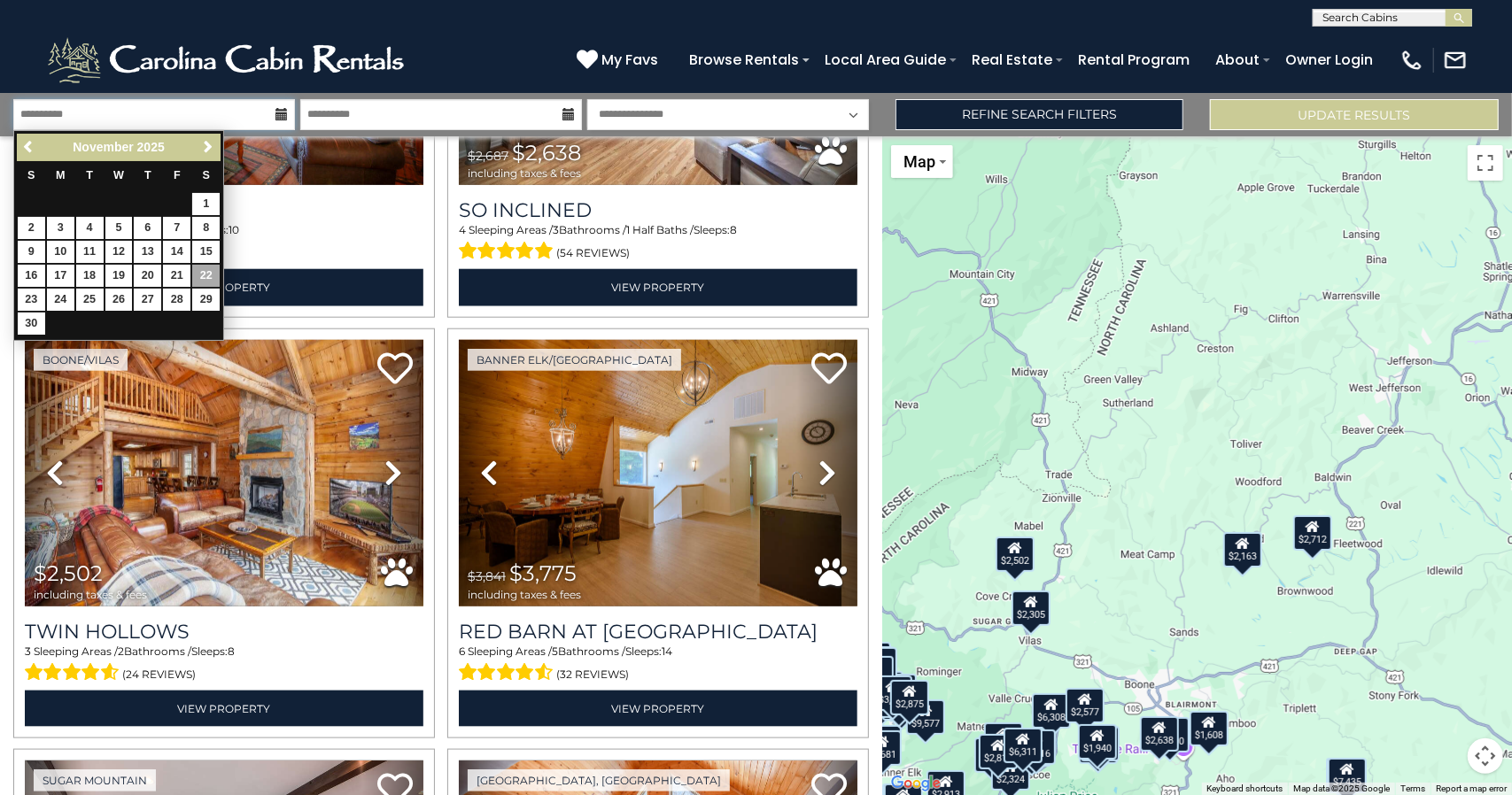
click at [227, 116] on input "**********" at bounding box center [154, 115] width 282 height 31
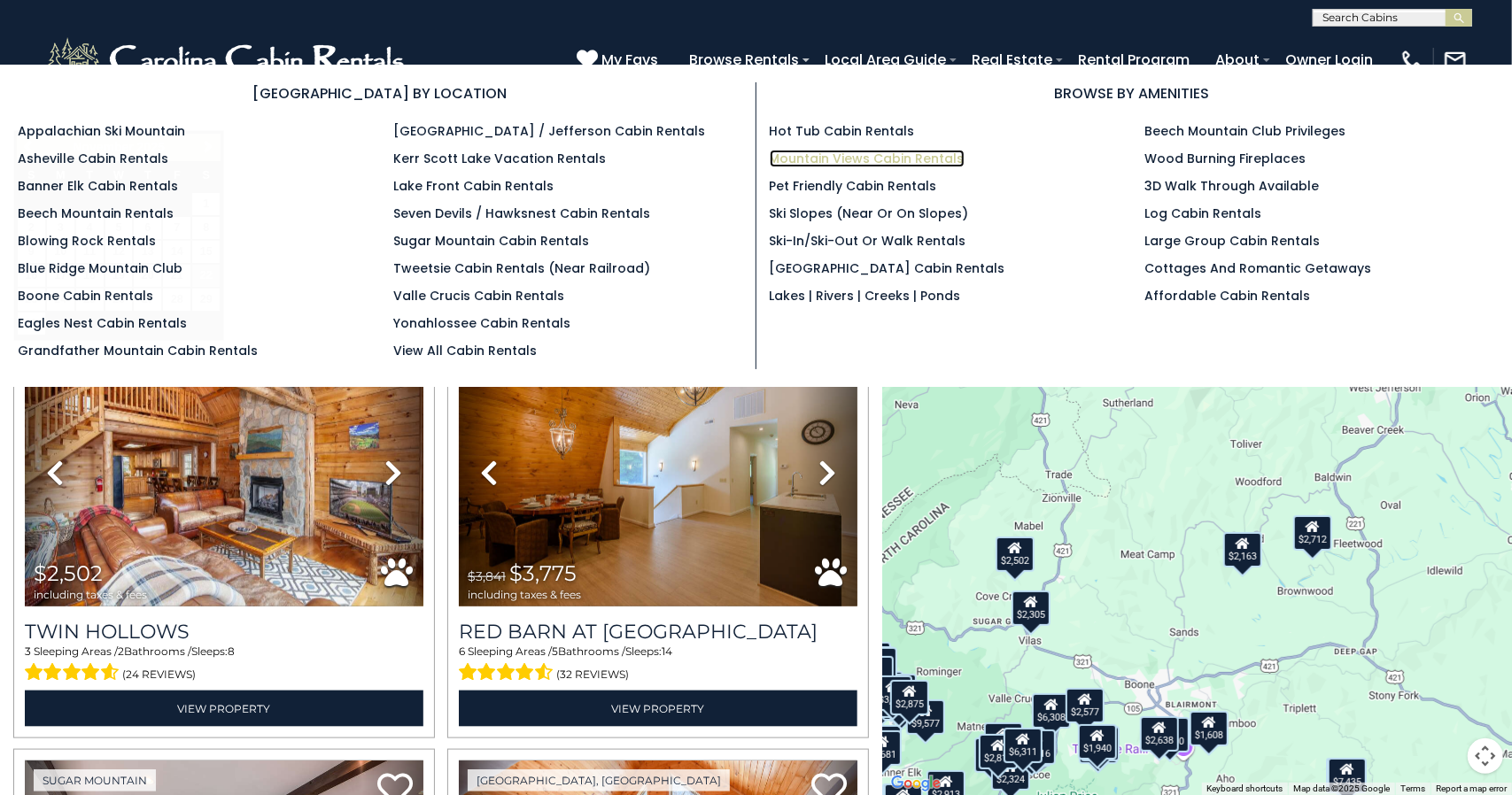
click at [779, 161] on link "Mountain Views Cabin Rentals" at bounding box center [867, 158] width 195 height 17
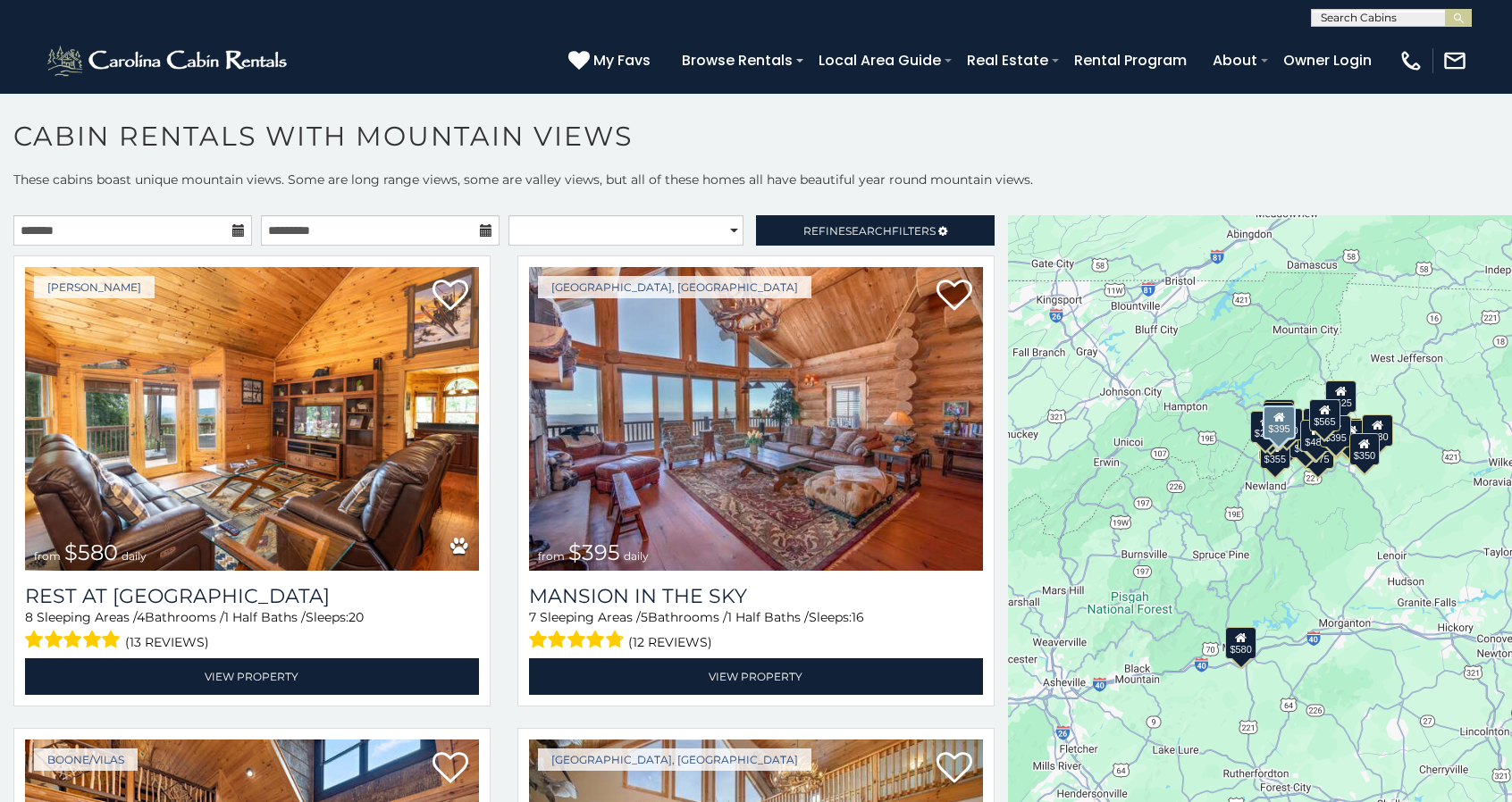
click at [628, 420] on img at bounding box center [756, 419] width 454 height 304
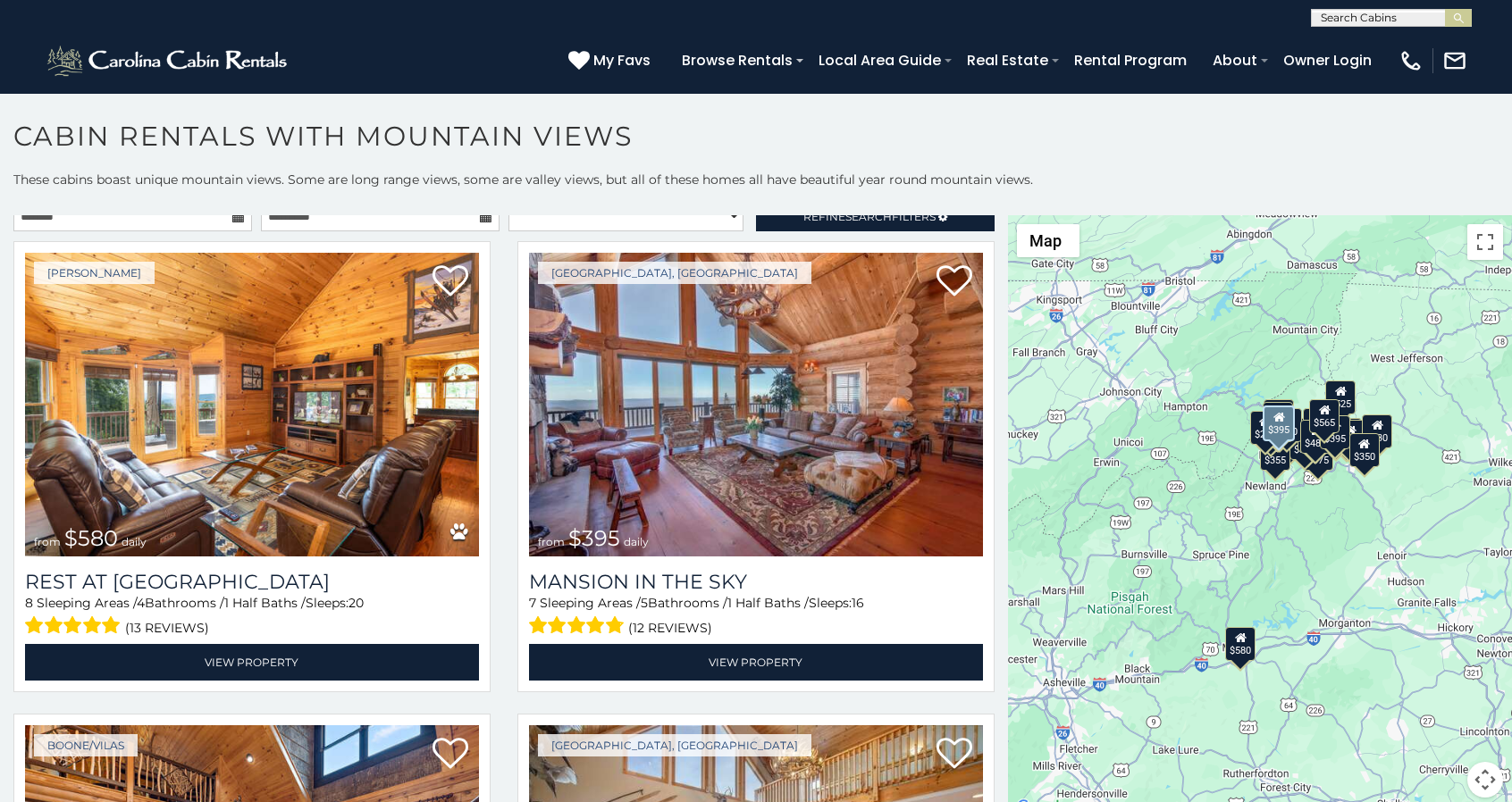
scroll to position [17, 0]
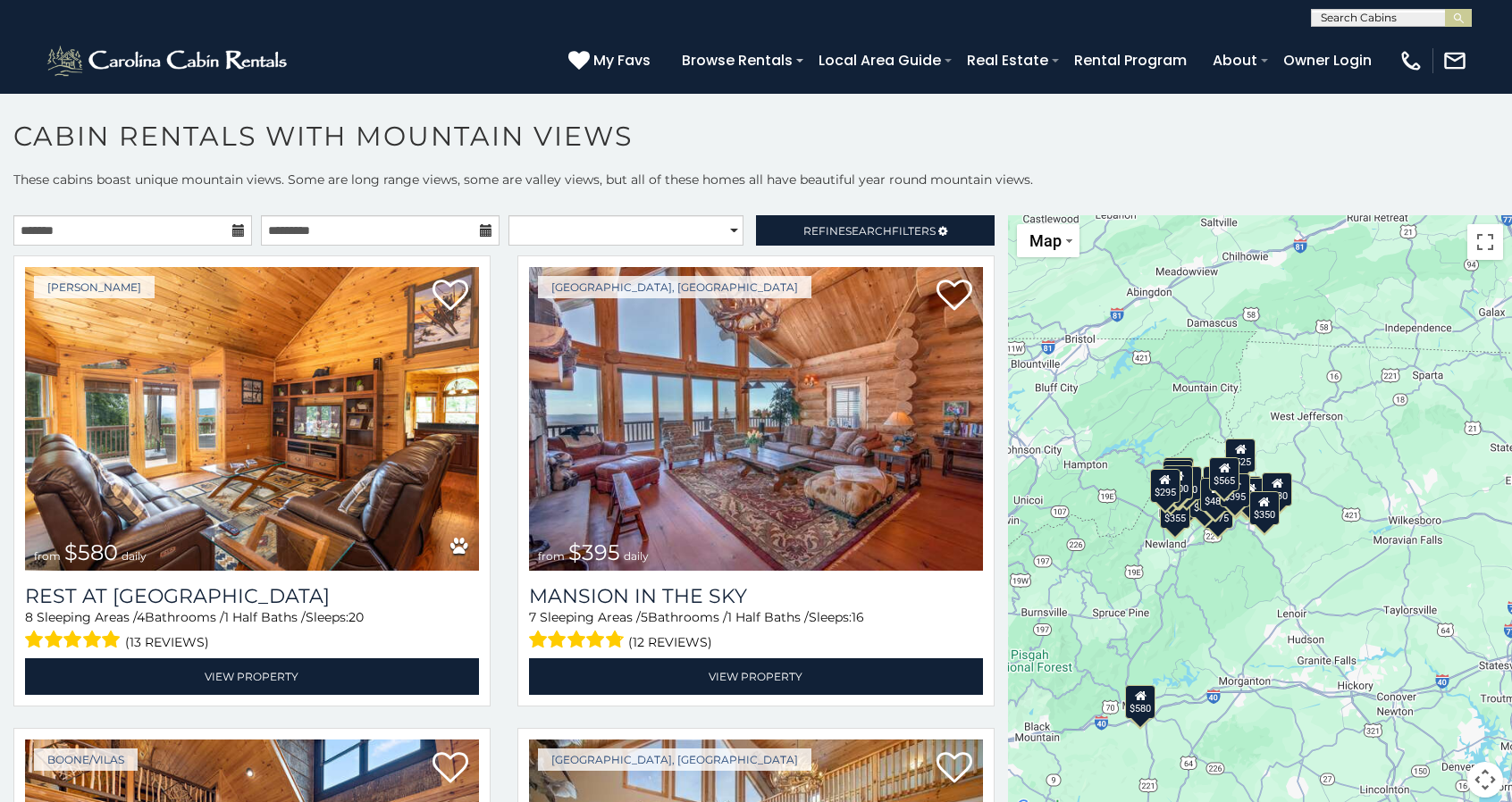
drag, startPoint x: 1231, startPoint y: 478, endPoint x: 1081, endPoint y: 503, distance: 152.1
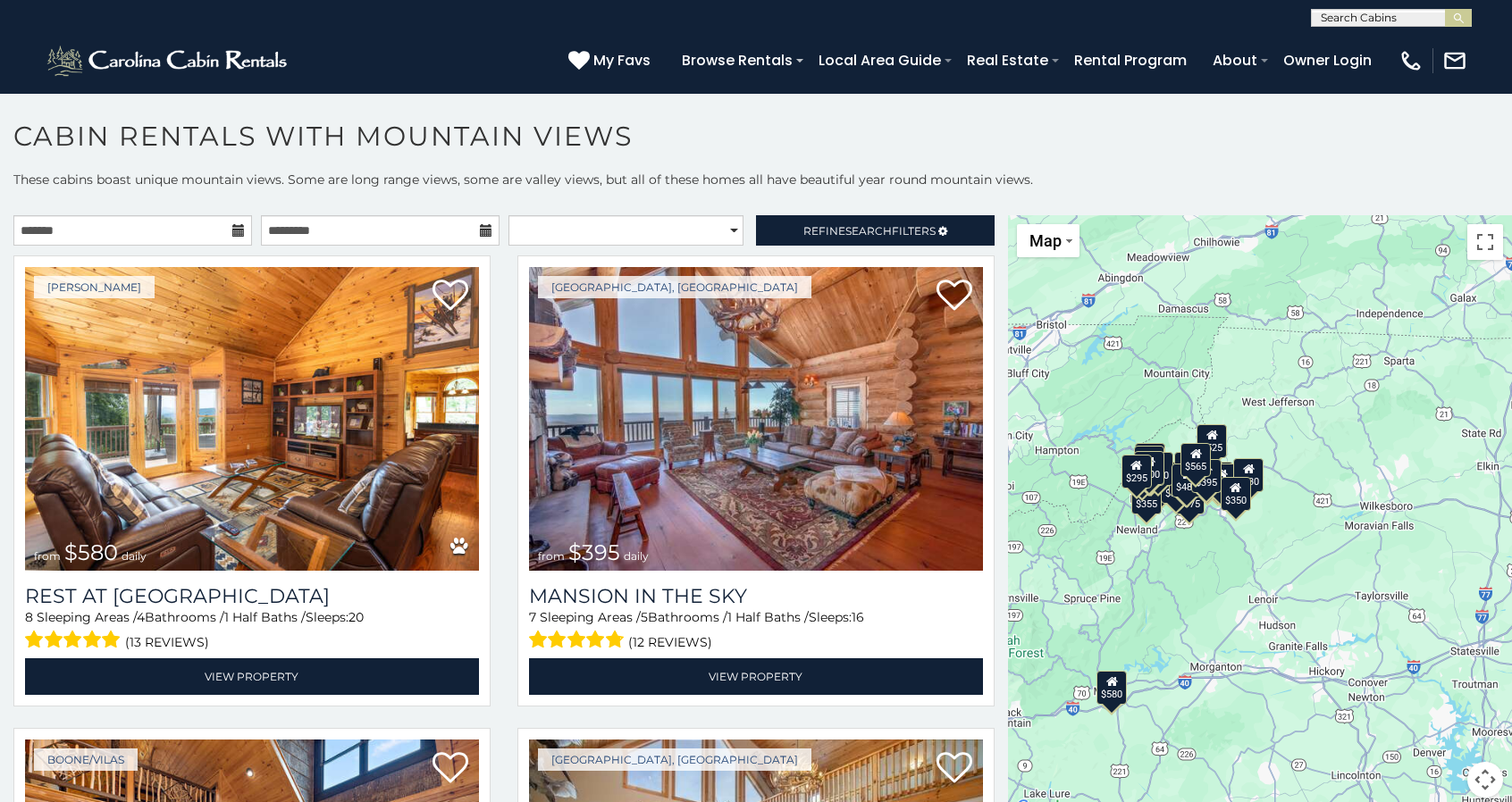
click at [1154, 413] on div "$580 $395 $349 $535 $375 $400 $325 $451 $460 $1,095 $525 $315 $310 $330 $400 $3…" at bounding box center [1260, 517] width 504 height 604
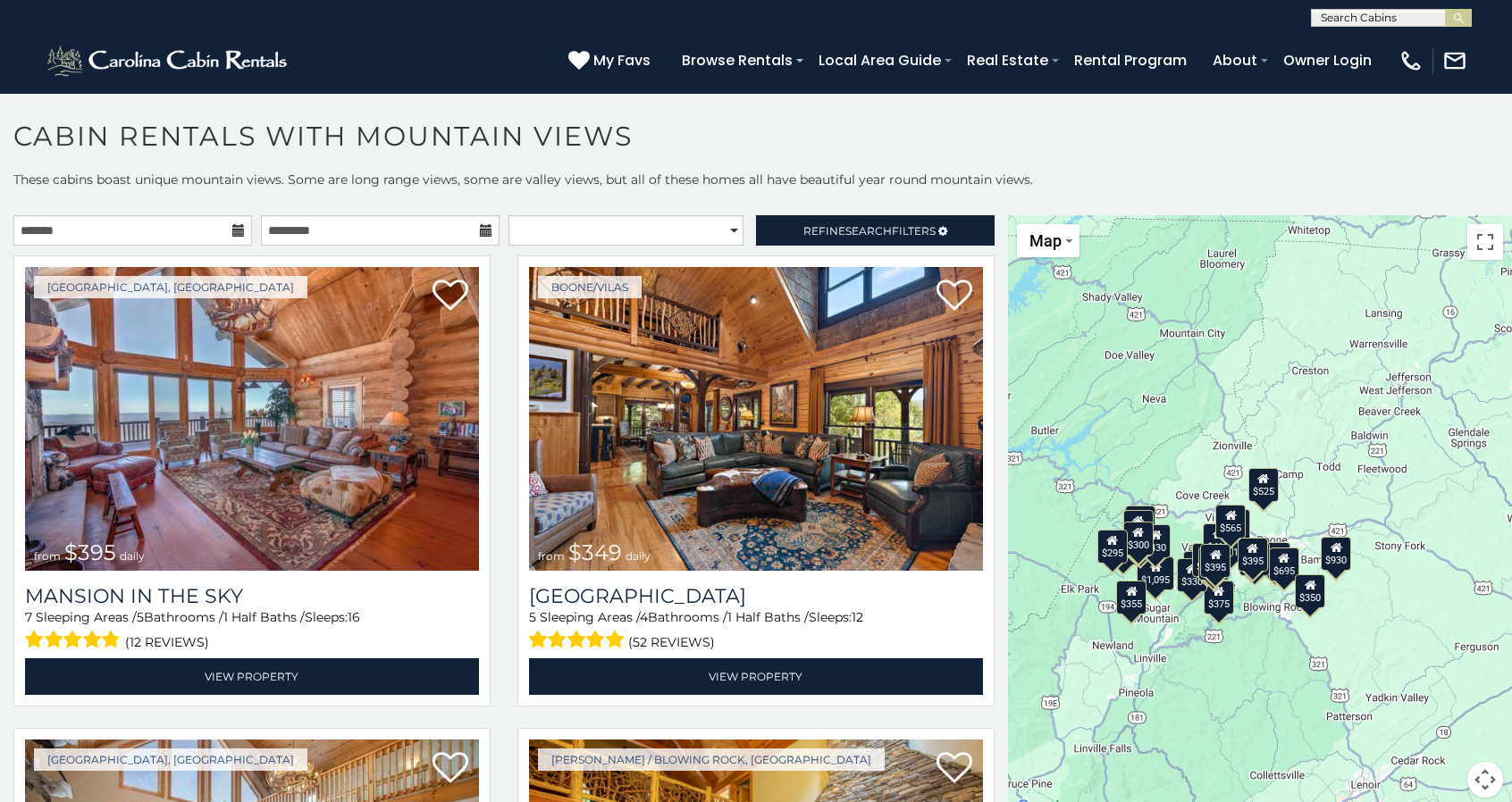
click at [1154, 413] on div "$395 $349 $535 $375 $400 $325 $451 $460 $1,095 $525 $315 $310 $330 $400 $355 $6…" at bounding box center [1260, 517] width 504 height 604
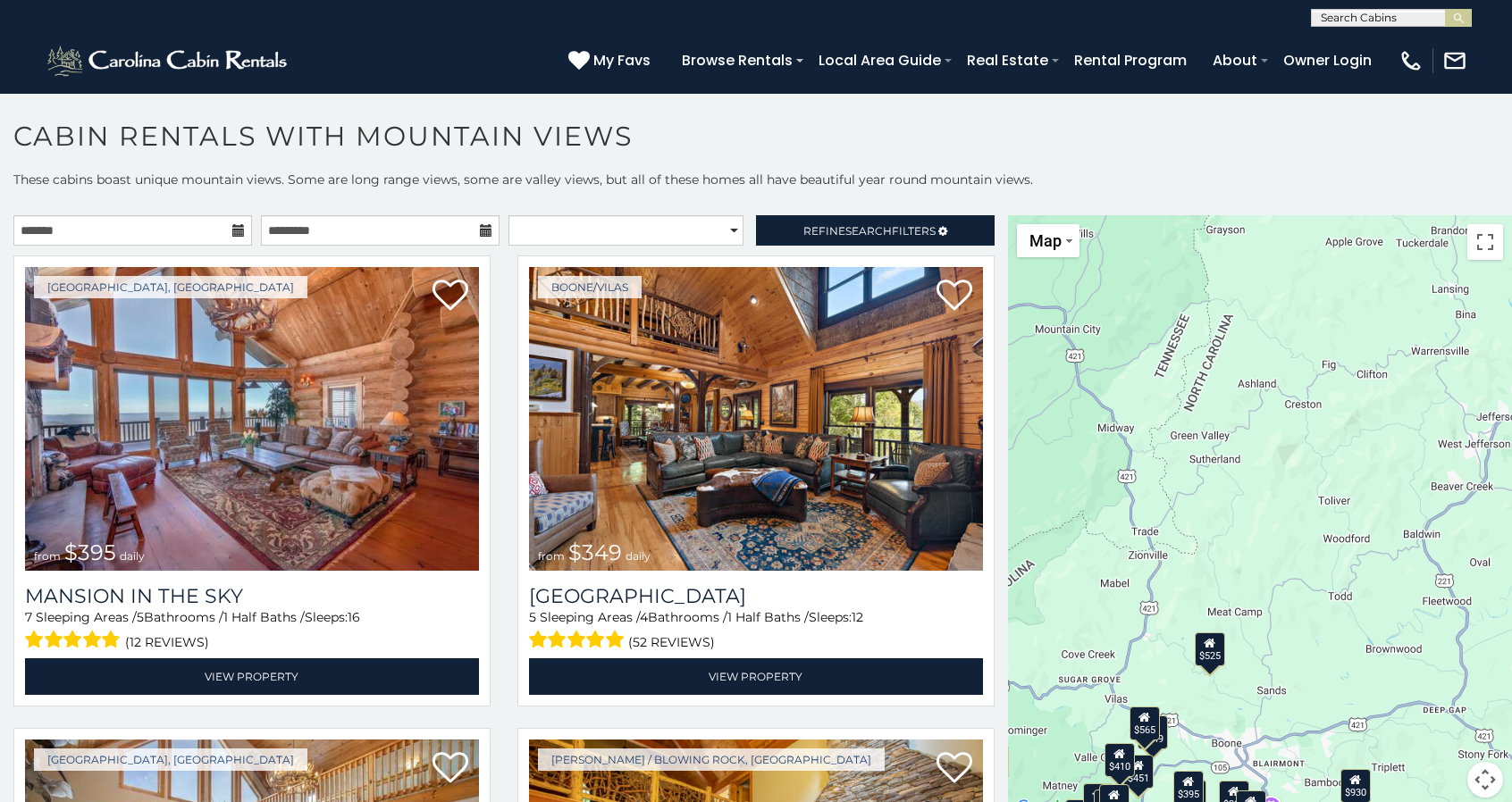
drag, startPoint x: 1343, startPoint y: 456, endPoint x: 1181, endPoint y: 534, distance: 179.8
click at [1181, 534] on div "$395 $349 $535 $375 $400 $325 $451 $460 $1,095 $525 $315 $310 $330 $400 $355 $6…" at bounding box center [1260, 517] width 504 height 604
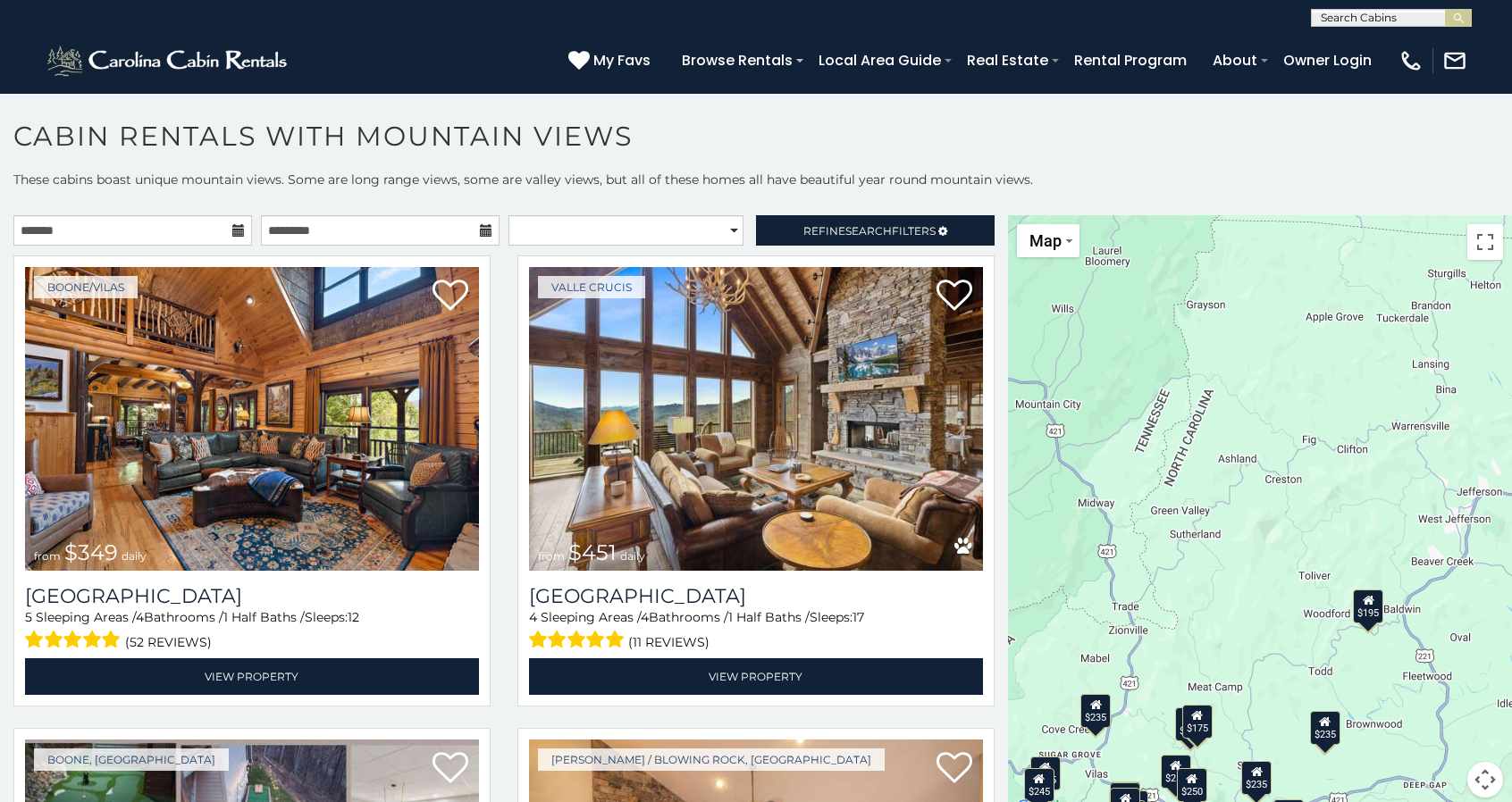
drag, startPoint x: 1088, startPoint y: 385, endPoint x: 1075, endPoint y: 460, distance: 76.1
click at [1075, 460] on div "$349 $451 $525 $315 $400 $675 $410 $930 $395 $565 $395 $460 $360 $255 $245 $305…" at bounding box center [1260, 517] width 504 height 604
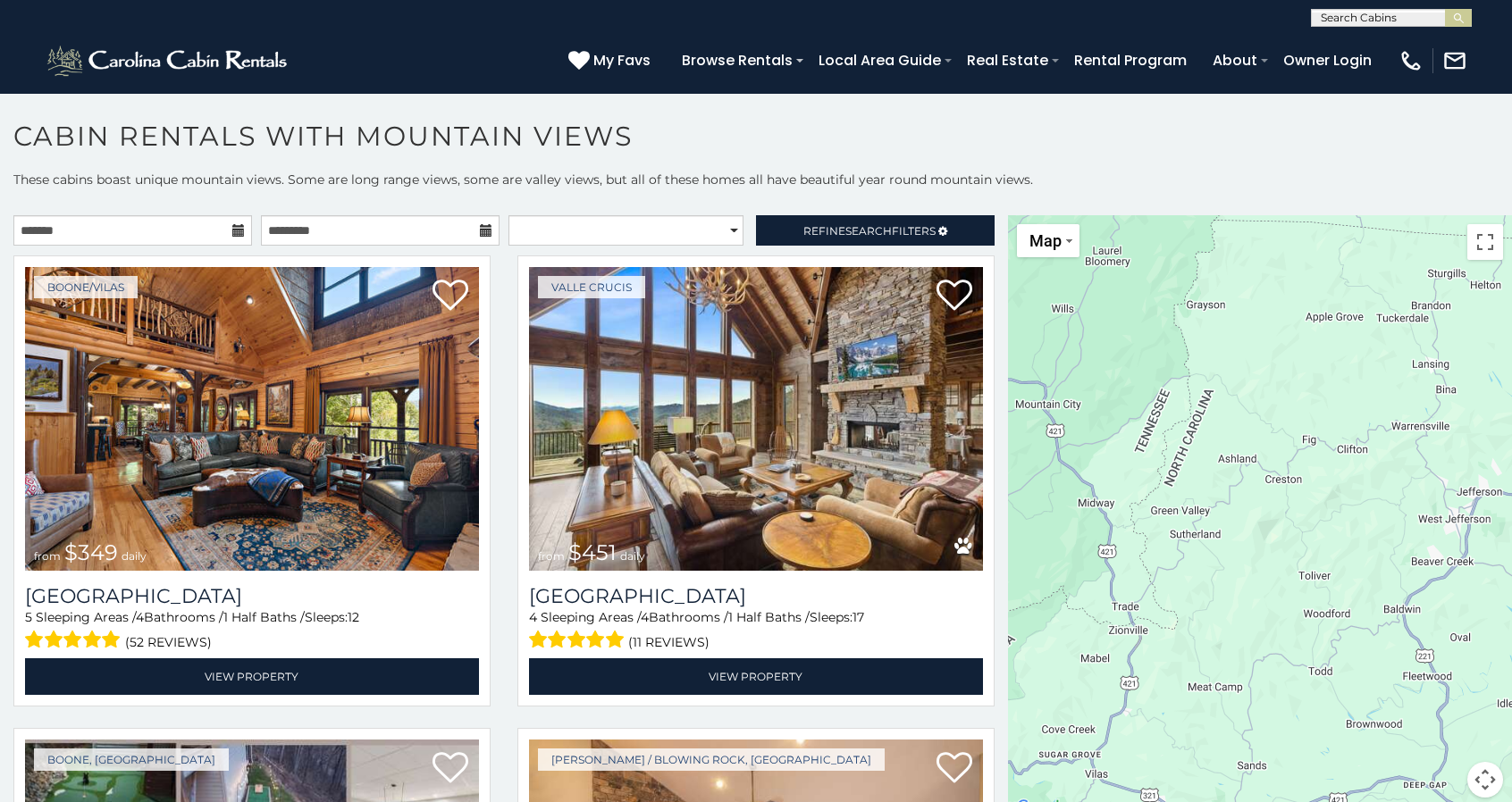
click at [1075, 460] on div at bounding box center [1260, 517] width 504 height 604
